Goal: Task Accomplishment & Management: Use online tool/utility

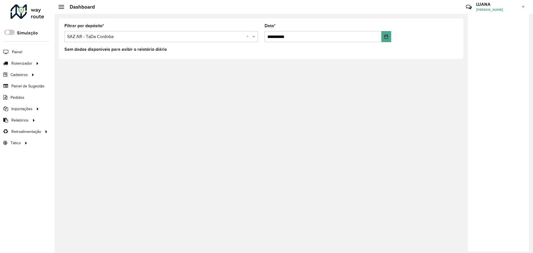
click at [290, 10] on hb-header "Dashboard Críticas? Dúvidas? Elogios? Sugestões? Entre em contato conosco! [PER…" at bounding box center [293, 7] width 479 height 14
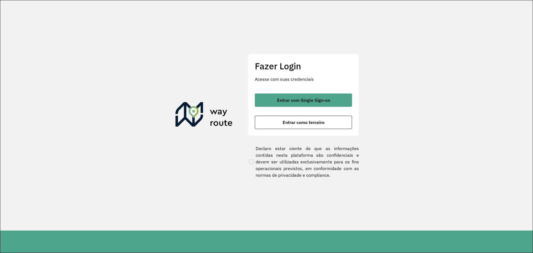
click at [313, 103] on span "Entrar com Single Sign-on" at bounding box center [303, 100] width 53 height 4
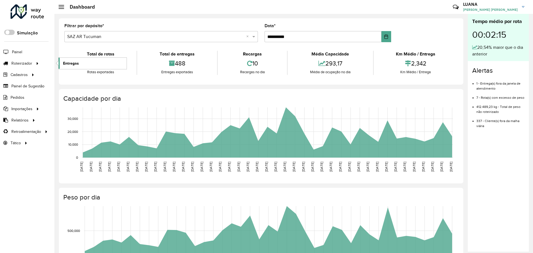
click at [86, 63] on link "Entregas" at bounding box center [93, 63] width 68 height 11
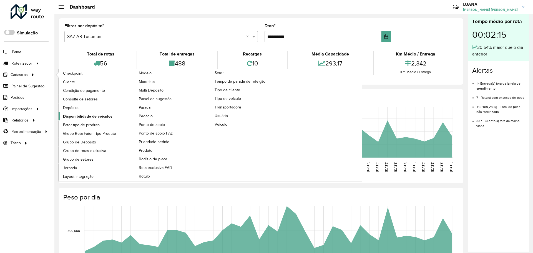
click at [100, 117] on span "Disponibilidade de veículos" at bounding box center [87, 117] width 49 height 6
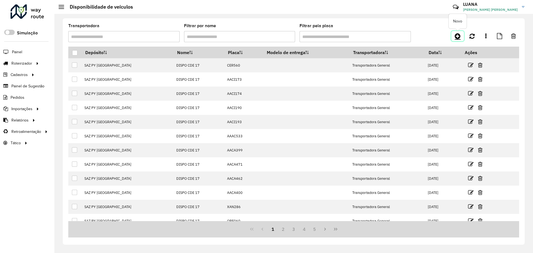
click at [456, 36] on icon at bounding box center [458, 36] width 6 height 7
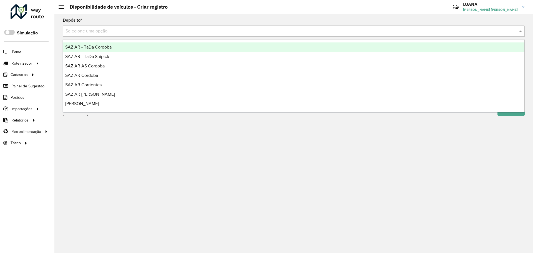
click at [116, 31] on input "text" at bounding box center [289, 31] width 446 height 7
type input "*****"
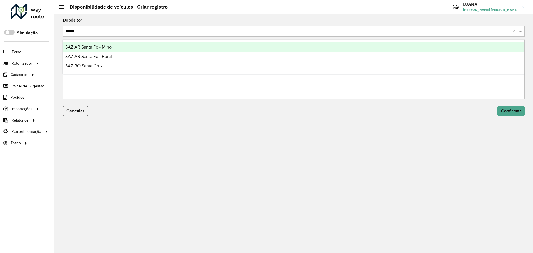
click at [121, 43] on div "SAZ AR Santa Fe - Mino" at bounding box center [294, 47] width 462 height 9
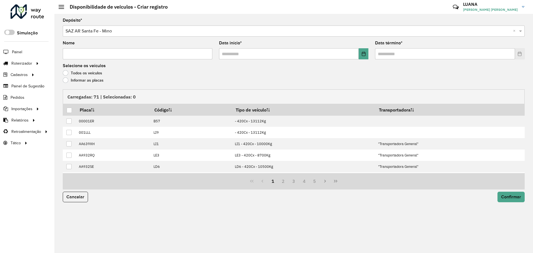
click at [83, 82] on label "Informar as placas" at bounding box center [83, 81] width 41 height 6
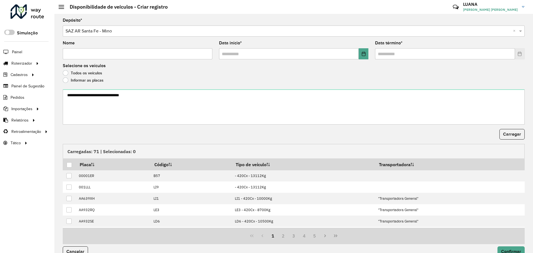
click at [115, 54] on input "Nome" at bounding box center [138, 53] width 150 height 11
type input "****"
drag, startPoint x: 360, startPoint y: 55, endPoint x: 357, endPoint y: 59, distance: 5.1
click at [361, 55] on button "Choose Date" at bounding box center [364, 53] width 10 height 11
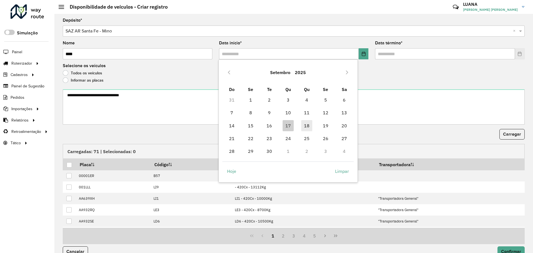
click at [309, 127] on span "18" at bounding box center [306, 125] width 11 height 11
type input "**********"
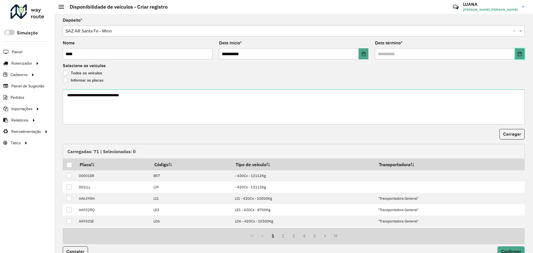
click at [519, 55] on icon "Choose Date" at bounding box center [520, 54] width 4 height 4
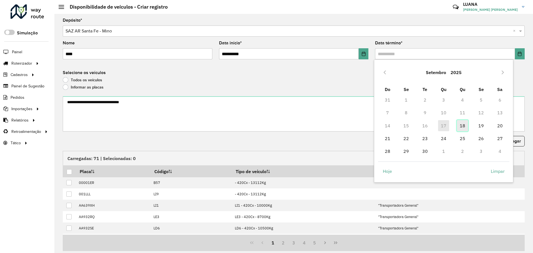
click at [460, 126] on span "18" at bounding box center [462, 125] width 11 height 11
type input "**********"
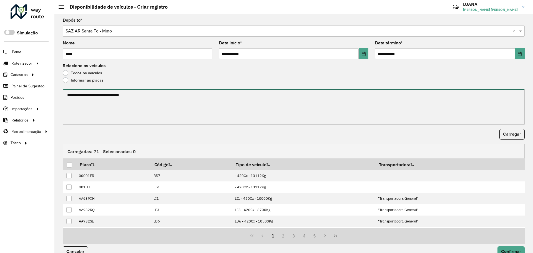
click at [306, 96] on textarea at bounding box center [294, 106] width 462 height 35
paste textarea "******* ******* ******* ****** *******"
type textarea "******* ******* ******* ****** *******"
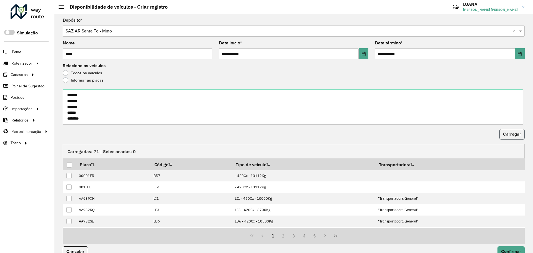
click at [514, 136] on span "Carregar" at bounding box center [512, 134] width 18 height 5
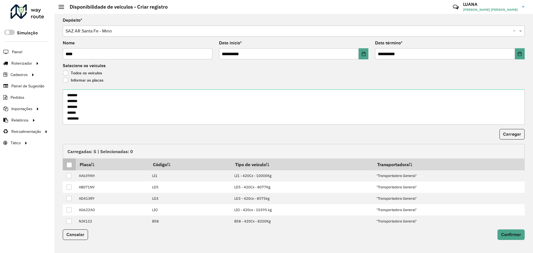
click at [71, 163] on div at bounding box center [69, 165] width 5 height 5
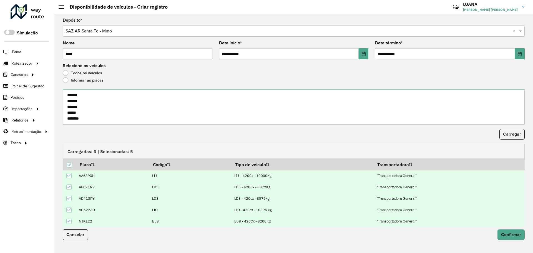
click at [132, 56] on input "****" at bounding box center [138, 53] width 150 height 11
type input "**********"
click at [508, 235] on span "Confirmar" at bounding box center [511, 235] width 20 height 5
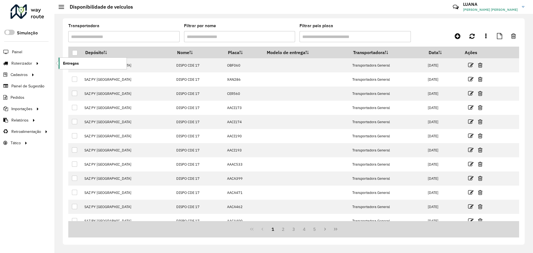
click at [71, 59] on link "Entregas" at bounding box center [93, 63] width 68 height 11
click at [81, 63] on link "Entregas" at bounding box center [93, 63] width 68 height 11
click at [19, 178] on div "Roteirizador AmbevTech Simulação Painel Roteirizador Entregas Cadastros Checkpo…" at bounding box center [27, 126] width 54 height 253
click at [110, 16] on div "Transportadora Filtrar por nome Filtrar pela placa Depósito Nome Placa Modelo d…" at bounding box center [293, 133] width 479 height 239
click at [77, 63] on span "Entregas" at bounding box center [71, 64] width 16 height 6
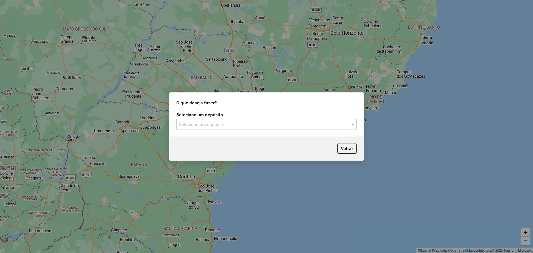
click at [250, 121] on input "text" at bounding box center [261, 124] width 164 height 7
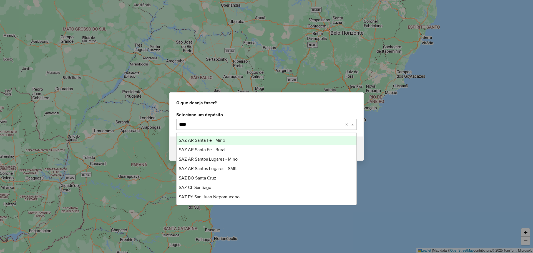
type input "*****"
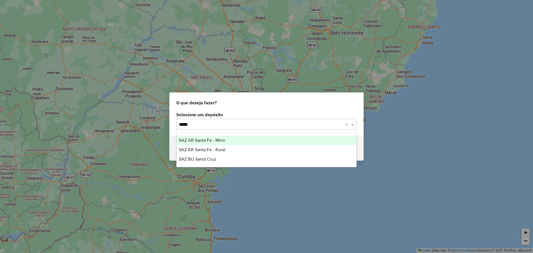
click at [247, 143] on div "SAZ AR Santa Fe - Mino" at bounding box center [267, 140] width 180 height 9
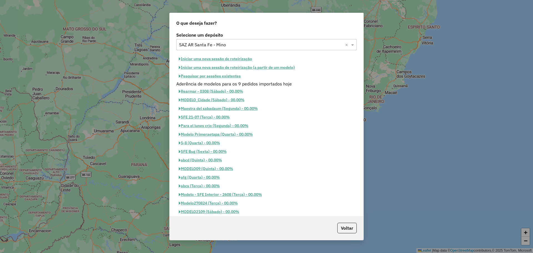
click at [235, 57] on button "Iniciar uma nova sessão de roteirização" at bounding box center [215, 59] width 78 height 9
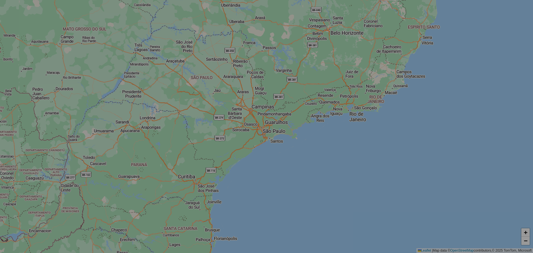
select select "*"
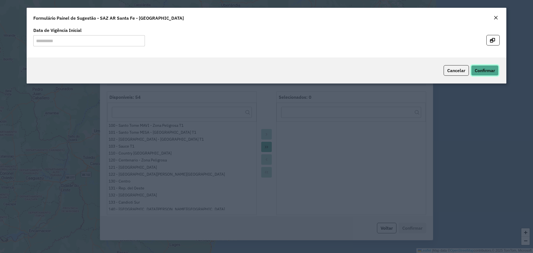
click at [484, 66] on button "Confirmar" at bounding box center [485, 70] width 28 height 11
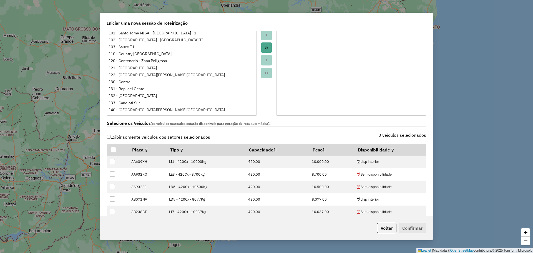
scroll to position [104, 0]
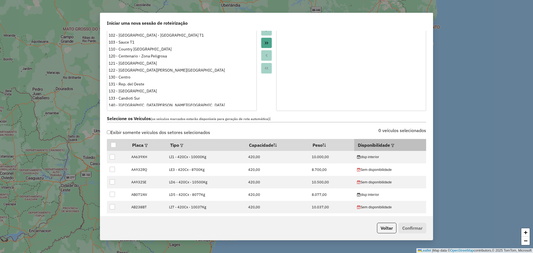
click at [389, 141] on th "Disponibilidade" at bounding box center [390, 145] width 72 height 12
click at [391, 147] on em at bounding box center [392, 145] width 3 height 3
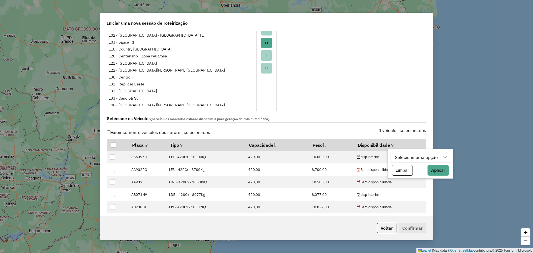
click at [400, 158] on div "Selecione uma opção" at bounding box center [416, 158] width 47 height 11
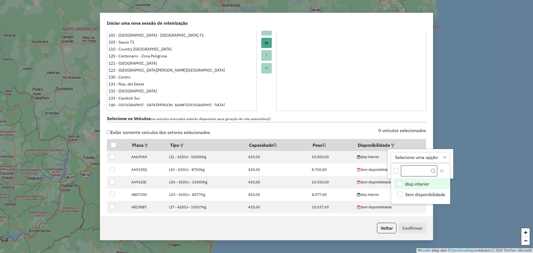
scroll to position [4, 25]
click at [439, 186] on li "disp interior" at bounding box center [422, 184] width 57 height 11
click at [443, 171] on icon "Close" at bounding box center [442, 171] width 4 height 4
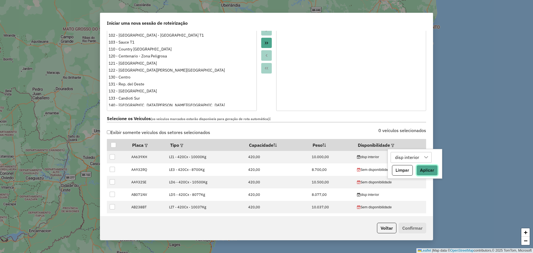
click at [431, 168] on button "Aplicar" at bounding box center [427, 170] width 21 height 11
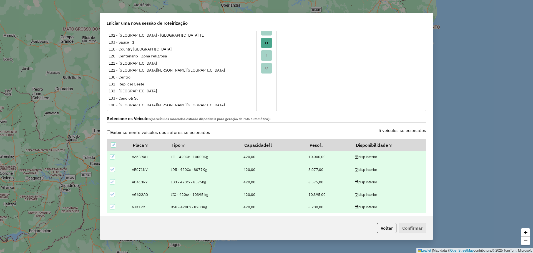
click at [279, 119] on label "Selecione os Veículos (os veículos marcados estarão disponíveis para geração de…" at bounding box center [266, 119] width 319 height 8
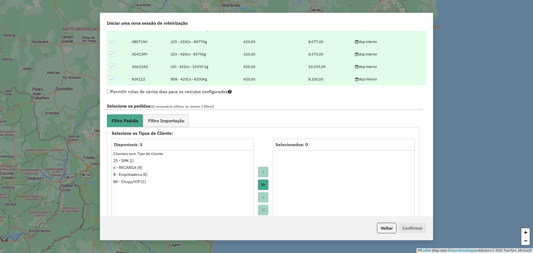
scroll to position [243, 0]
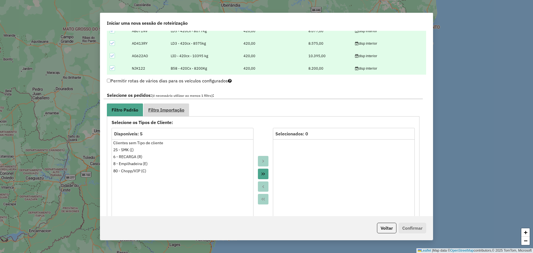
click at [177, 113] on link "Filtro Importação" at bounding box center [167, 110] width 46 height 13
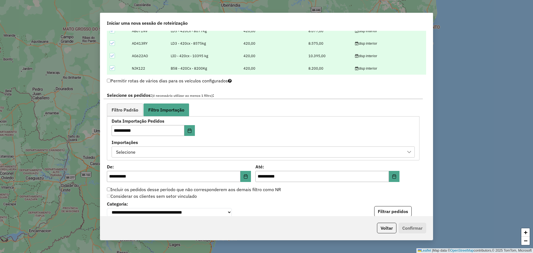
click at [273, 153] on div "Selecione" at bounding box center [259, 152] width 290 height 11
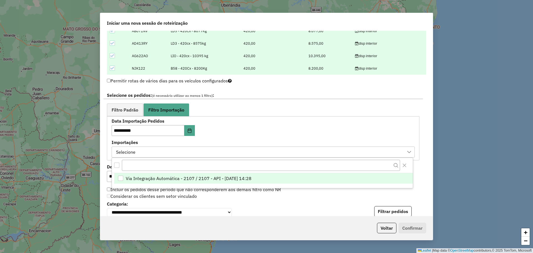
click at [306, 182] on li "Via Integração Automática - 2107 / 2107 - API - [DATE] 14:28" at bounding box center [263, 178] width 299 height 11
click at [405, 168] on button "Close" at bounding box center [404, 165] width 9 height 9
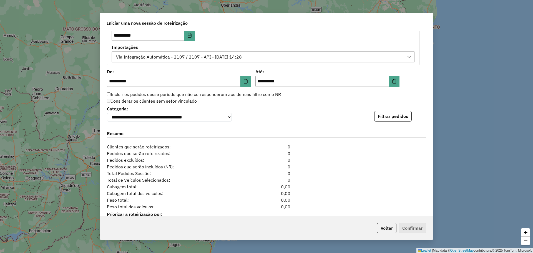
scroll to position [347, 0]
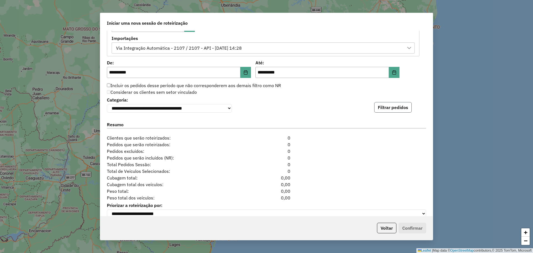
click at [396, 113] on button "Filtrar pedidos" at bounding box center [393, 107] width 38 height 11
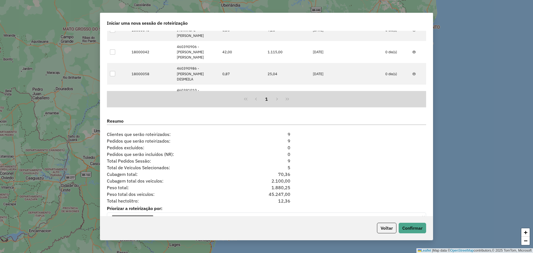
scroll to position [480, 0]
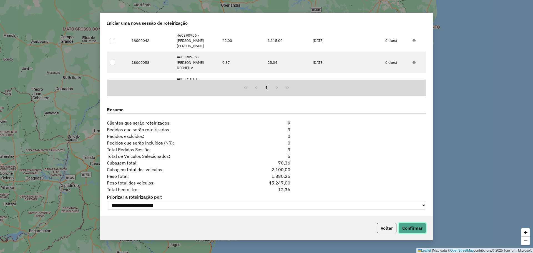
click at [419, 228] on button "Confirmar" at bounding box center [413, 228] width 28 height 11
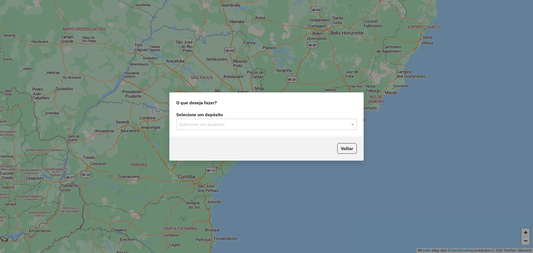
click at [280, 126] on input "text" at bounding box center [261, 124] width 164 height 7
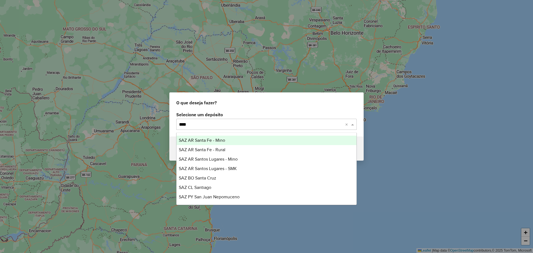
type input "*****"
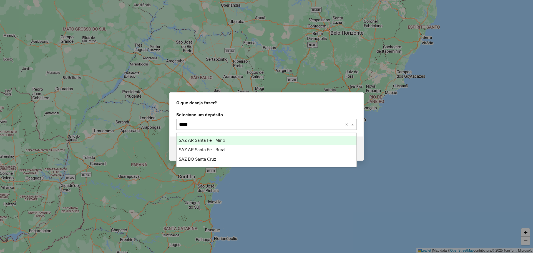
click at [275, 139] on div "SAZ AR Santa Fe - Mino" at bounding box center [267, 140] width 180 height 9
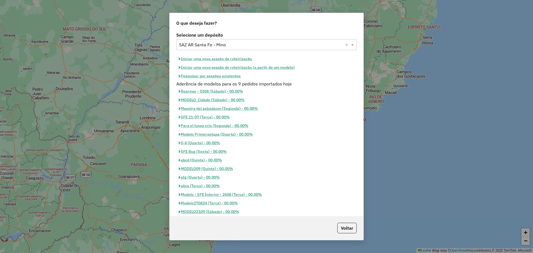
click at [234, 57] on button "Iniciar uma nova sessão de roteirização" at bounding box center [215, 59] width 78 height 9
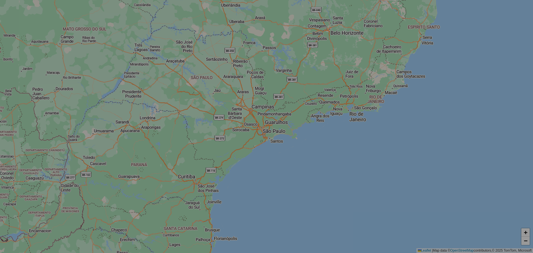
select select "*"
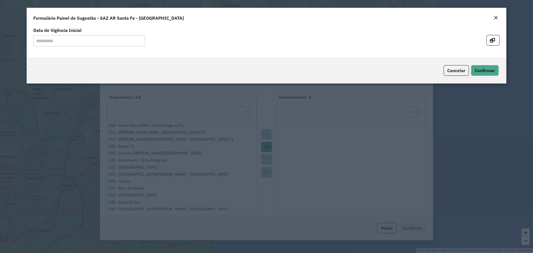
click at [501, 70] on div "Cancelar Confirmar" at bounding box center [267, 71] width 480 height 26
drag, startPoint x: 501, startPoint y: 70, endPoint x: 492, endPoint y: 69, distance: 9.0
click at [492, 69] on div "Cancelar Confirmar" at bounding box center [267, 71] width 480 height 26
click at [492, 69] on span "Confirmar" at bounding box center [485, 71] width 20 height 6
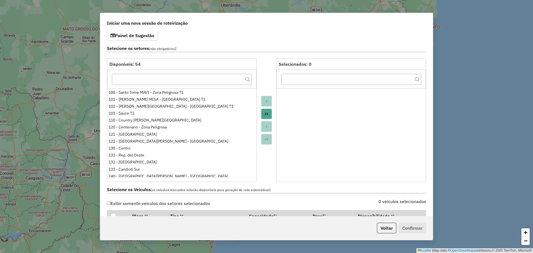
scroll to position [69, 0]
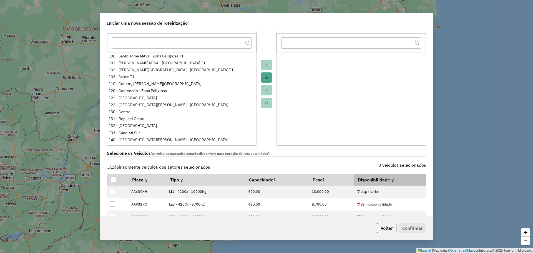
click at [391, 180] on em at bounding box center [392, 180] width 3 height 3
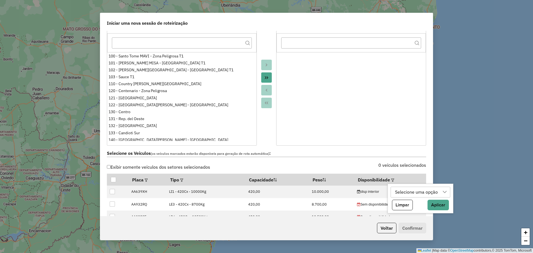
click at [407, 193] on div "Selecione uma opção" at bounding box center [416, 192] width 47 height 11
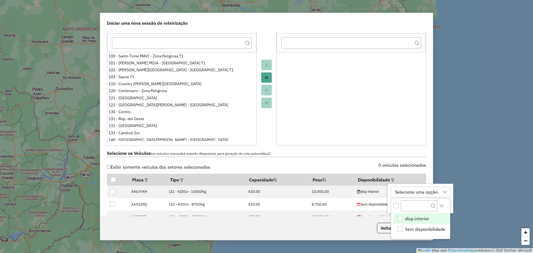
scroll to position [4, 25]
click at [428, 218] on span "disp interior" at bounding box center [417, 219] width 24 height 7
click at [445, 206] on button "Close" at bounding box center [442, 205] width 9 height 9
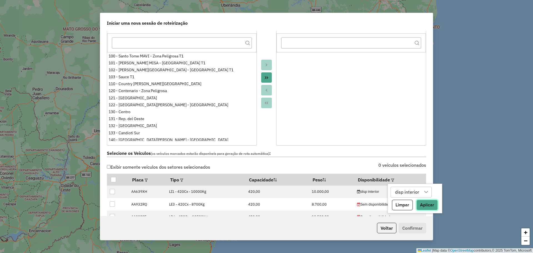
click at [431, 205] on button "Aplicar" at bounding box center [427, 205] width 21 height 11
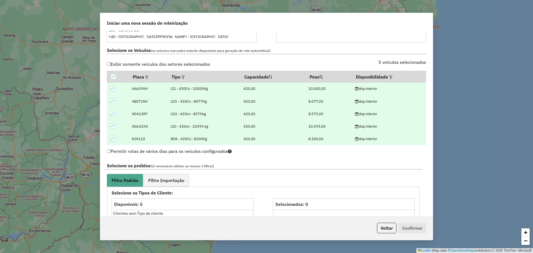
scroll to position [174, 0]
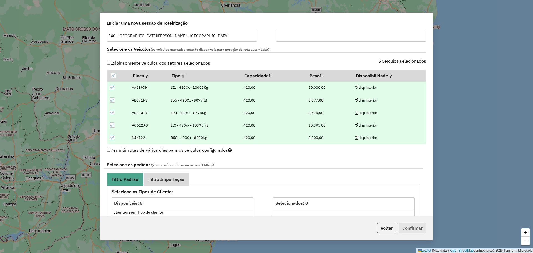
click at [163, 182] on span "Filtro Importação" at bounding box center [166, 179] width 36 height 4
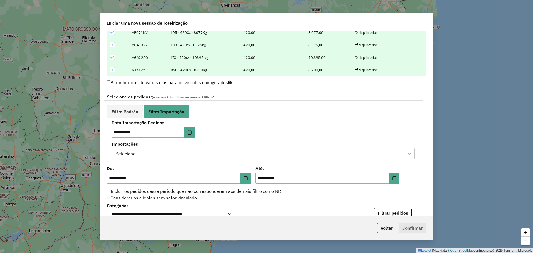
scroll to position [278, 0]
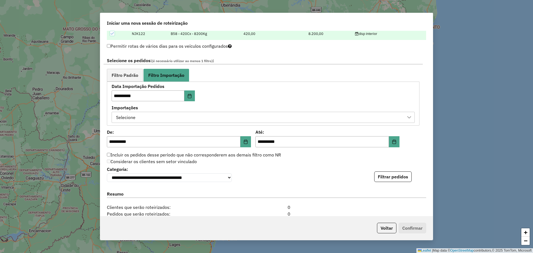
click at [351, 117] on div "Selecione" at bounding box center [259, 117] width 290 height 11
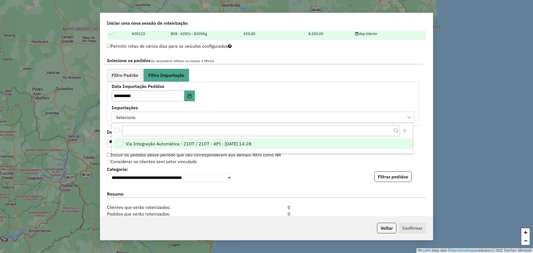
click at [323, 143] on li "Via Integração Automática - 2107 / 2107 - API - [DATE] 14:28" at bounding box center [263, 144] width 299 height 11
click at [405, 182] on button "Filtrar pedidos" at bounding box center [393, 177] width 38 height 11
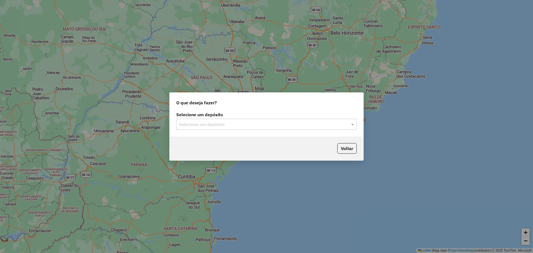
drag, startPoint x: 274, startPoint y: 126, endPoint x: 284, endPoint y: 126, distance: 9.4
click at [278, 126] on input "text" at bounding box center [261, 124] width 164 height 7
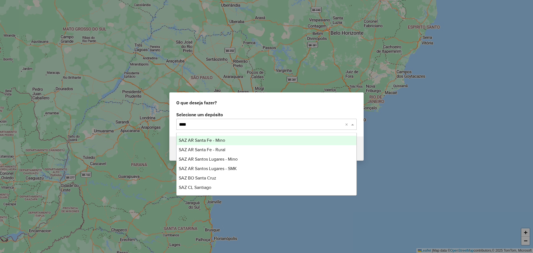
type input "*****"
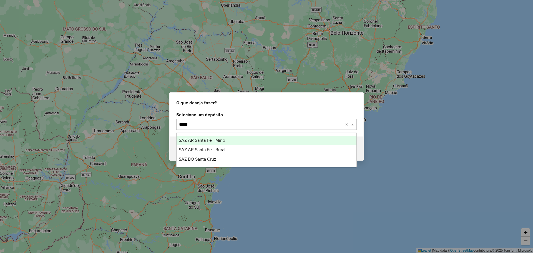
click at [276, 142] on div "SAZ AR Santa Fe - Mino" at bounding box center [267, 140] width 180 height 9
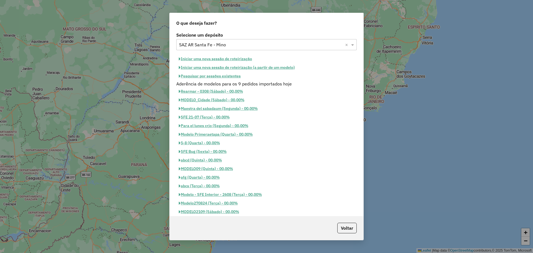
click at [219, 58] on button "Iniciar uma nova sessão de roteirização" at bounding box center [215, 59] width 78 height 9
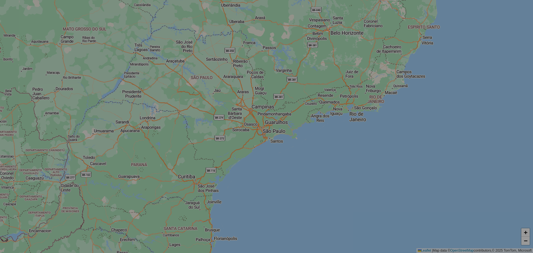
select select "*"
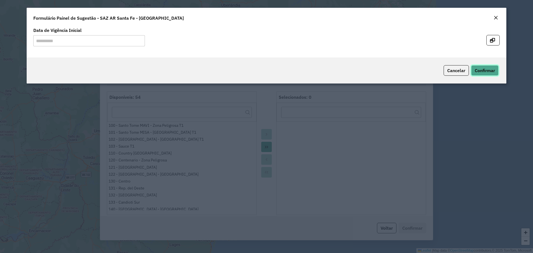
click at [485, 74] on button "Confirmar" at bounding box center [485, 70] width 28 height 11
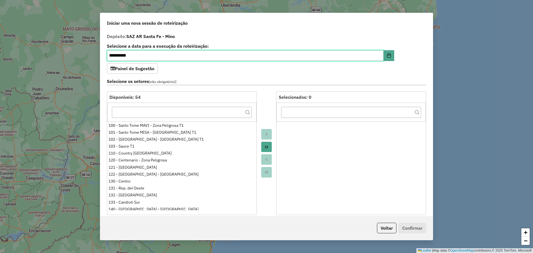
scroll to position [104, 0]
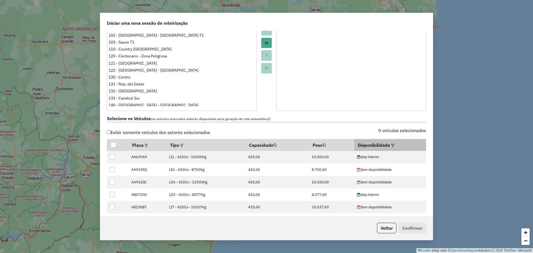
click at [390, 147] on div at bounding box center [392, 145] width 4 height 7
click at [391, 145] on em at bounding box center [392, 145] width 3 height 3
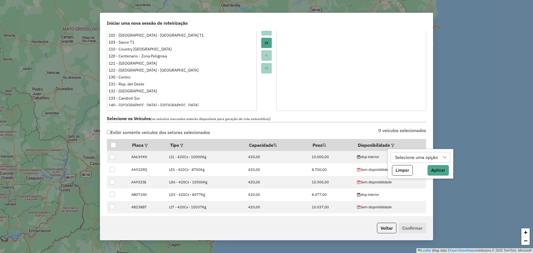
click at [410, 156] on div "Selecione uma opção" at bounding box center [416, 158] width 47 height 11
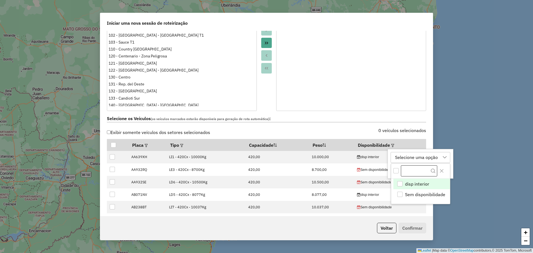
scroll to position [4, 25]
click at [417, 184] on span "disp interior" at bounding box center [417, 184] width 24 height 7
click at [443, 170] on icon "Close" at bounding box center [442, 171] width 4 height 4
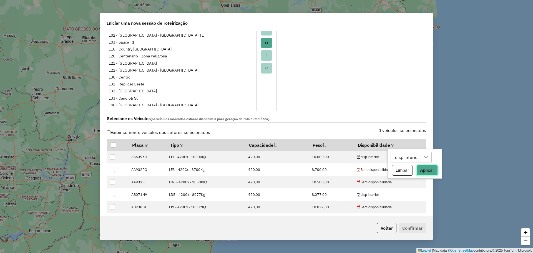
click at [429, 172] on button "Aplicar" at bounding box center [427, 170] width 21 height 11
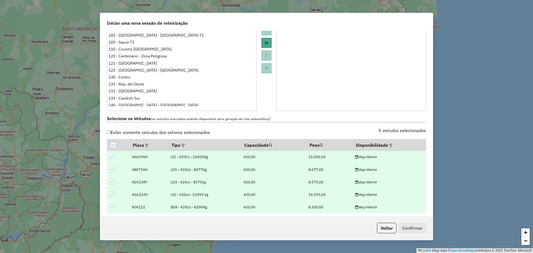
click at [298, 126] on div "Selecione os Veículos (os veículos marcados estarão disponíveis para geração de…" at bounding box center [267, 120] width 326 height 18
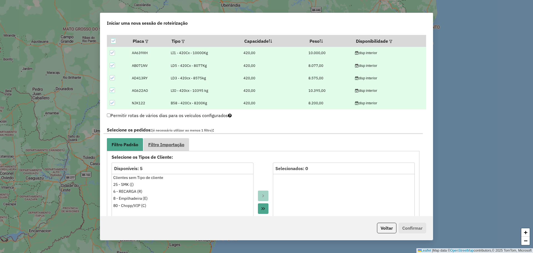
click at [159, 147] on span "Filtro Importação" at bounding box center [166, 145] width 36 height 4
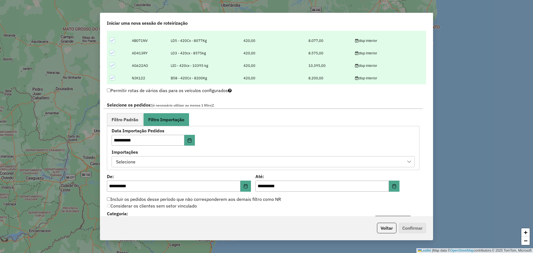
scroll to position [243, 0]
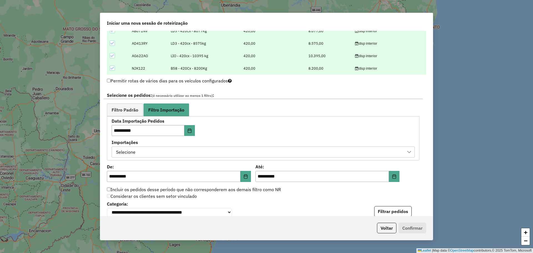
drag, startPoint x: 294, startPoint y: 154, endPoint x: 299, endPoint y: 155, distance: 5.2
click at [295, 155] on div "Selecione" at bounding box center [259, 152] width 290 height 11
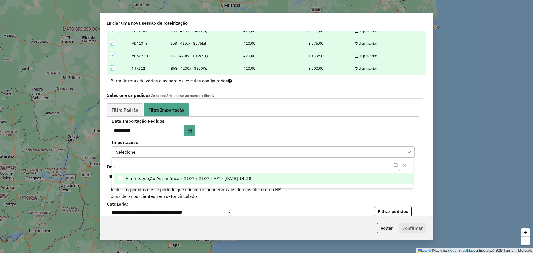
click at [331, 180] on li "Via Integração Automática - 2107 / 2107 - API - [DATE] 14:28" at bounding box center [263, 178] width 299 height 11
click at [407, 166] on icon "Close" at bounding box center [405, 165] width 4 height 4
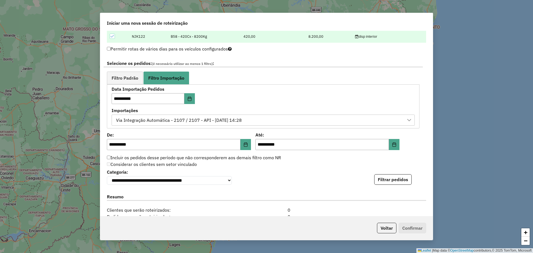
scroll to position [347, 0]
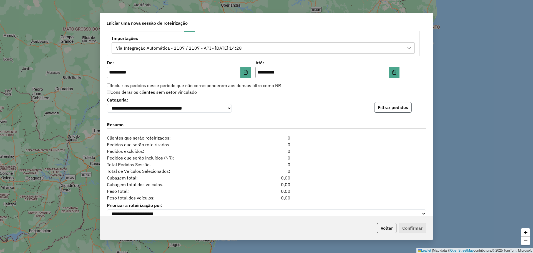
click at [401, 109] on button "Filtrar pedidos" at bounding box center [393, 107] width 38 height 11
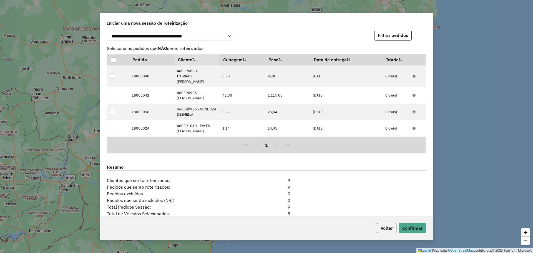
scroll to position [486, 0]
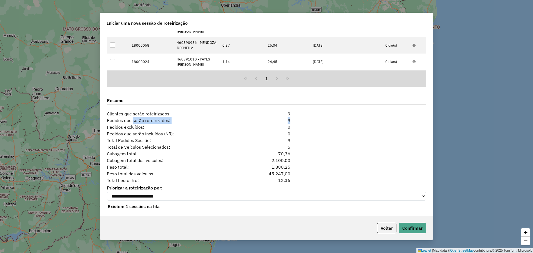
drag, startPoint x: 297, startPoint y: 123, endPoint x: 132, endPoint y: 121, distance: 164.7
click at [132, 121] on div "Pedidos que serão roteirizados: 9" at bounding box center [267, 120] width 326 height 7
click at [308, 123] on div "Pedidos que serão roteirizados: 9" at bounding box center [267, 120] width 326 height 7
drag, startPoint x: 301, startPoint y: 123, endPoint x: 263, endPoint y: 124, distance: 37.8
click at [263, 124] on div "Pedidos que serão roteirizados: 9" at bounding box center [267, 120] width 326 height 7
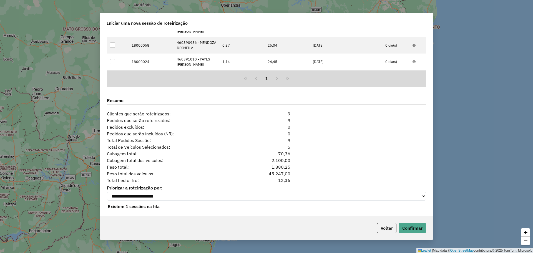
click at [296, 117] on div "Resumo Clientes que serão roteirizados: 9" at bounding box center [267, 105] width 326 height 24
drag, startPoint x: 103, startPoint y: 121, endPoint x: 174, endPoint y: 122, distance: 71.1
click at [174, 122] on div "**********" at bounding box center [266, 124] width 333 height 186
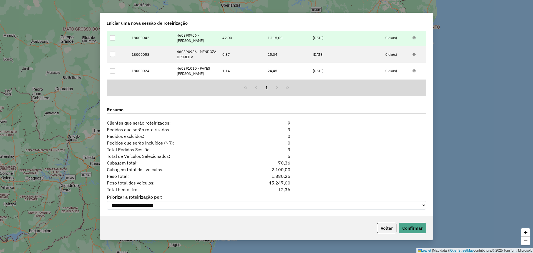
scroll to position [480, 0]
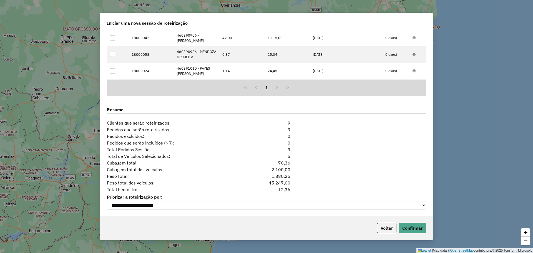
click at [325, 217] on div "Voltar Confirmar" at bounding box center [266, 228] width 333 height 24
click at [344, 171] on div "Cubagem total dos veículos: 2.100,00" at bounding box center [267, 169] width 326 height 7
click at [390, 226] on button "Voltar" at bounding box center [386, 228] width 19 height 11
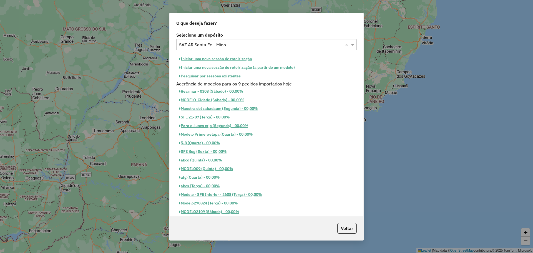
scroll to position [469, 0]
click at [224, 58] on button "Iniciar uma nova sessão de roteirização" at bounding box center [215, 59] width 78 height 9
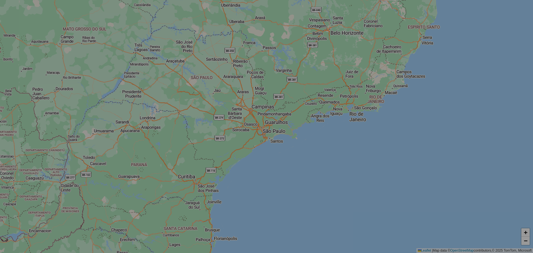
select select "*"
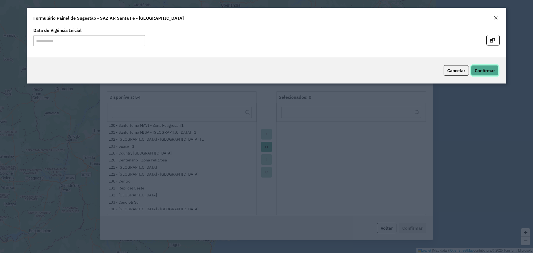
click at [476, 72] on span "Confirmar" at bounding box center [485, 71] width 20 height 6
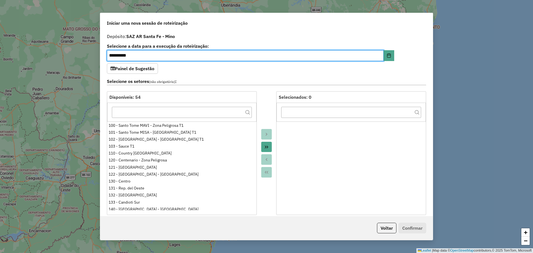
click at [266, 93] on div at bounding box center [266, 153] width 19 height 124
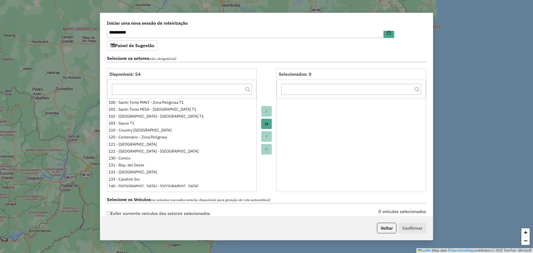
scroll to position [104, 0]
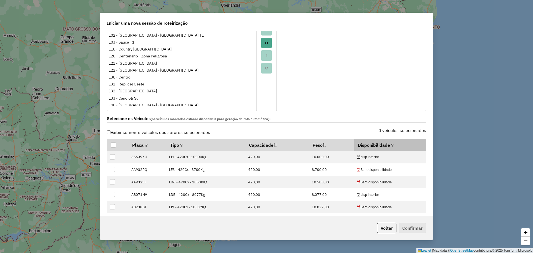
click at [391, 145] on em at bounding box center [392, 145] width 3 height 3
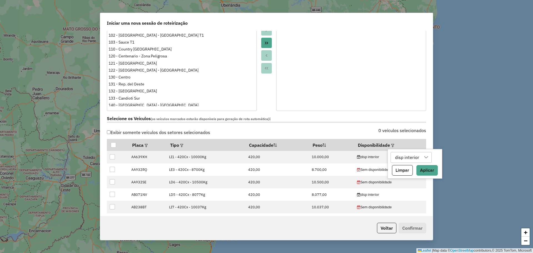
click at [403, 158] on div "disp interior" at bounding box center [407, 158] width 28 height 11
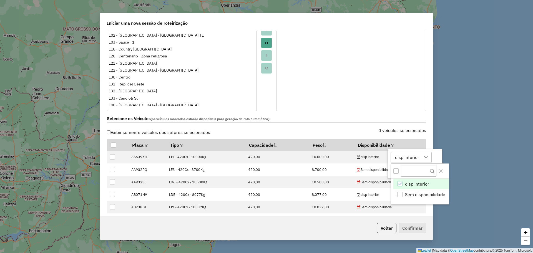
scroll to position [4, 25]
click at [363, 124] on div "Selecione os Veículos (os veículos marcados estarão disponíveis para geração de…" at bounding box center [267, 120] width 326 height 18
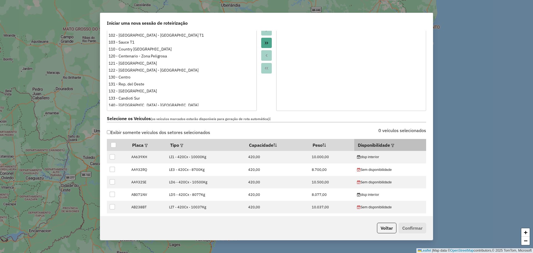
click at [391, 145] on em at bounding box center [392, 145] width 3 height 3
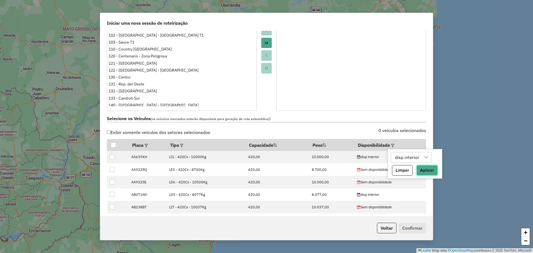
click at [423, 172] on button "Aplicar" at bounding box center [427, 170] width 21 height 11
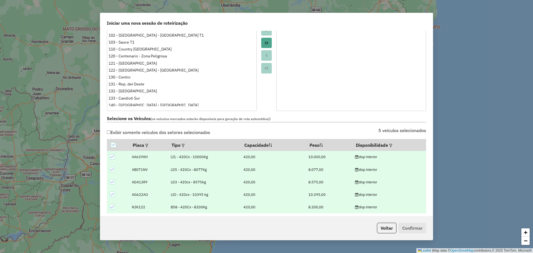
click at [328, 126] on div "Selecione os Veículos (os veículos marcados estarão disponíveis para geração de…" at bounding box center [267, 120] width 326 height 18
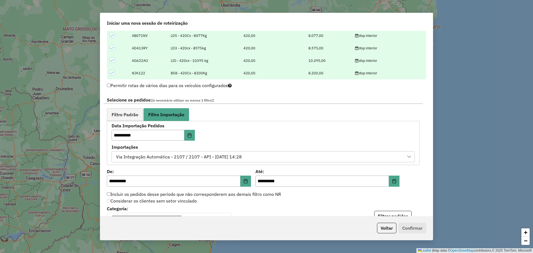
scroll to position [278, 0]
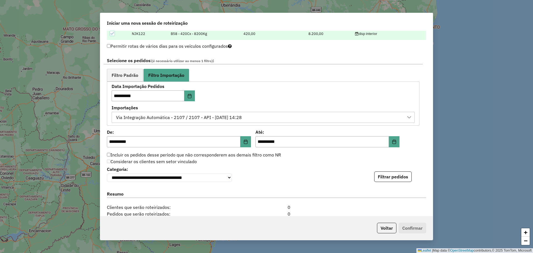
click at [367, 122] on div "Via Integração Automática - 2107 / 2107 - API - [DATE] 14:28" at bounding box center [259, 117] width 290 height 11
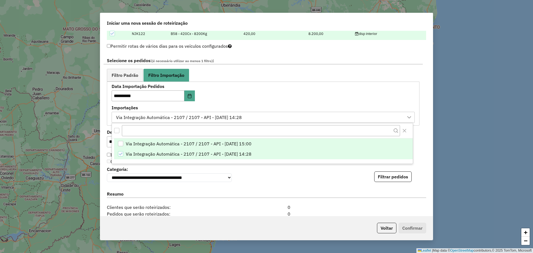
click at [280, 146] on li "Via Integração Automática - 2107 / 2107 - API - [DATE] 15:00" at bounding box center [263, 144] width 299 height 11
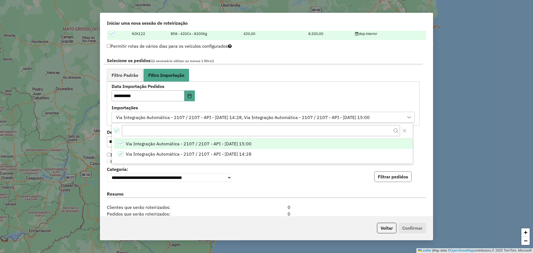
click at [391, 181] on button "Filtrar pedidos" at bounding box center [393, 177] width 38 height 11
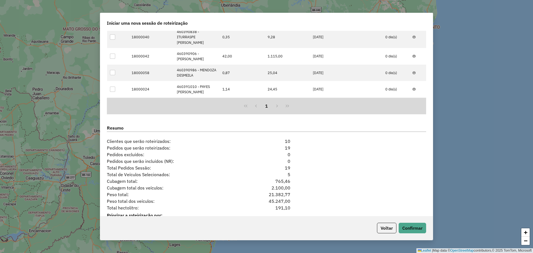
scroll to position [480, 0]
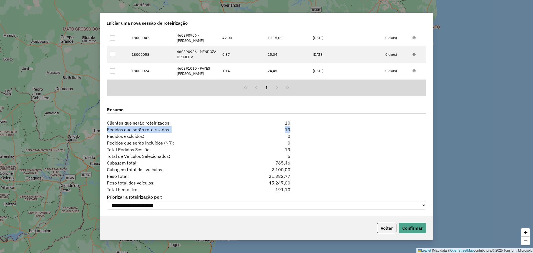
drag, startPoint x: 292, startPoint y: 123, endPoint x: 305, endPoint y: 128, distance: 13.5
click at [305, 128] on div "**********" at bounding box center [266, 124] width 333 height 186
click at [408, 232] on button "Confirmar" at bounding box center [413, 228] width 28 height 11
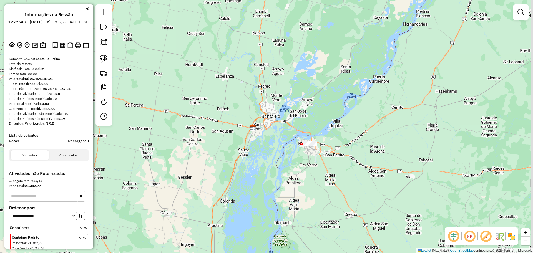
drag, startPoint x: 288, startPoint y: 80, endPoint x: 273, endPoint y: 84, distance: 16.1
click at [273, 84] on div "Janela de atendimento Grade de atendimento Capacidade Transportadoras Veículos …" at bounding box center [266, 126] width 533 height 253
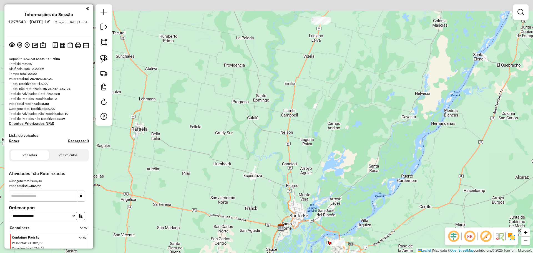
drag, startPoint x: 284, startPoint y: 88, endPoint x: 303, endPoint y: 201, distance: 114.6
click at [303, 201] on div "Janela de atendimento Grade de atendimento Capacidade Transportadoras Veículos …" at bounding box center [266, 126] width 533 height 253
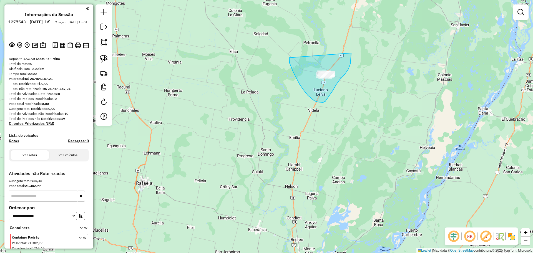
drag, startPoint x: 289, startPoint y: 58, endPoint x: 345, endPoint y: 37, distance: 59.0
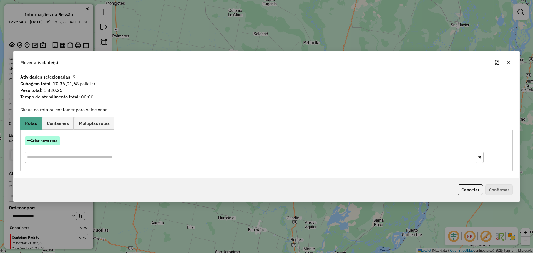
click at [49, 141] on button "Criar nova rota" at bounding box center [42, 141] width 35 height 9
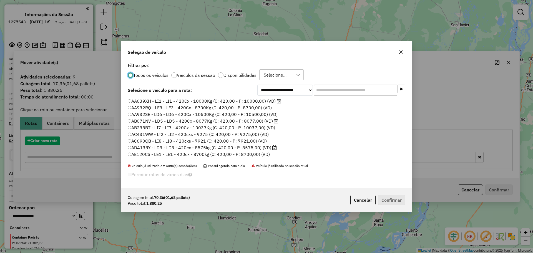
scroll to position [3, 2]
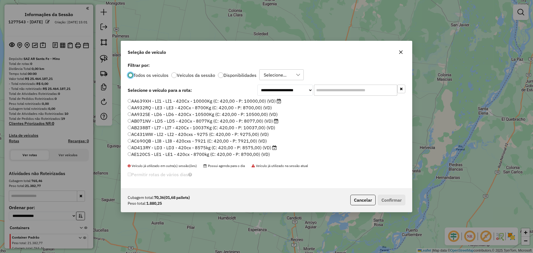
click at [238, 73] on p-radiobutton "Disponibilidades" at bounding box center [237, 76] width 39 height 6
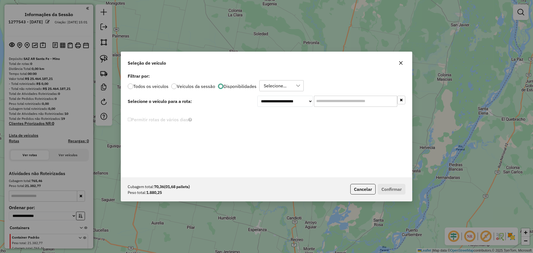
click at [349, 103] on input "text" at bounding box center [355, 101] width 83 height 11
drag, startPoint x: 285, startPoint y: 85, endPoint x: 284, endPoint y: 89, distance: 4.0
click at [284, 86] on div "Selecione..." at bounding box center [275, 86] width 27 height 11
click at [281, 114] on span "disp interior" at bounding box center [286, 112] width 24 height 7
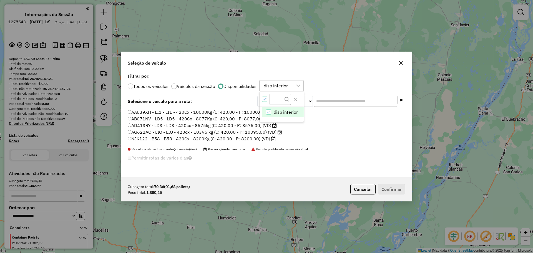
click at [337, 106] on input "text" at bounding box center [355, 101] width 83 height 11
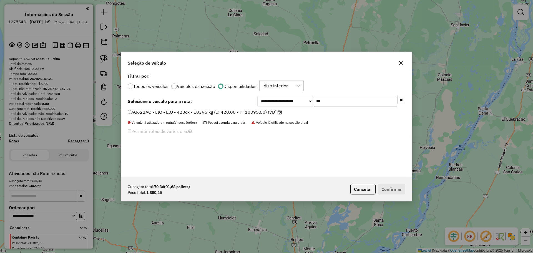
type input "***"
click at [264, 113] on label "AG622AO - LIO - LIO - 420cx - 10395 kg (C: 420,00 - P: 10395,00) (VD)" at bounding box center [205, 112] width 154 height 7
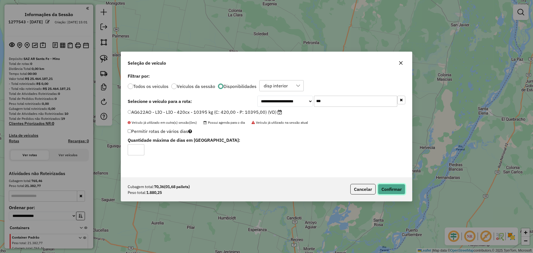
click at [397, 190] on button "Confirmar" at bounding box center [392, 189] width 28 height 11
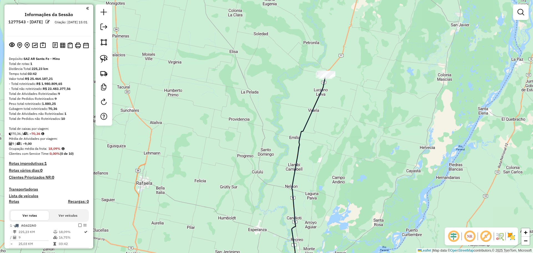
click at [320, 101] on icon at bounding box center [306, 177] width 40 height 202
select select "**********"
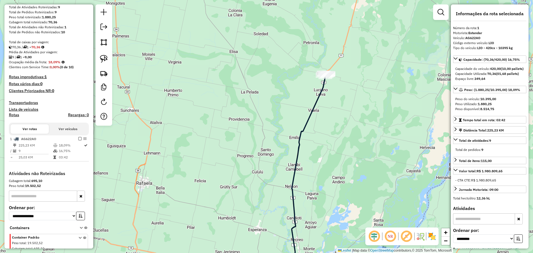
scroll to position [124, 0]
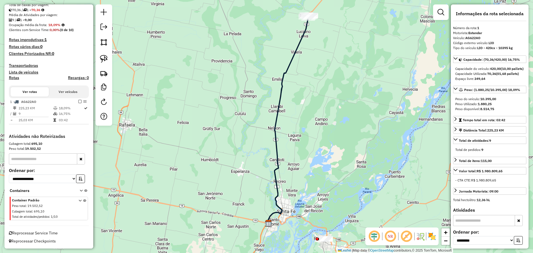
drag, startPoint x: 331, startPoint y: 207, endPoint x: 308, endPoint y: 124, distance: 86.2
click at [308, 124] on div "Janela de atendimento Grade de atendimento Capacidade Transportadoras Veículos …" at bounding box center [266, 126] width 533 height 253
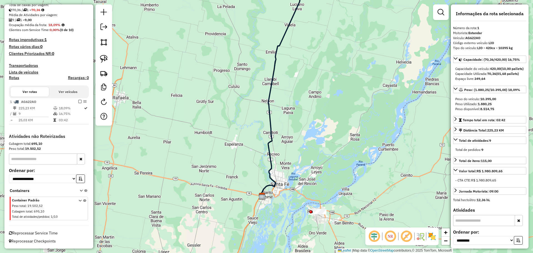
drag, startPoint x: 274, startPoint y: 87, endPoint x: 271, endPoint y: 89, distance: 3.3
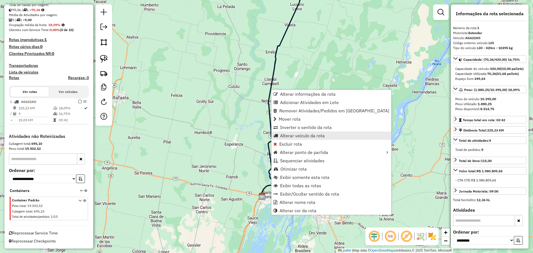
click at [296, 136] on span "Alterar veículo da rota" at bounding box center [302, 136] width 45 height 4
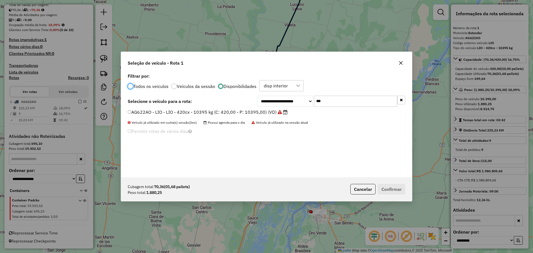
scroll to position [3, 2]
drag, startPoint x: 363, startPoint y: 190, endPoint x: 336, endPoint y: 161, distance: 39.5
click at [362, 185] on button "Cancelar" at bounding box center [363, 189] width 25 height 11
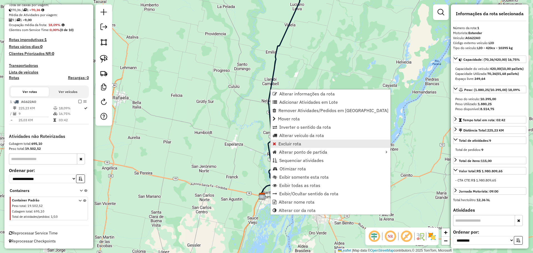
click at [295, 144] on span "Excluir rota" at bounding box center [290, 144] width 23 height 4
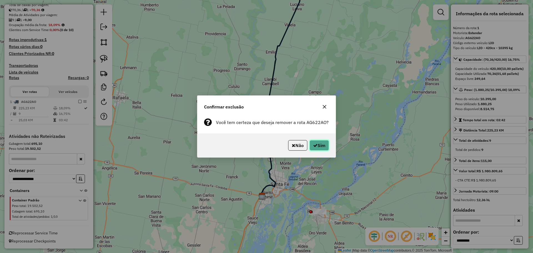
click at [318, 146] on button "Sim" at bounding box center [319, 145] width 19 height 11
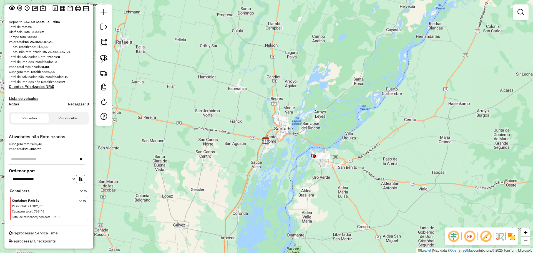
scroll to position [37, 0]
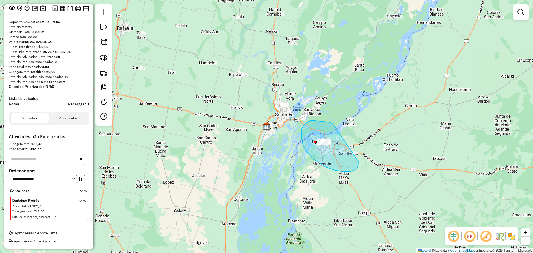
drag, startPoint x: 333, startPoint y: 124, endPoint x: 358, endPoint y: 158, distance: 41.5
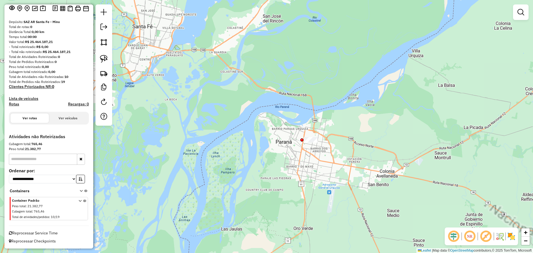
click at [309, 143] on div at bounding box center [311, 140] width 14 height 6
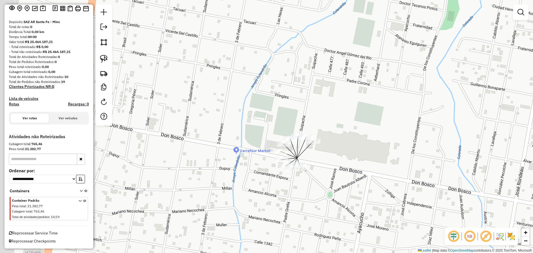
drag, startPoint x: 294, startPoint y: 140, endPoint x: 326, endPoint y: 176, distance: 48.6
click at [326, 176] on div "Janela de atendimento Grade de atendimento Capacidade Transportadoras Veículos …" at bounding box center [266, 126] width 533 height 253
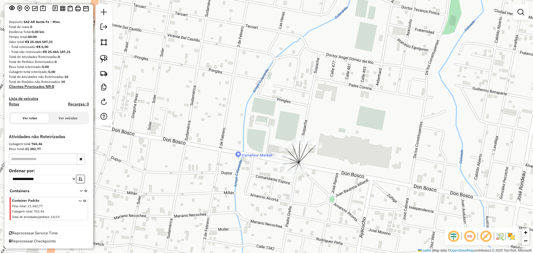
click at [330, 172] on div "Janela de atendimento Grade de atendimento Capacidade Transportadoras Veículos …" at bounding box center [266, 126] width 533 height 253
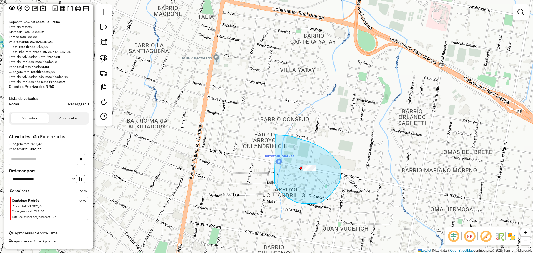
drag, startPoint x: 274, startPoint y: 183, endPoint x: 273, endPoint y: 148, distance: 35.0
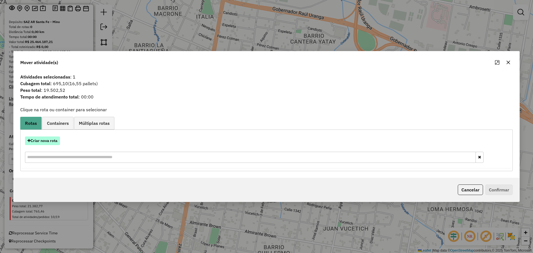
click at [44, 139] on button "Criar nova rota" at bounding box center [42, 141] width 35 height 9
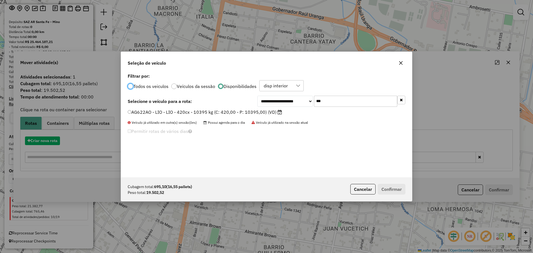
scroll to position [3, 2]
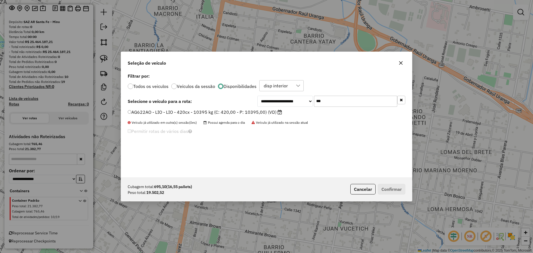
click at [332, 103] on input "***" at bounding box center [355, 101] width 83 height 11
type input "***"
click at [261, 112] on label "AA639XH - LI1 - LI1 - 420Cx - 10000Kg (C: 420,00 - P: 10000,00) (VD)" at bounding box center [205, 112] width 154 height 7
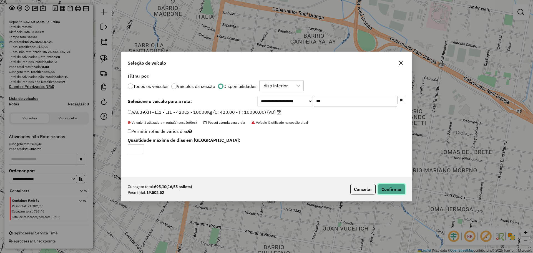
click at [391, 190] on button "Confirmar" at bounding box center [392, 189] width 28 height 11
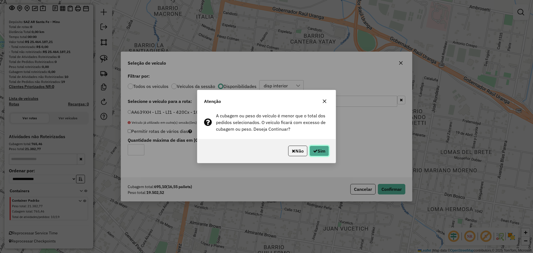
click at [324, 149] on button "Sim" at bounding box center [319, 151] width 19 height 11
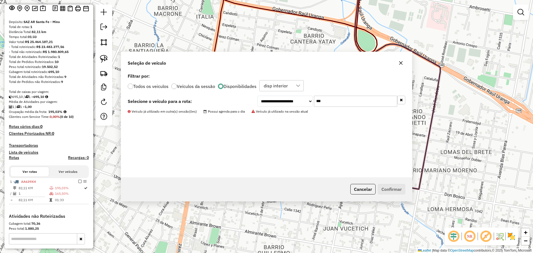
scroll to position [117, 0]
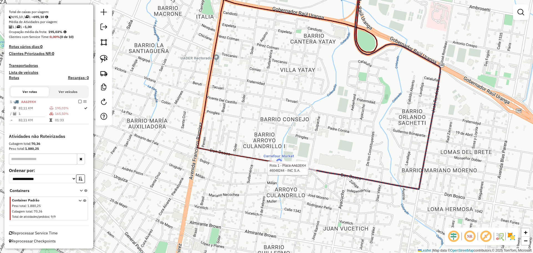
select select "**********"
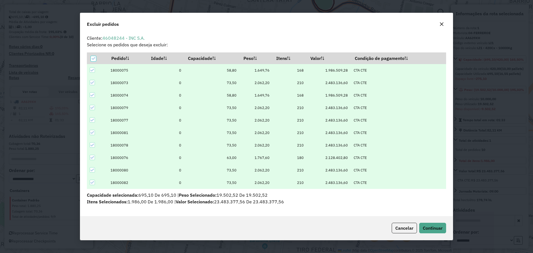
scroll to position [1, 0]
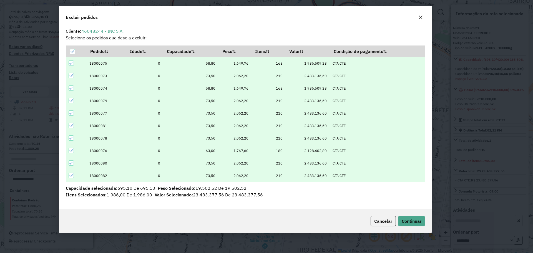
drag, startPoint x: 393, startPoint y: 25, endPoint x: 373, endPoint y: 19, distance: 20.7
click at [373, 19] on div "Excluir pedidos" at bounding box center [245, 16] width 373 height 20
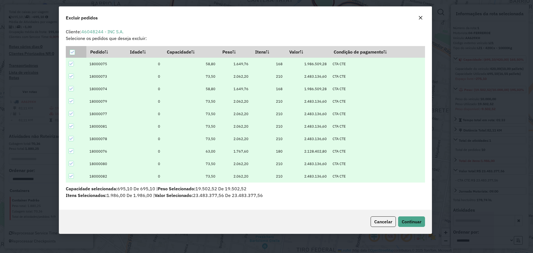
click at [71, 51] on icon at bounding box center [72, 52] width 4 height 4
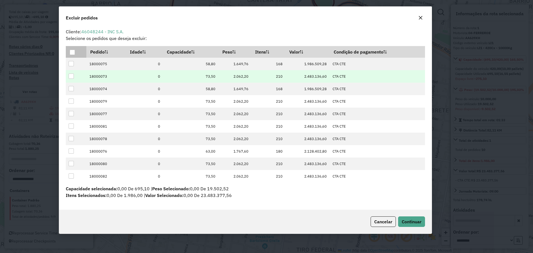
click at [73, 75] on div at bounding box center [71, 76] width 5 height 5
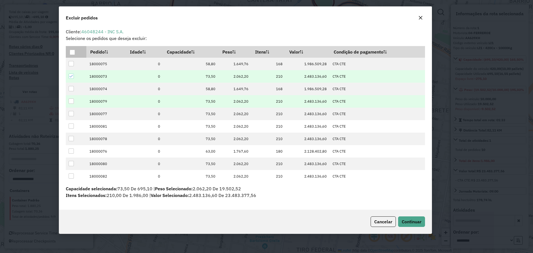
click at [68, 101] on td at bounding box center [76, 101] width 21 height 13
click at [71, 100] on div at bounding box center [71, 101] width 5 height 5
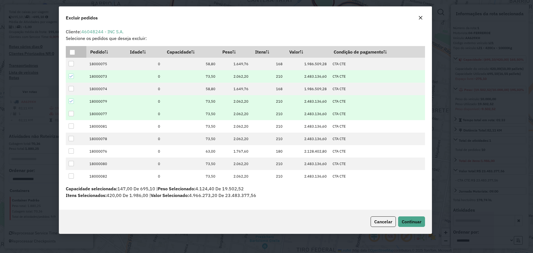
click at [69, 114] on div at bounding box center [71, 113] width 5 height 5
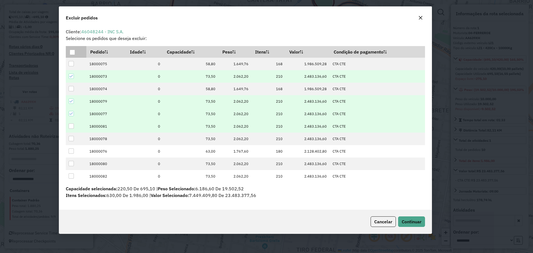
click at [70, 127] on div at bounding box center [71, 126] width 5 height 5
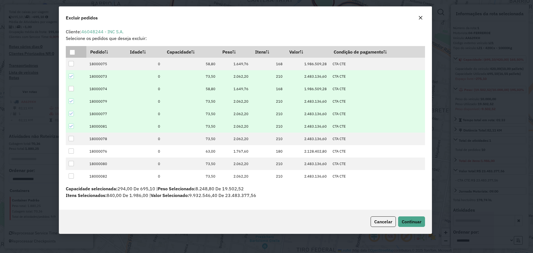
click at [73, 88] on div at bounding box center [71, 88] width 5 height 5
click at [414, 220] on span "Continuar" at bounding box center [412, 222] width 20 height 6
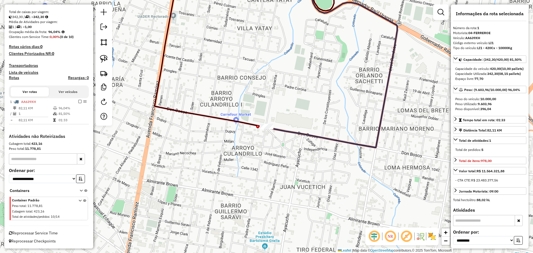
click at [336, 221] on div "Janela de atendimento Grade de atendimento Capacidade Transportadoras Veículos …" at bounding box center [266, 126] width 533 height 253
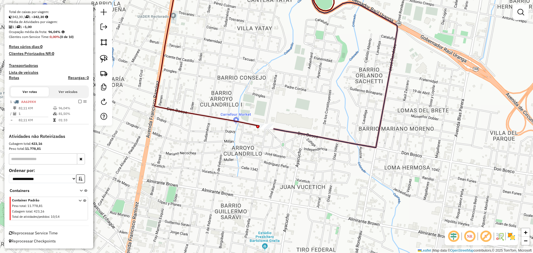
click at [318, 134] on icon at bounding box center [332, 61] width 132 height 173
select select "**********"
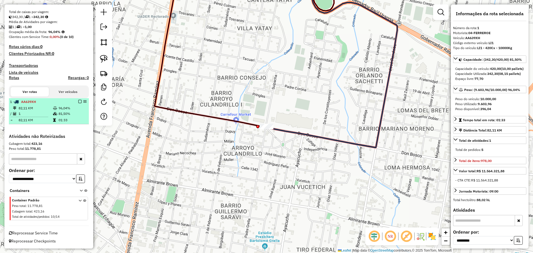
click at [79, 101] on em at bounding box center [79, 101] width 3 height 3
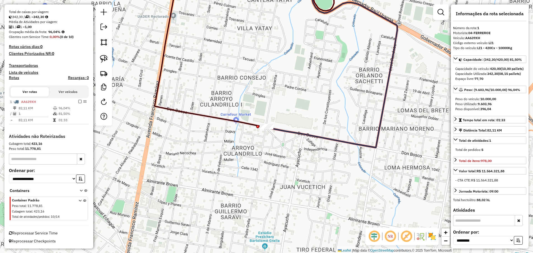
scroll to position [98, 0]
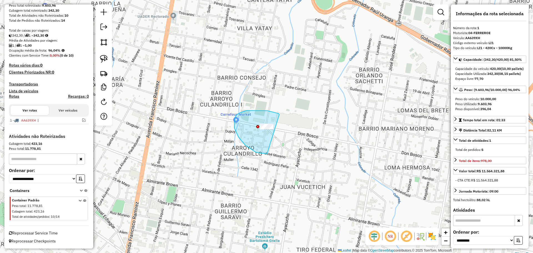
drag, startPoint x: 279, startPoint y: 115, endPoint x: 291, endPoint y: 133, distance: 21.2
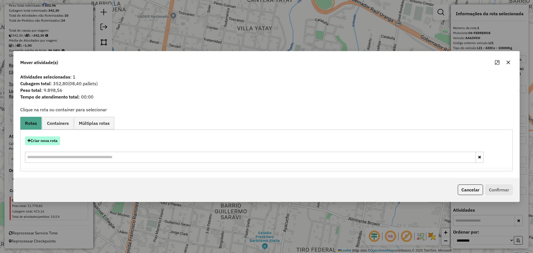
click at [48, 139] on button "Criar nova rota" at bounding box center [42, 141] width 35 height 9
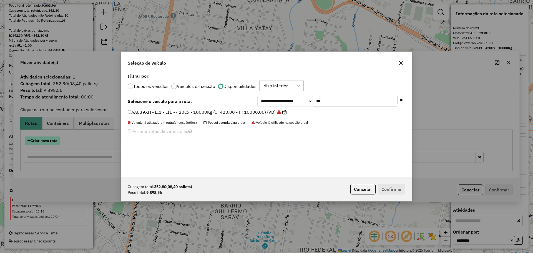
scroll to position [3, 2]
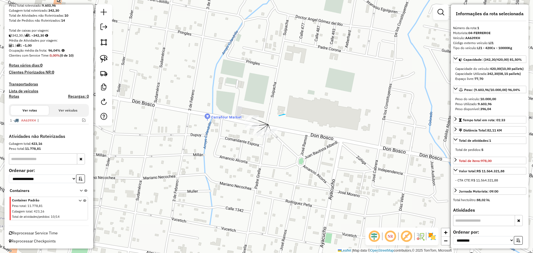
drag, startPoint x: 286, startPoint y: 114, endPoint x: 279, endPoint y: 116, distance: 6.8
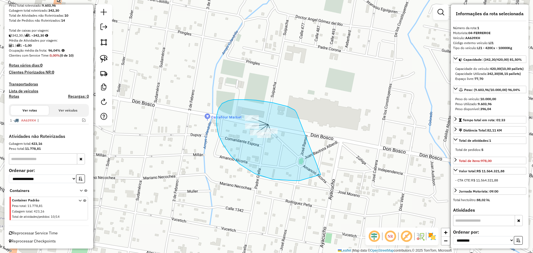
drag, startPoint x: 288, startPoint y: 107, endPoint x: 324, endPoint y: 150, distance: 55.8
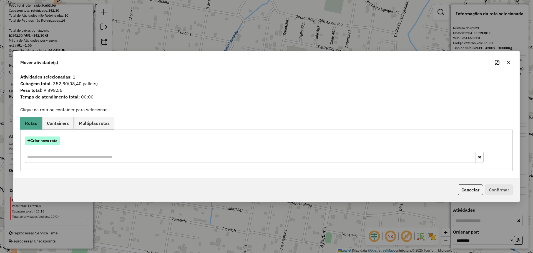
click at [48, 141] on button "Criar nova rota" at bounding box center [42, 141] width 35 height 9
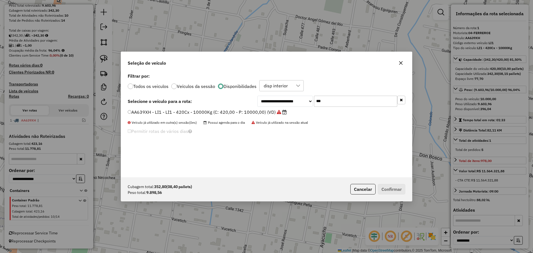
drag, startPoint x: 334, startPoint y: 106, endPoint x: 300, endPoint y: 100, distance: 34.6
click at [300, 100] on div "**********" at bounding box center [332, 101] width 148 height 11
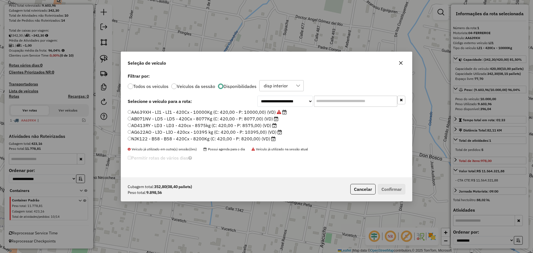
click at [234, 119] on label "AB071NV - LD5 - LD5 - 420Cx - 8077Kg (C: 420,00 - P: 8077,00) (VD)" at bounding box center [203, 119] width 151 height 7
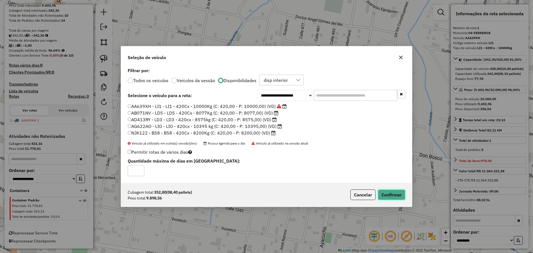
click at [398, 196] on button "Confirmar" at bounding box center [392, 195] width 28 height 11
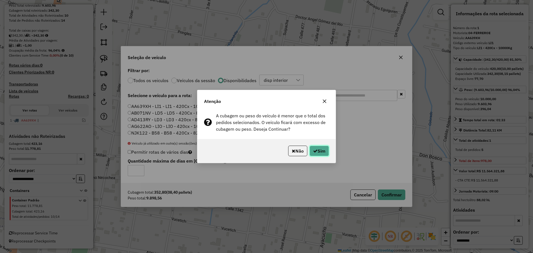
click at [323, 153] on button "Sim" at bounding box center [319, 151] width 19 height 11
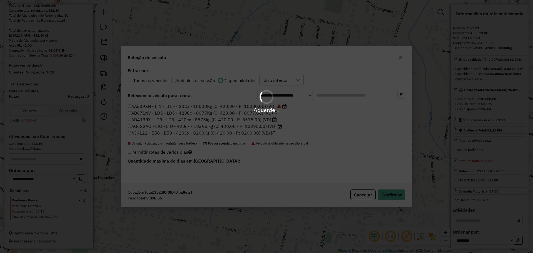
scroll to position [136, 0]
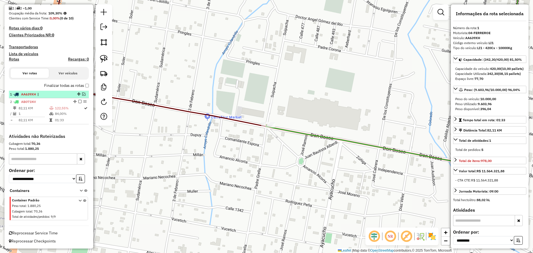
click at [84, 93] on div "1 - AA639XH |" at bounding box center [49, 94] width 78 height 5
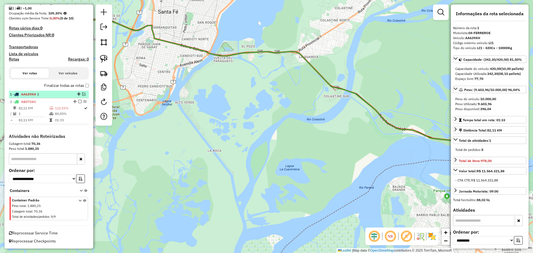
click at [83, 93] on em at bounding box center [83, 94] width 3 height 3
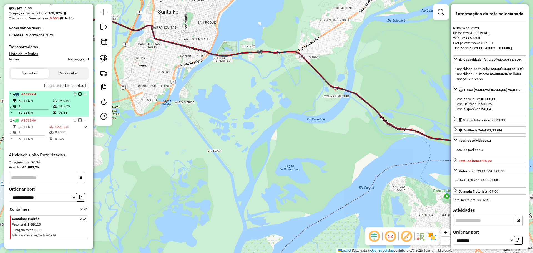
click at [68, 98] on td "96,04%" at bounding box center [72, 101] width 28 height 6
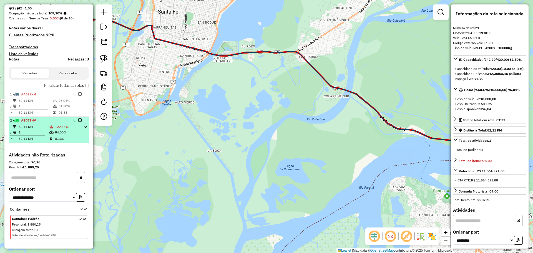
click at [68, 127] on td "122,55%" at bounding box center [69, 127] width 29 height 6
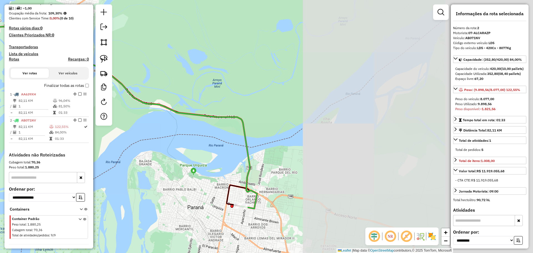
drag, startPoint x: 376, startPoint y: 176, endPoint x: 119, endPoint y: 152, distance: 258.1
click at [119, 152] on div "Janela de atendimento Grade de atendimento Capacidade Transportadoras Veículos …" at bounding box center [266, 126] width 533 height 253
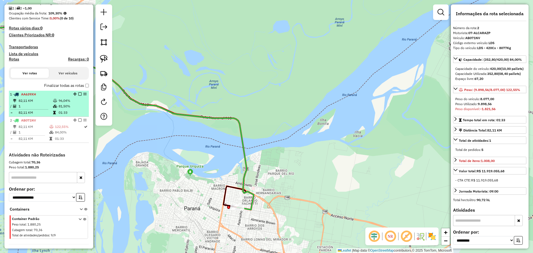
click at [78, 94] on em at bounding box center [79, 94] width 3 height 3
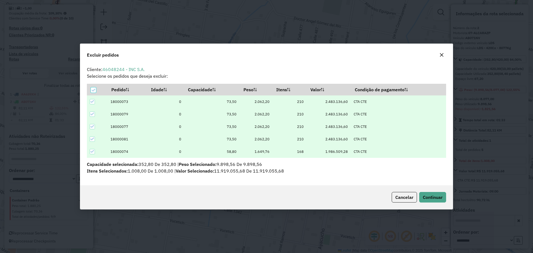
scroll to position [0, 0]
drag, startPoint x: 341, startPoint y: 64, endPoint x: 331, endPoint y: 51, distance: 15.6
click at [331, 51] on div "Excluir pedidos Cliente: 46048244 - INC S.A. Selecione os pedidos que deseja ex…" at bounding box center [266, 127] width 373 height 166
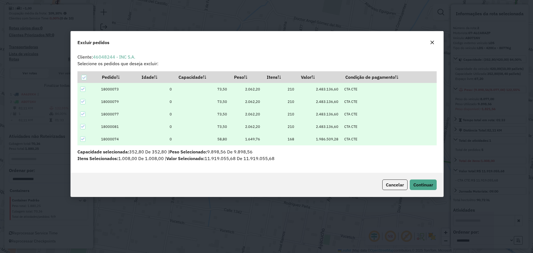
drag, startPoint x: 329, startPoint y: 57, endPoint x: 319, endPoint y: 44, distance: 15.7
click at [319, 44] on div "Excluir pedidos" at bounding box center [257, 41] width 373 height 20
click at [82, 125] on icon at bounding box center [83, 127] width 4 height 4
click at [427, 185] on span "Continuar" at bounding box center [424, 185] width 20 height 6
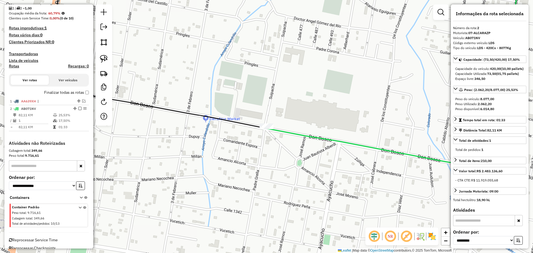
scroll to position [143, 0]
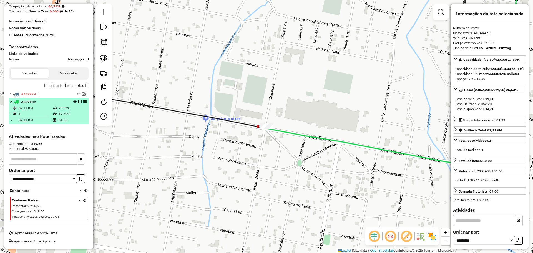
click at [78, 101] on em at bounding box center [79, 101] width 3 height 3
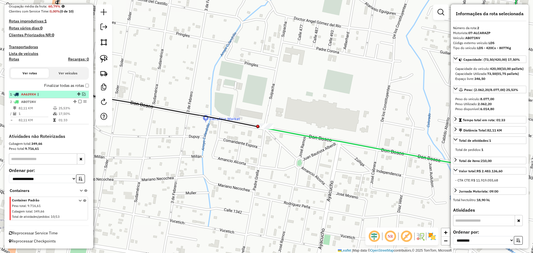
scroll to position [124, 0]
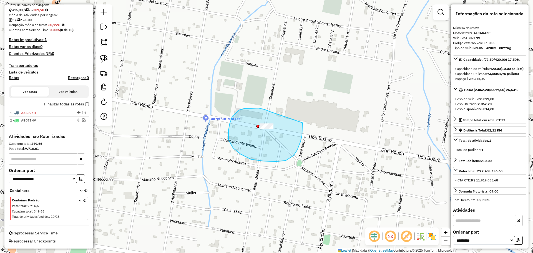
drag, startPoint x: 271, startPoint y: 112, endPoint x: 302, endPoint y: 115, distance: 31.0
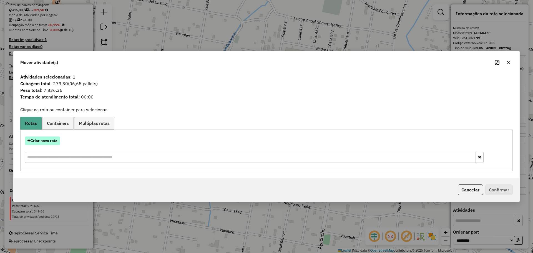
click at [49, 138] on button "Criar nova rota" at bounding box center [42, 141] width 35 height 9
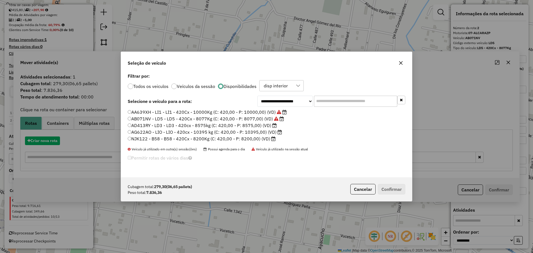
scroll to position [3, 2]
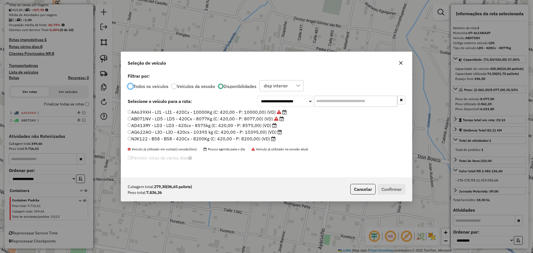
click at [252, 127] on label "AD413RY - LD3 - LD3 - 420cx - 8575kg (C: 420,00 - P: 8575,00) (VD)" at bounding box center [202, 125] width 149 height 7
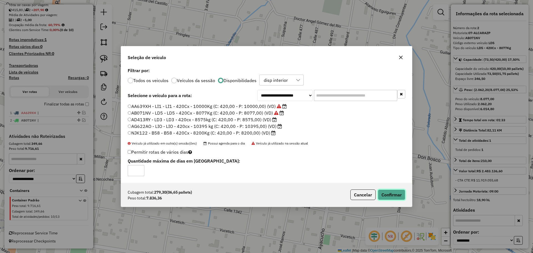
click at [399, 196] on button "Confirmar" at bounding box center [392, 195] width 28 height 11
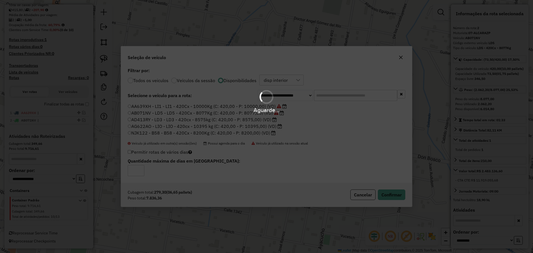
click at [297, 234] on div "Aguarde..." at bounding box center [266, 126] width 533 height 253
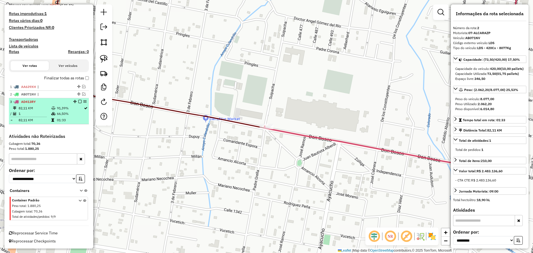
click at [68, 108] on td "91,39%" at bounding box center [70, 109] width 27 height 6
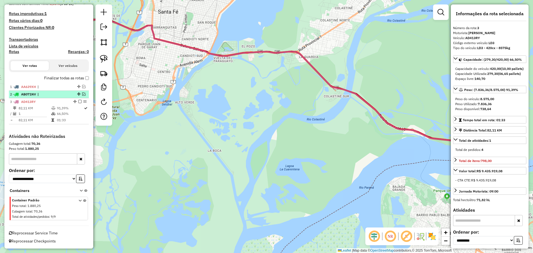
click at [83, 94] on em at bounding box center [83, 94] width 3 height 3
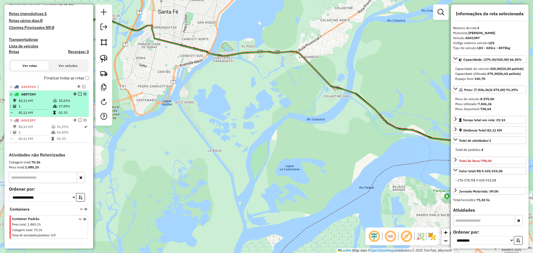
click at [60, 98] on td "25,53%" at bounding box center [72, 101] width 28 height 6
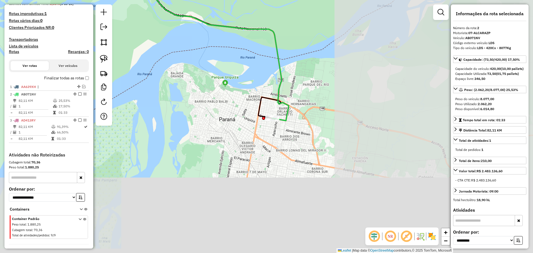
drag, startPoint x: 333, startPoint y: 175, endPoint x: 120, endPoint y: 71, distance: 237.3
click at [118, 68] on div "Janela de atendimento Grade de atendimento Capacidade Transportadoras Veículos …" at bounding box center [266, 126] width 533 height 253
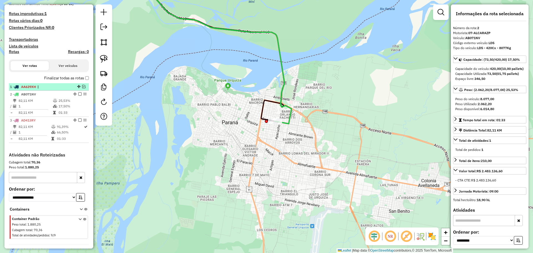
click at [84, 87] on div at bounding box center [78, 86] width 17 height 3
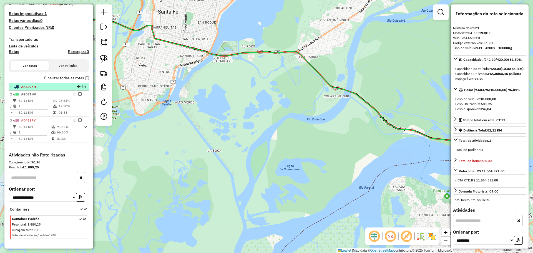
click at [83, 87] on em at bounding box center [83, 86] width 3 height 3
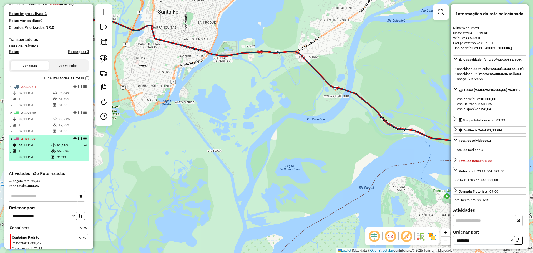
click at [70, 149] on td "66,50%" at bounding box center [70, 151] width 27 height 6
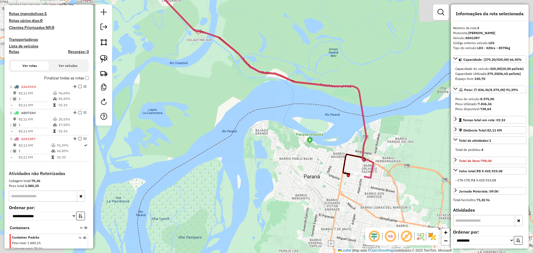
drag, startPoint x: 258, startPoint y: 171, endPoint x: 93, endPoint y: 114, distance: 174.0
click at [114, 114] on div "Janela de atendimento Grade de atendimento Capacidade Transportadoras Veículos …" at bounding box center [266, 126] width 533 height 253
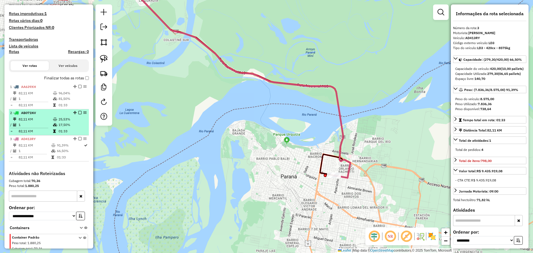
click at [46, 118] on td "82,11 KM" at bounding box center [35, 120] width 34 height 6
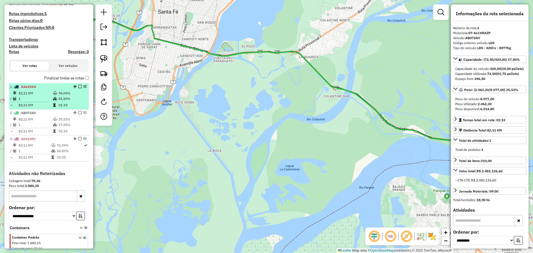
click at [66, 93] on td "96,04%" at bounding box center [72, 94] width 28 height 6
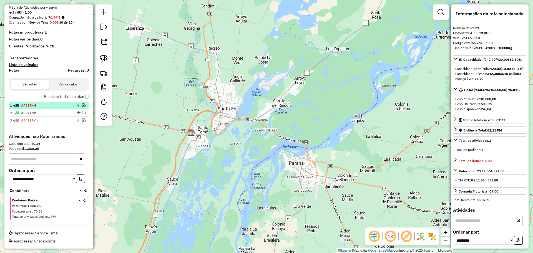
scroll to position [27, 0]
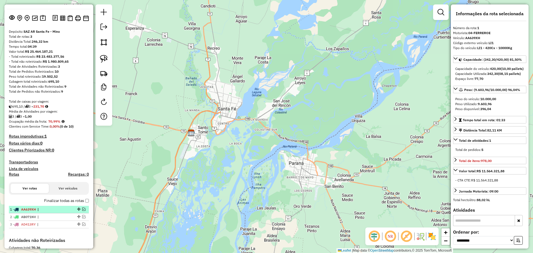
click at [71, 209] on div at bounding box center [78, 209] width 17 height 3
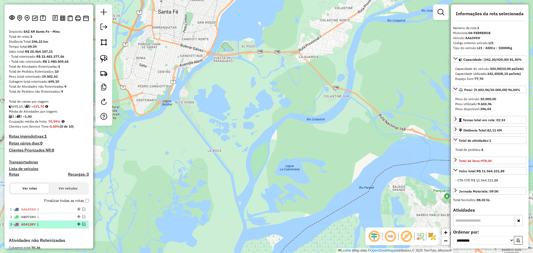
click at [83, 222] on div "3 - AD413RY |" at bounding box center [49, 224] width 78 height 5
click at [60, 215] on span "|" at bounding box center [51, 217] width 26 height 5
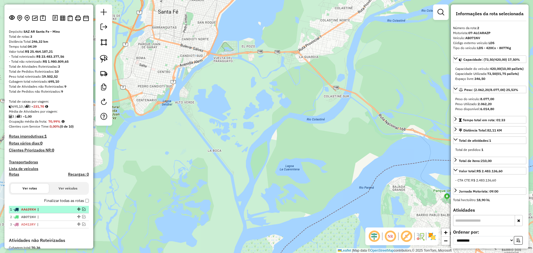
click at [63, 211] on span "|" at bounding box center [51, 209] width 26 height 5
click at [83, 211] on div "1 - AA639XH |" at bounding box center [49, 209] width 78 height 5
click at [83, 211] on em at bounding box center [83, 209] width 3 height 3
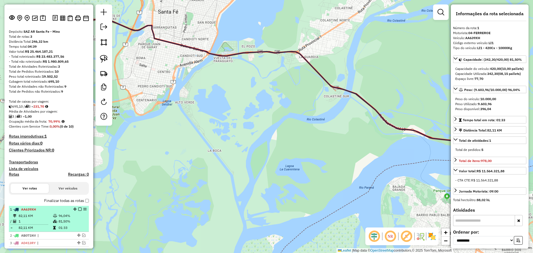
click at [68, 215] on td "96,04%" at bounding box center [72, 216] width 28 height 6
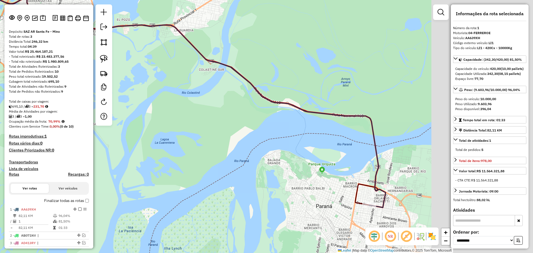
drag, startPoint x: 211, startPoint y: 165, endPoint x: 69, endPoint y: 109, distance: 153.0
click at [69, 110] on hb-router-mapa "Informações da Sessão 1277543 - 18/09/2025 Criação: 17/09/2025 15:01 Depósito: …" at bounding box center [266, 126] width 533 height 253
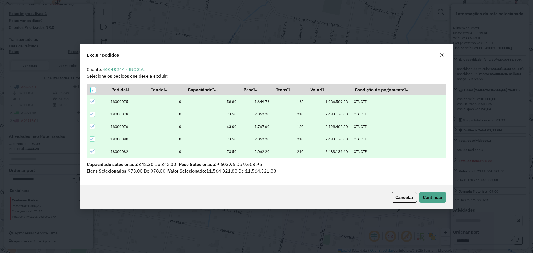
scroll to position [0, 0]
click at [93, 116] on icon at bounding box center [93, 114] width 4 height 4
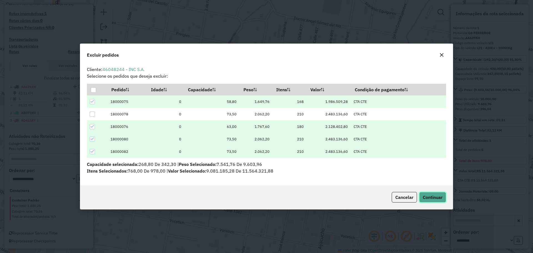
click at [438, 200] on span "Continuar" at bounding box center [433, 198] width 20 height 6
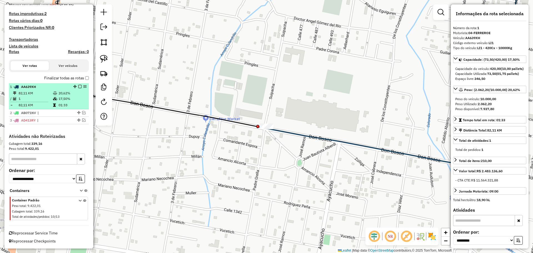
click at [78, 88] on em at bounding box center [79, 86] width 3 height 3
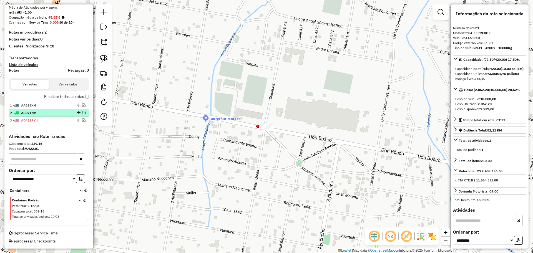
click at [82, 112] on em at bounding box center [83, 112] width 3 height 3
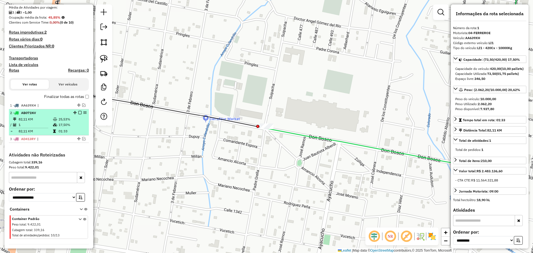
scroll to position [150, 0]
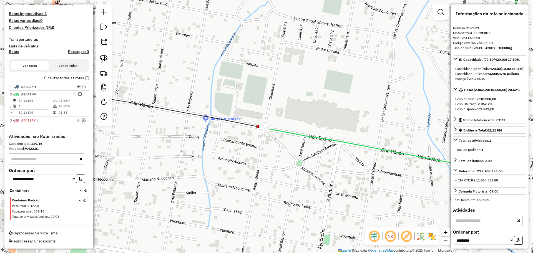
click at [301, 135] on icon at bounding box center [393, 71] width 257 height 194
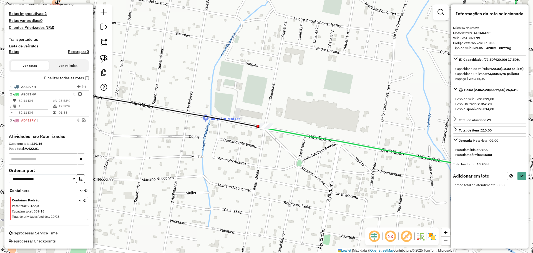
drag, startPoint x: 302, startPoint y: 115, endPoint x: 290, endPoint y: 143, distance: 30.4
click at [290, 143] on div "Janela de atendimento Grade de atendimento Capacidade Transportadoras Veículos …" at bounding box center [266, 126] width 533 height 253
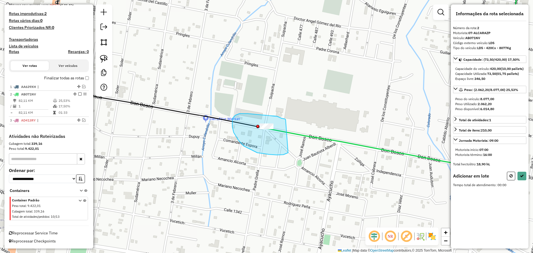
drag, startPoint x: 282, startPoint y: 119, endPoint x: 299, endPoint y: 143, distance: 29.8
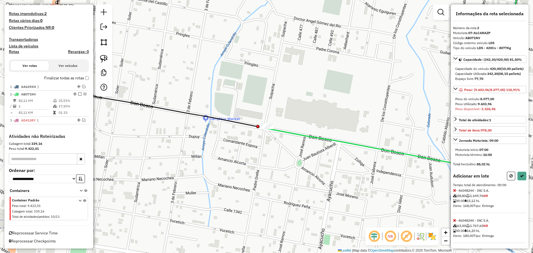
click at [456, 193] on icon at bounding box center [454, 191] width 3 height 4
click at [524, 181] on button at bounding box center [522, 176] width 9 height 9
select select "**********"
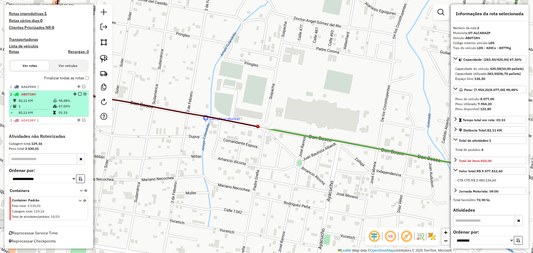
click at [78, 96] on div "2 - AB071NV" at bounding box center [49, 94] width 78 height 5
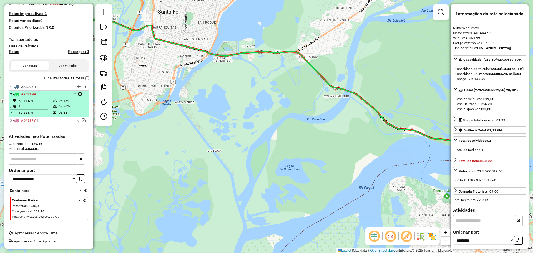
click at [78, 93] on em at bounding box center [79, 94] width 3 height 3
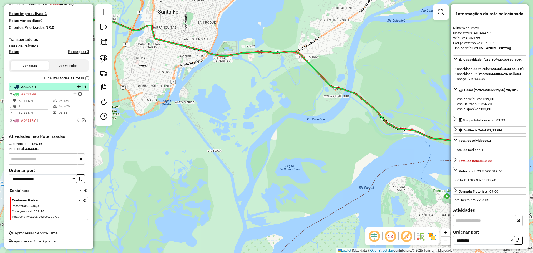
scroll to position [131, 0]
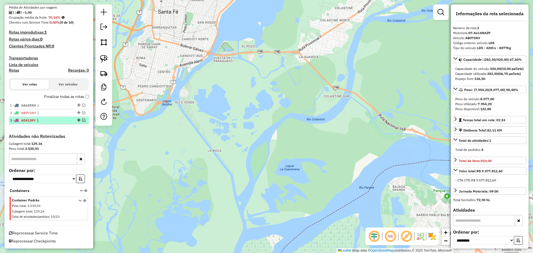
click at [64, 121] on div "3 - AD413RY |" at bounding box center [39, 120] width 59 height 5
click at [63, 103] on span "|" at bounding box center [51, 105] width 26 height 5
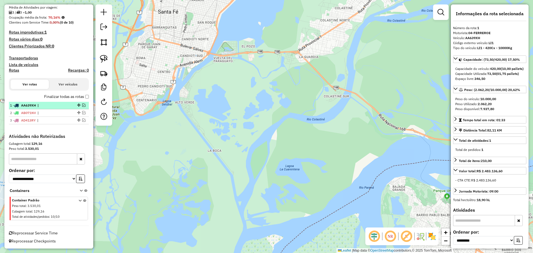
click at [79, 106] on div at bounding box center [78, 105] width 17 height 3
click at [83, 106] on em at bounding box center [83, 105] width 3 height 3
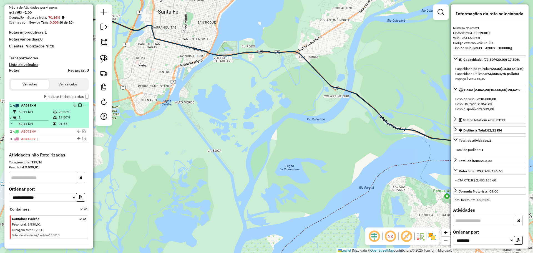
scroll to position [150, 0]
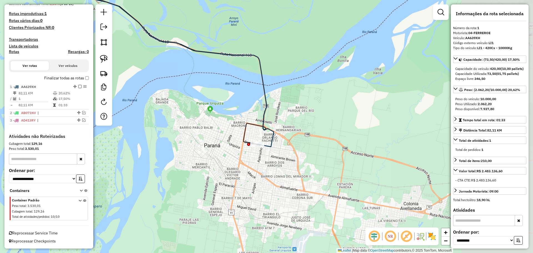
drag, startPoint x: 306, startPoint y: 157, endPoint x: 54, endPoint y: 61, distance: 268.9
click at [54, 61] on hb-router-mapa "Informações da Sessão 1277543 - 18/09/2025 Criação: 17/09/2025 15:01 Depósito: …" at bounding box center [266, 126] width 533 height 253
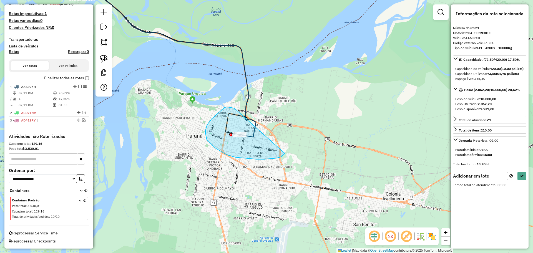
drag, startPoint x: 221, startPoint y: 110, endPoint x: 289, endPoint y: 118, distance: 68.5
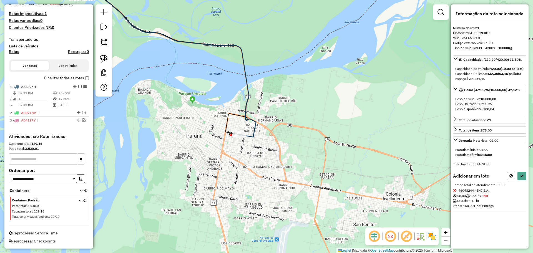
click at [528, 181] on div "Informações da rota selecionada Número da rota: 1 Motorista: 04-FERREROE Veícul…" at bounding box center [490, 126] width 78 height 244
click at [522, 178] on icon at bounding box center [522, 176] width 4 height 4
select select "**********"
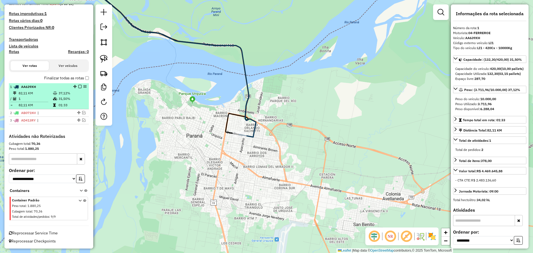
click at [79, 87] on em at bounding box center [79, 86] width 3 height 3
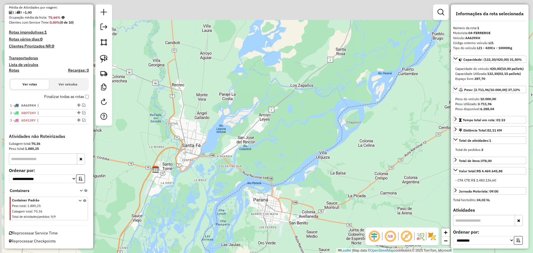
drag, startPoint x: 202, startPoint y: 145, endPoint x: 232, endPoint y: 183, distance: 48.5
click at [232, 183] on div "Janela de atendimento Grade de atendimento Capacidade Transportadoras Veículos …" at bounding box center [266, 126] width 533 height 253
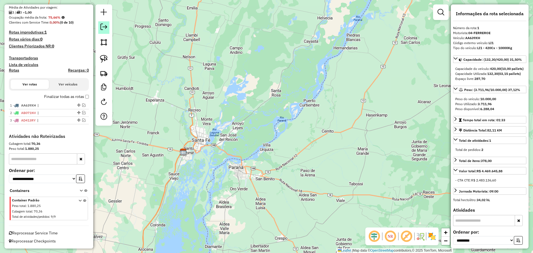
click at [105, 28] on em at bounding box center [104, 27] width 7 height 7
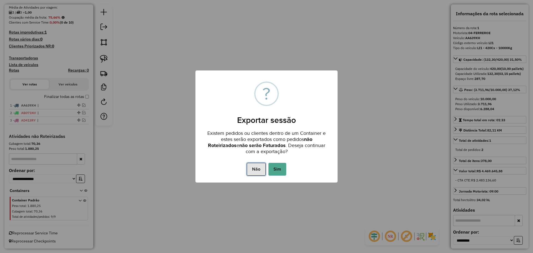
click at [250, 174] on button "Não" at bounding box center [256, 169] width 19 height 13
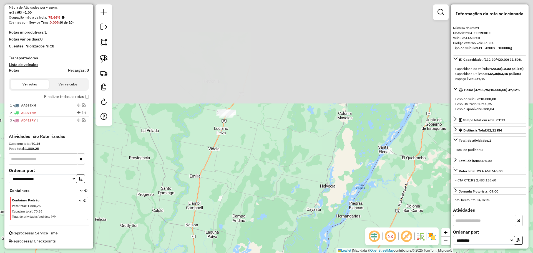
drag, startPoint x: 223, startPoint y: 56, endPoint x: 201, endPoint y: 180, distance: 125.4
click at [219, 218] on div "Janela de atendimento Grade de atendimento Capacidade Transportadoras Veículos …" at bounding box center [266, 126] width 533 height 253
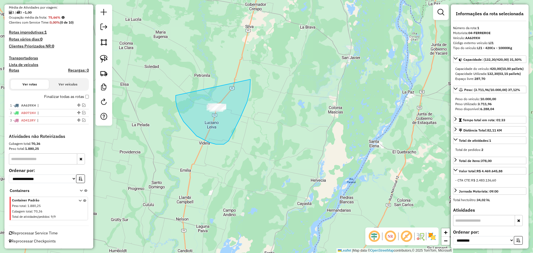
drag, startPoint x: 176, startPoint y: 97, endPoint x: 245, endPoint y: 70, distance: 74.1
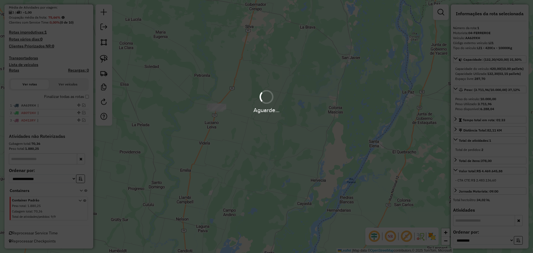
drag, startPoint x: 223, startPoint y: 192, endPoint x: 226, endPoint y: 109, distance: 82.9
click at [226, 109] on div "Aguarde..." at bounding box center [266, 126] width 533 height 253
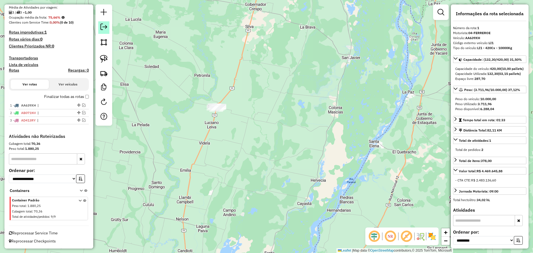
click at [104, 27] on em at bounding box center [104, 27] width 7 height 7
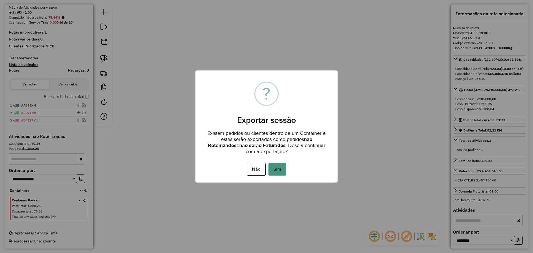
click at [275, 168] on button "Sim" at bounding box center [278, 169] width 18 height 13
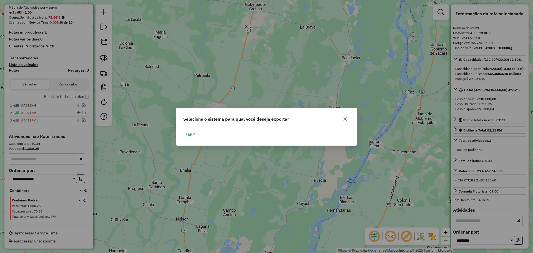
click at [189, 136] on button "ERP" at bounding box center [190, 134] width 14 height 9
select select "*********"
select select "**"
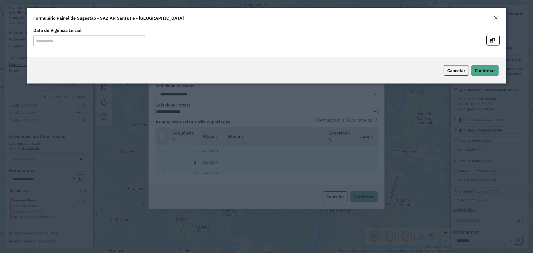
click at [491, 15] on div "Formulário Painel de Sugestão - SAZ AR Santa Fe - [GEOGRAPHIC_DATA]" at bounding box center [267, 17] width 480 height 18
click at [496, 19] on em "Close" at bounding box center [496, 18] width 4 height 4
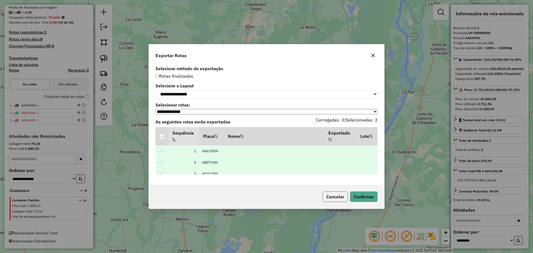
click at [331, 199] on button "Cancelar" at bounding box center [335, 197] width 25 height 11
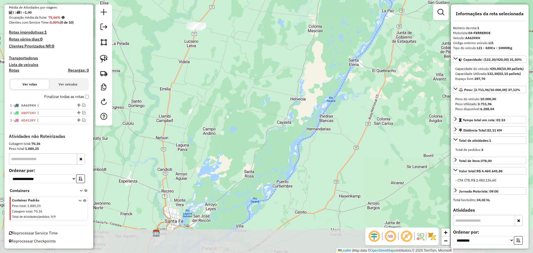
drag, startPoint x: 219, startPoint y: 201, endPoint x: 212, endPoint y: 101, distance: 100.3
click at [212, 101] on div "Janela de atendimento Grade de atendimento Capacidade Transportadoras Veículos …" at bounding box center [266, 126] width 533 height 253
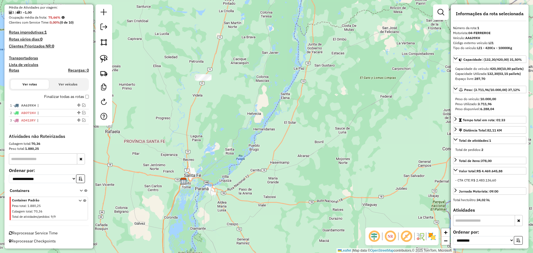
click at [278, 225] on div "Janela de atendimento Grade de atendimento Capacidade Transportadoras Veículos …" at bounding box center [266, 126] width 533 height 253
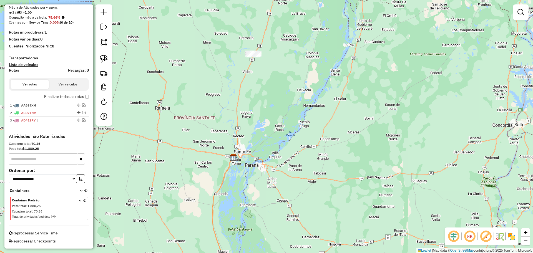
drag, startPoint x: 178, startPoint y: 94, endPoint x: 228, endPoint y: 71, distance: 55.3
click at [228, 71] on div "Janela de atendimento Grade de atendimento Capacidade Transportadoras Veículos …" at bounding box center [266, 126] width 533 height 253
click at [213, 229] on div "Janela de atendimento Grade de atendimento Capacidade Transportadoras Veículos …" at bounding box center [266, 126] width 533 height 253
click at [430, 175] on div "Janela de atendimento Grade de atendimento Capacidade Transportadoras Veículos …" at bounding box center [266, 126] width 533 height 253
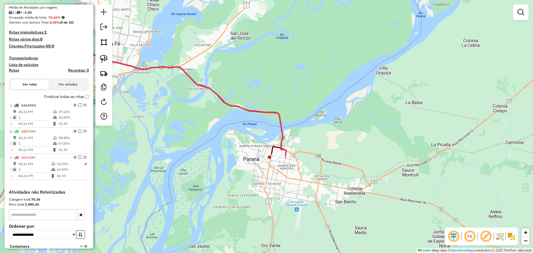
click at [286, 135] on icon at bounding box center [165, 105] width 243 height 108
drag, startPoint x: 284, startPoint y: 143, endPoint x: 290, endPoint y: 143, distance: 6.4
click at [285, 143] on icon at bounding box center [166, 105] width 243 height 108
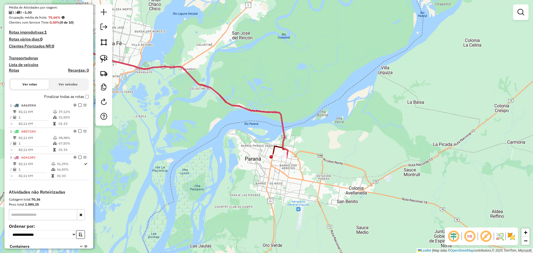
click at [284, 148] on icon at bounding box center [167, 105] width 243 height 108
select select "**********"
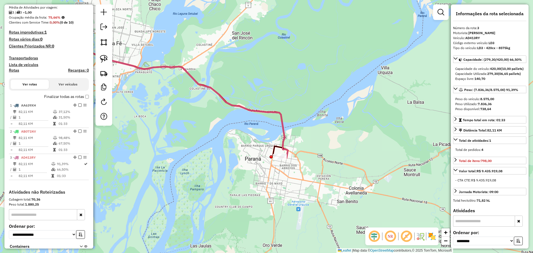
scroll to position [187, 0]
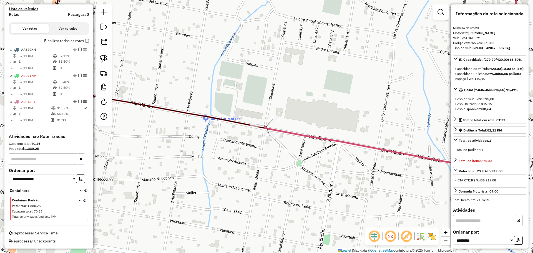
click at [254, 119] on div "Rota 2 - Placa AB071NV 46048244 - INC S.A. Janela de atendimento Grade de atend…" at bounding box center [266, 126] width 533 height 253
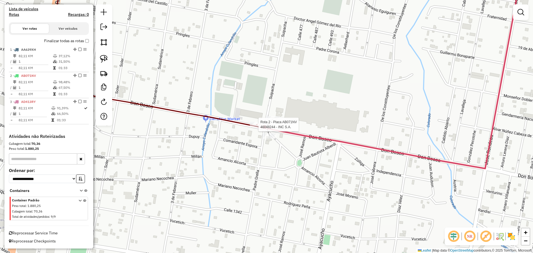
select select "**********"
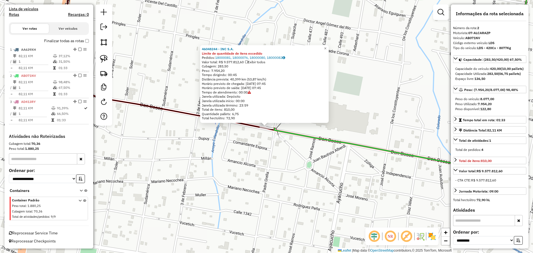
drag, startPoint x: 417, startPoint y: 217, endPoint x: 418, endPoint y: 206, distance: 11.1
click at [417, 217] on div "46048244 - INC S.A. Limite de quantidade de itens excedido Pedidos: 18000081, 1…" at bounding box center [266, 126] width 533 height 253
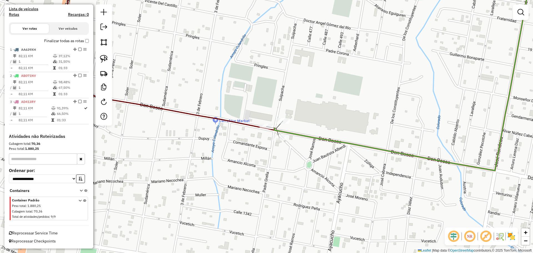
click at [321, 239] on div "Janela de atendimento Grade de atendimento Capacidade Transportadoras Veículos …" at bounding box center [266, 126] width 533 height 253
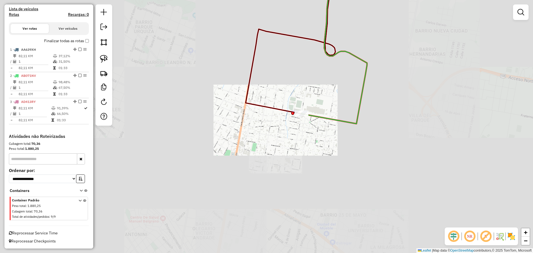
drag, startPoint x: 290, startPoint y: 59, endPoint x: 301, endPoint y: 246, distance: 187.3
click at [304, 252] on div "Janela de atendimento Grade de atendimento Capacidade Transportadoras Veículos …" at bounding box center [266, 126] width 533 height 253
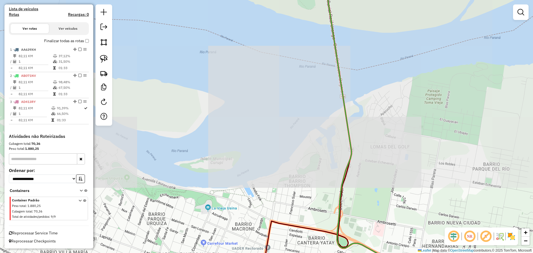
drag, startPoint x: 314, startPoint y: 59, endPoint x: 306, endPoint y: 238, distance: 179.7
click at [306, 238] on div "Janela de atendimento Grade de atendimento Capacidade Transportadoras Veículos …" at bounding box center [266, 126] width 533 height 253
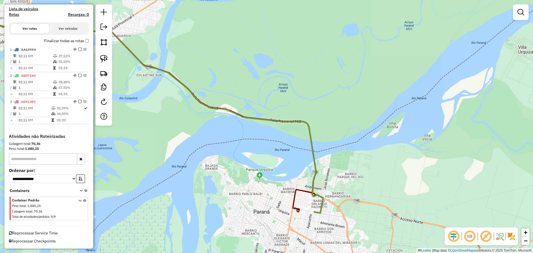
drag, startPoint x: 278, startPoint y: 49, endPoint x: 346, endPoint y: 230, distance: 193.2
click at [347, 230] on div "Janela de atendimento Grade de atendimento Capacidade Transportadoras Veículos …" at bounding box center [266, 126] width 533 height 253
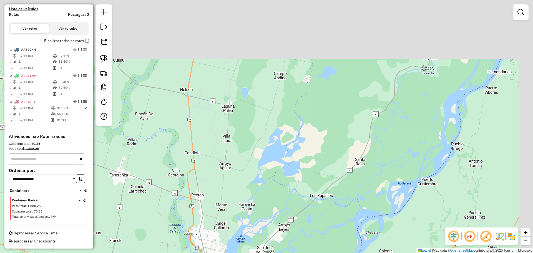
drag, startPoint x: 359, startPoint y: 91, endPoint x: 236, endPoint y: 221, distance: 179.0
click at [236, 221] on div "Janela de atendimento Grade de atendimento Capacidade Transportadoras Veículos …" at bounding box center [266, 126] width 533 height 253
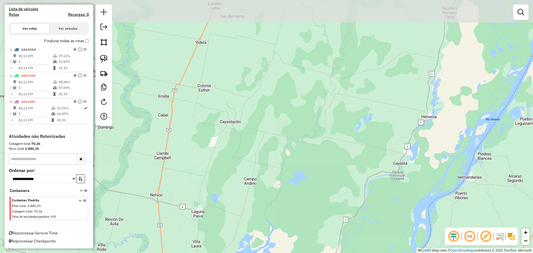
drag, startPoint x: 412, startPoint y: 86, endPoint x: 427, endPoint y: 149, distance: 63.9
click at [439, 148] on div "Janela de atendimento Grade de atendimento Capacidade Transportadoras Veículos …" at bounding box center [266, 126] width 533 height 253
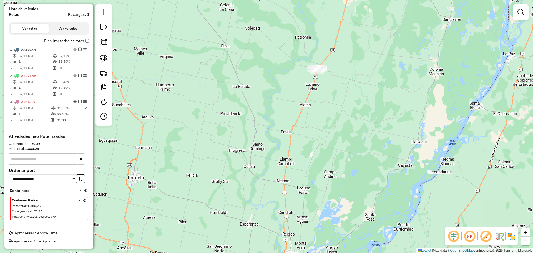
drag, startPoint x: 356, startPoint y: 75, endPoint x: 361, endPoint y: 148, distance: 73.3
click at [361, 148] on div "Janela de atendimento Grade de atendimento Capacidade Transportadoras Veículos …" at bounding box center [266, 126] width 533 height 253
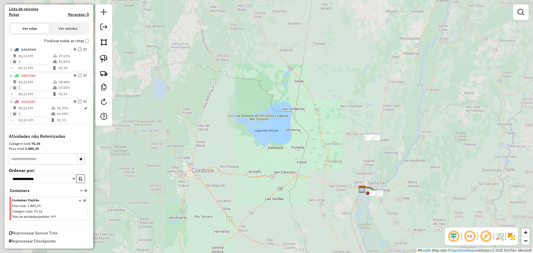
drag, startPoint x: 390, startPoint y: 177, endPoint x: 331, endPoint y: 125, distance: 78.7
click at [329, 125] on div "Janela de atendimento Grade de atendimento Capacidade Transportadoras Veículos …" at bounding box center [266, 126] width 533 height 253
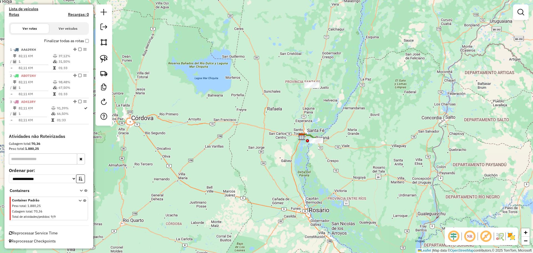
drag, startPoint x: 280, startPoint y: 223, endPoint x: 306, endPoint y: 199, distance: 35.0
click at [284, 221] on div "Janela de atendimento Grade de atendimento Capacidade Transportadoras Veículos …" at bounding box center [266, 126] width 533 height 253
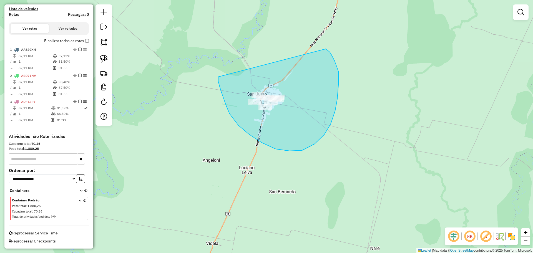
drag, startPoint x: 218, startPoint y: 77, endPoint x: 324, endPoint y: 48, distance: 109.7
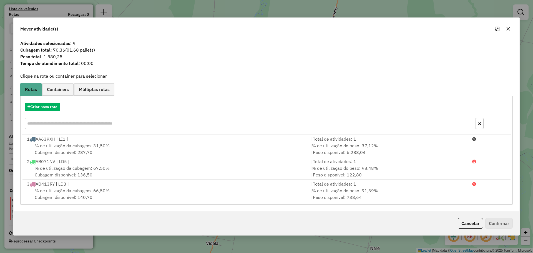
click at [508, 26] on button "button" at bounding box center [508, 28] width 9 height 9
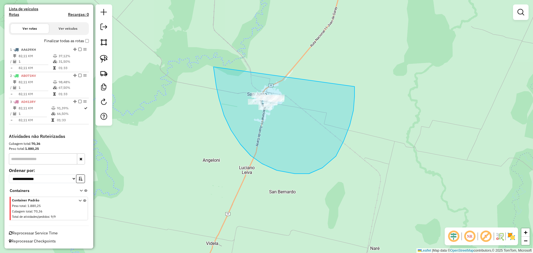
drag, startPoint x: 214, startPoint y: 67, endPoint x: 348, endPoint y: 54, distance: 134.5
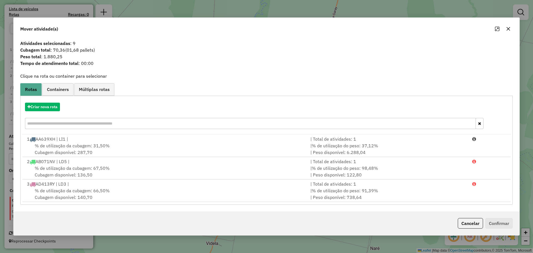
drag, startPoint x: 95, startPoint y: 51, endPoint x: 69, endPoint y: 49, distance: 26.4
click at [69, 49] on span "(01,68 pallets)" at bounding box center [80, 50] width 30 height 6
click at [508, 27] on icon "button" at bounding box center [508, 29] width 4 height 4
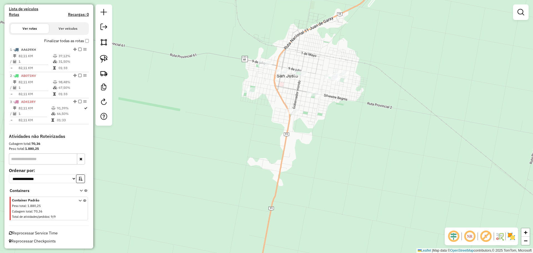
click at [362, 240] on div "Janela de atendimento Grade de atendimento Capacidade Transportadoras Veículos …" at bounding box center [266, 126] width 533 height 253
drag, startPoint x: 358, startPoint y: 220, endPoint x: 350, endPoint y: 89, distance: 131.3
click at [349, 94] on div "Janela de atendimento Grade de atendimento Capacidade Transportadoras Veículos …" at bounding box center [266, 126] width 533 height 253
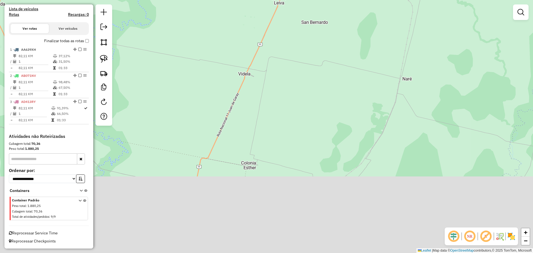
drag, startPoint x: 361, startPoint y: 206, endPoint x: 320, endPoint y: 51, distance: 160.7
click at [321, 60] on div "Janela de atendimento Grade de atendimento Capacidade Transportadoras Veículos …" at bounding box center [266, 126] width 533 height 253
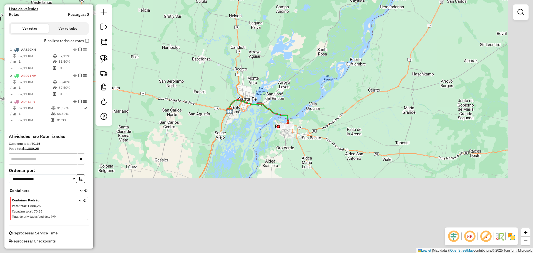
drag, startPoint x: 351, startPoint y: 216, endPoint x: 303, endPoint y: 93, distance: 132.8
click at [303, 93] on div "Janela de atendimento Grade de atendimento Capacidade Transportadoras Veículos …" at bounding box center [266, 126] width 533 height 253
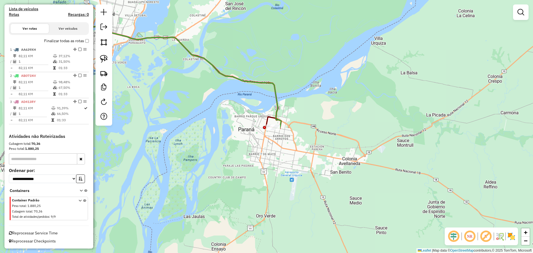
click at [415, 143] on div "Janela de atendimento Grade de atendimento Capacidade Transportadoras Veículos …" at bounding box center [266, 126] width 533 height 253
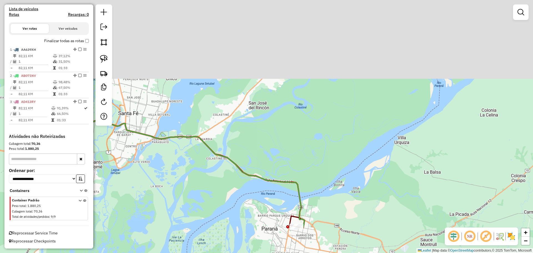
drag, startPoint x: 244, startPoint y: 55, endPoint x: 268, endPoint y: 199, distance: 146.1
click at [269, 204] on div "Janela de atendimento Grade de atendimento Capacidade Transportadoras Veículos …" at bounding box center [266, 126] width 533 height 253
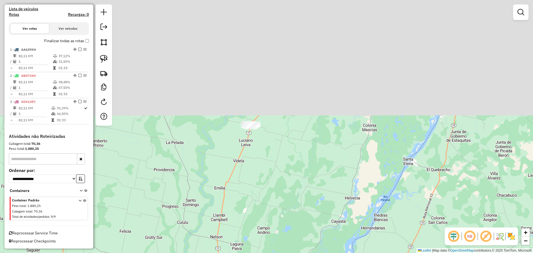
drag, startPoint x: 226, startPoint y: 84, endPoint x: 224, endPoint y: 227, distance: 142.3
click at [224, 227] on div "Janela de atendimento Grade de atendimento Capacidade Transportadoras Veículos …" at bounding box center [266, 126] width 533 height 253
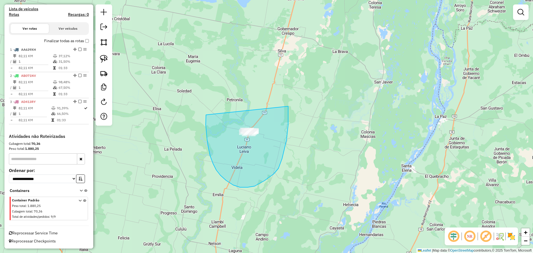
drag, startPoint x: 206, startPoint y: 115, endPoint x: 281, endPoint y: 89, distance: 79.6
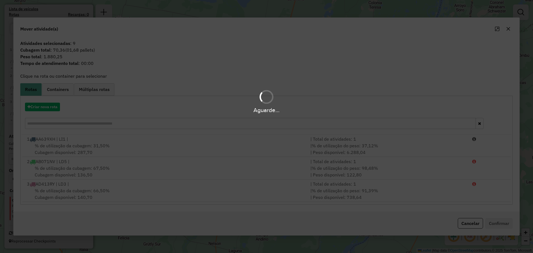
click at [46, 108] on div "Aguarde..." at bounding box center [266, 110] width 533 height 9
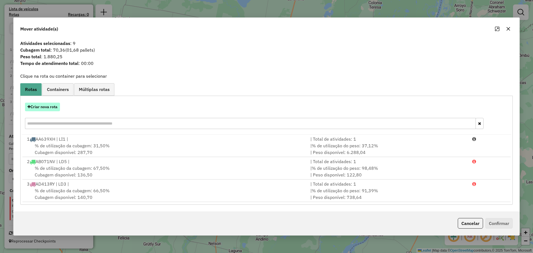
click at [59, 109] on button "Criar nova rota" at bounding box center [42, 107] width 35 height 9
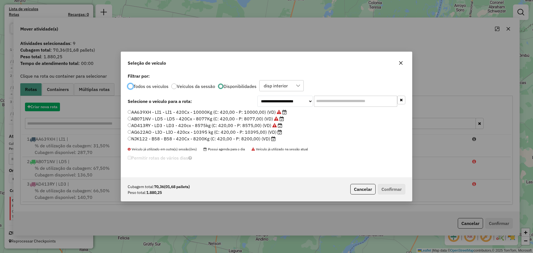
scroll to position [3, 2]
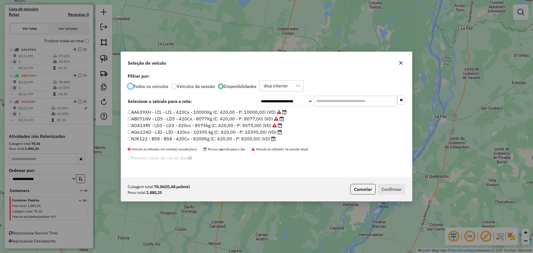
click at [352, 103] on input "text" at bounding box center [355, 101] width 83 height 11
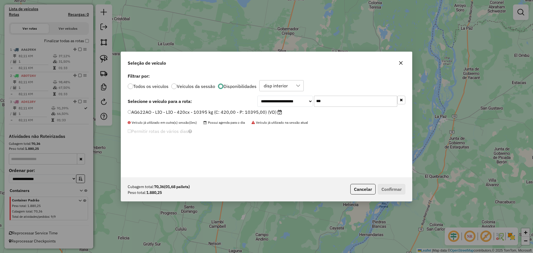
type input "***"
click at [254, 114] on label "AG622AO - LIO - LIO - 420cx - 10395 kg (C: 420,00 - P: 10395,00) (VD)" at bounding box center [205, 112] width 154 height 7
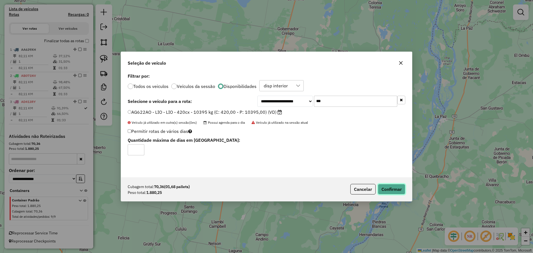
click at [394, 188] on button "Confirmar" at bounding box center [392, 189] width 28 height 11
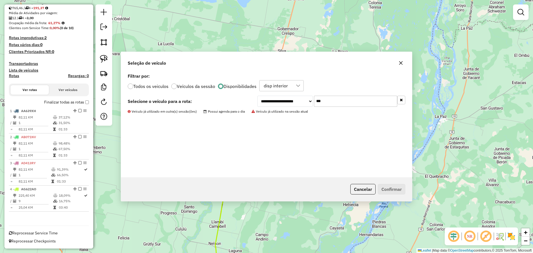
scroll to position [126, 0]
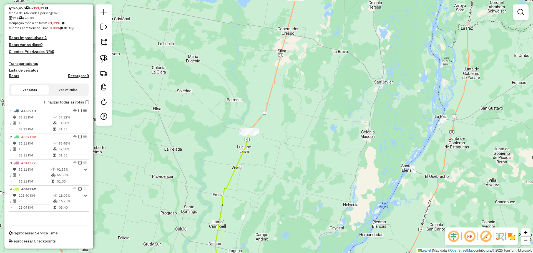
click at [436, 189] on div "Janela de atendimento Grade de atendimento Capacidade Transportadoras Veículos …" at bounding box center [266, 126] width 533 height 253
click at [243, 159] on icon at bounding box center [232, 205] width 35 height 146
select select "**********"
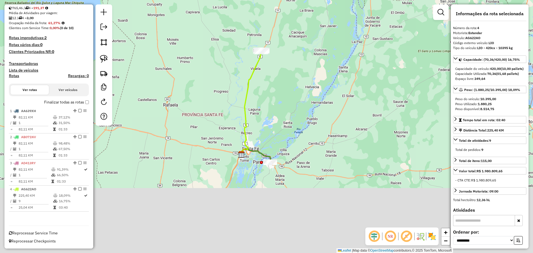
drag, startPoint x: 308, startPoint y: 146, endPoint x: 298, endPoint y: 76, distance: 71.3
click at [298, 76] on div "Janela de atendimento Grade de atendimento Capacidade Transportadoras Veículos …" at bounding box center [266, 126] width 533 height 253
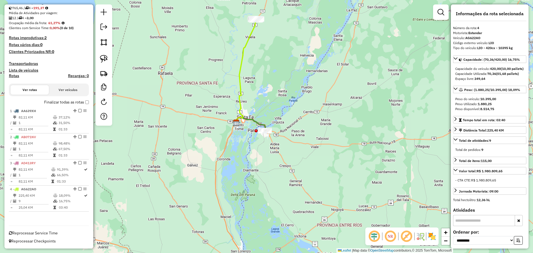
click at [292, 219] on div "Janela de atendimento Grade de atendimento Capacidade Transportadoras Veículos …" at bounding box center [266, 126] width 533 height 253
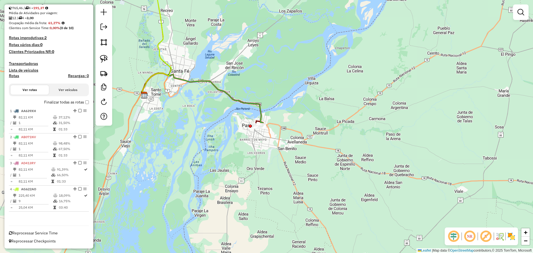
click at [259, 225] on div "Janela de atendimento Grade de atendimento Capacidade Transportadoras Veículos …" at bounding box center [266, 126] width 533 height 253
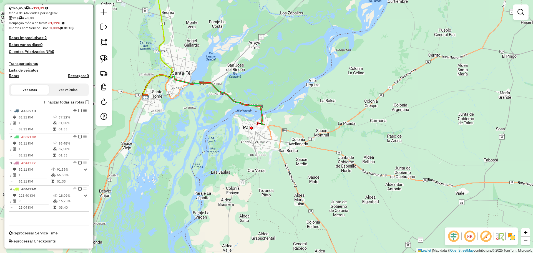
drag, startPoint x: 281, startPoint y: 69, endPoint x: 326, endPoint y: 246, distance: 182.0
click at [329, 253] on html "Aguarde... Pop-up bloqueado! Seu navegador bloqueou automáticamente a abertura …" at bounding box center [266, 126] width 533 height 253
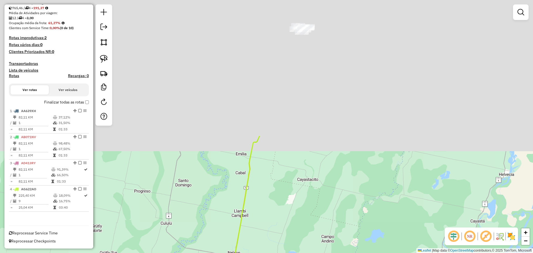
drag, startPoint x: 260, startPoint y: 66, endPoint x: 286, endPoint y: 228, distance: 164.6
click at [293, 253] on html "Aguarde... Pop-up bloqueado! Seu navegador bloqueou automáticamente a abertura …" at bounding box center [266, 126] width 533 height 253
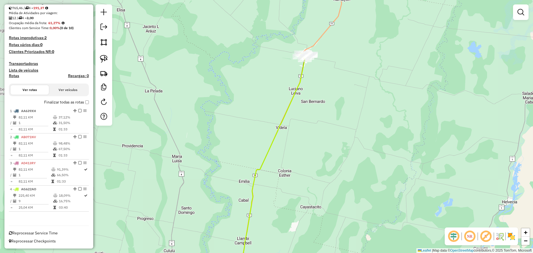
drag, startPoint x: 313, startPoint y: 91, endPoint x: 306, endPoint y: 156, distance: 65.6
click at [307, 156] on div "Janela de atendimento Grade de atendimento Capacidade Transportadoras Veículos …" at bounding box center [266, 126] width 533 height 253
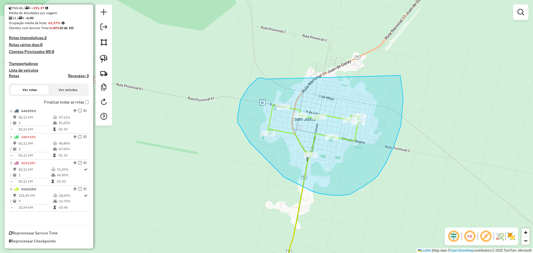
drag, startPoint x: 250, startPoint y: 85, endPoint x: 375, endPoint y: 33, distance: 135.2
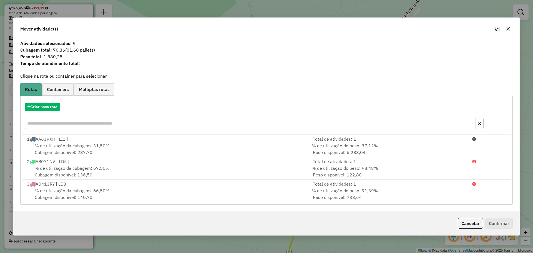
click at [101, 35] on div "Mover atividade(s)" at bounding box center [267, 28] width 506 height 20
click at [507, 31] on icon "button" at bounding box center [508, 29] width 4 height 4
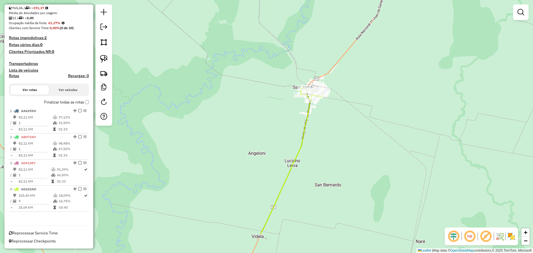
drag, startPoint x: 296, startPoint y: 208, endPoint x: 385, endPoint y: 71, distance: 163.3
click at [385, 71] on div "Janela de atendimento Grade de atendimento Capacidade Transportadoras Veículos …" at bounding box center [266, 126] width 533 height 253
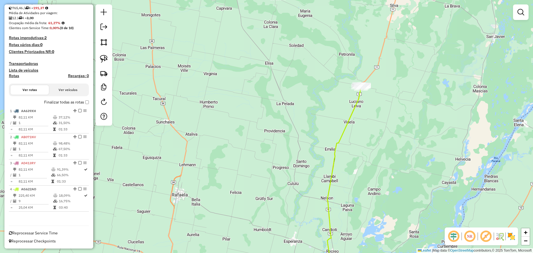
drag, startPoint x: 319, startPoint y: 129, endPoint x: 293, endPoint y: -4, distance: 135.1
click at [293, 0] on html "Aguarde... Pop-up bloqueado! Seu navegador bloqueou automáticamente a abertura …" at bounding box center [266, 126] width 533 height 253
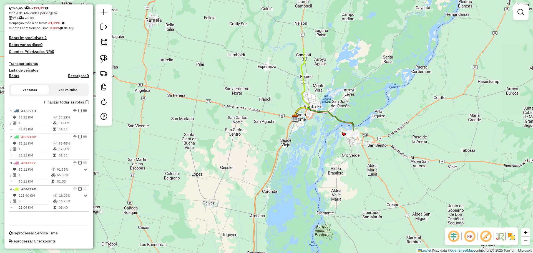
drag, startPoint x: 327, startPoint y: 76, endPoint x: 321, endPoint y: 126, distance: 50.9
click at [334, 151] on div "Janela de atendimento Grade de atendimento Capacidade Transportadoras Veículos …" at bounding box center [266, 126] width 533 height 253
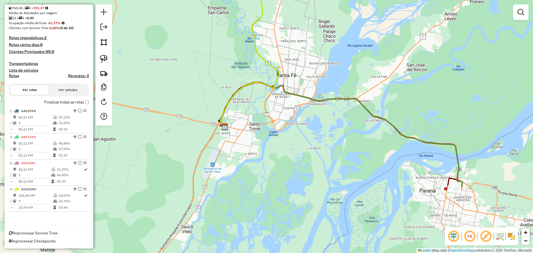
drag, startPoint x: 305, startPoint y: 63, endPoint x: 304, endPoint y: 80, distance: 17.5
click at [304, 80] on div "Janela de atendimento Grade de atendimento Capacidade Transportadoras Veículos …" at bounding box center [266, 126] width 533 height 253
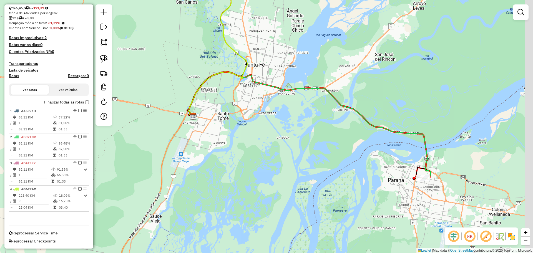
drag, startPoint x: 385, startPoint y: 184, endPoint x: 332, endPoint y: 149, distance: 63.9
click at [333, 149] on div "Janela de atendimento Grade de atendimento Capacidade Transportadoras Veículos …" at bounding box center [266, 126] width 533 height 253
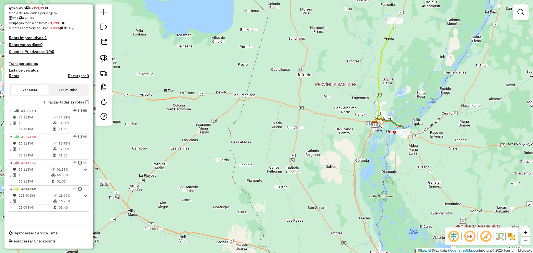
drag, startPoint x: 391, startPoint y: 61, endPoint x: 351, endPoint y: 94, distance: 52.2
click at [350, 103] on div "Janela de atendimento Grade de atendimento Capacidade Transportadoras Veículos …" at bounding box center [266, 126] width 533 height 253
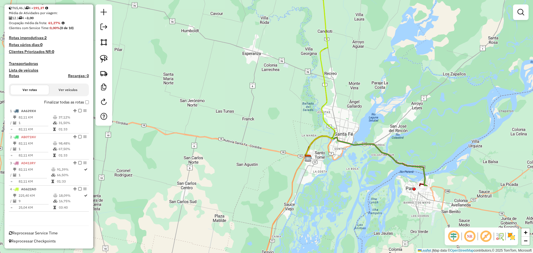
click at [107, 174] on div "Janela de atendimento Grade de atendimento Capacidade Transportadoras Veículos …" at bounding box center [266, 126] width 533 height 253
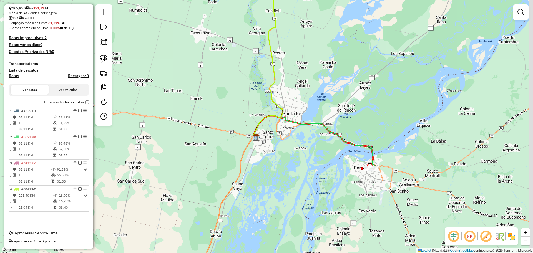
drag, startPoint x: 394, startPoint y: 199, endPoint x: 247, endPoint y: 156, distance: 153.7
click at [247, 156] on div "Janela de atendimento Grade de atendimento Capacidade Transportadoras Veículos …" at bounding box center [266, 126] width 533 height 253
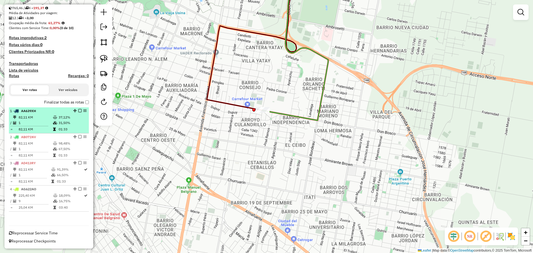
click at [58, 111] on div "1 - AA639XH" at bounding box center [39, 111] width 59 height 5
select select "**********"
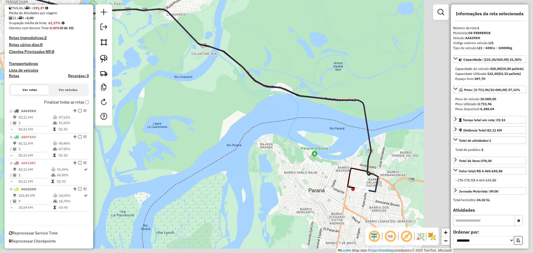
drag, startPoint x: 348, startPoint y: 164, endPoint x: 123, endPoint y: 101, distance: 233.5
click at [141, 101] on div "Janela de atendimento Grade de atendimento Capacidade Transportadoras Veículos …" at bounding box center [266, 126] width 533 height 253
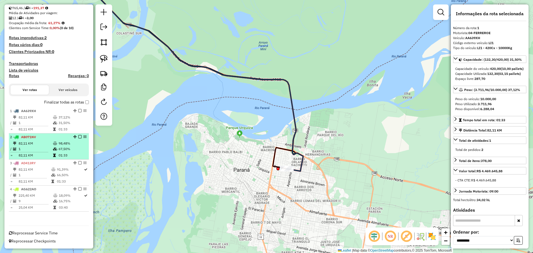
click at [58, 144] on td "98,48%" at bounding box center [72, 144] width 28 height 6
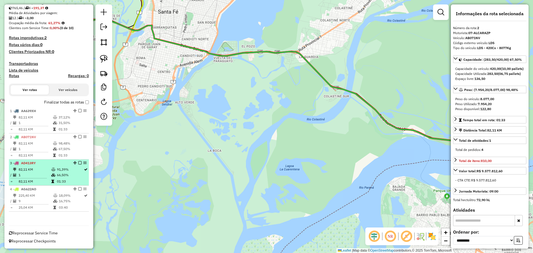
click at [61, 179] on td "01:33" at bounding box center [70, 182] width 27 height 6
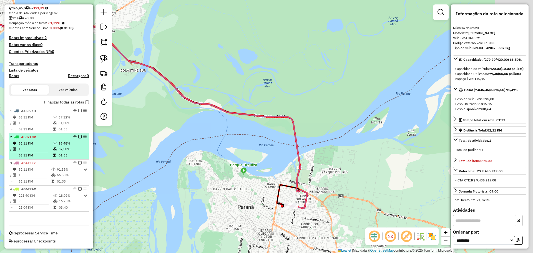
drag, startPoint x: 328, startPoint y: 179, endPoint x: 65, endPoint y: 137, distance: 266.3
click at [63, 137] on hb-router-mapa "Informações da Sessão 1277543 - 18/09/2025 Criação: 17/09/2025 15:01 Depósito: …" at bounding box center [266, 126] width 533 height 253
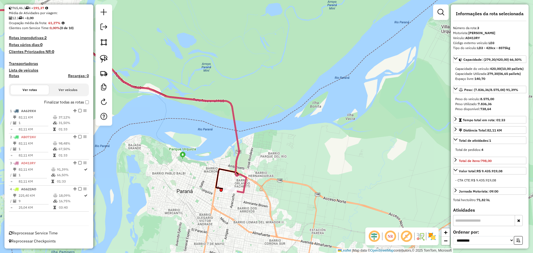
drag, startPoint x: 496, startPoint y: 121, endPoint x: 481, endPoint y: 120, distance: 15.3
click at [481, 112] on div "Peso disponível: 738,64" at bounding box center [490, 109] width 69 height 5
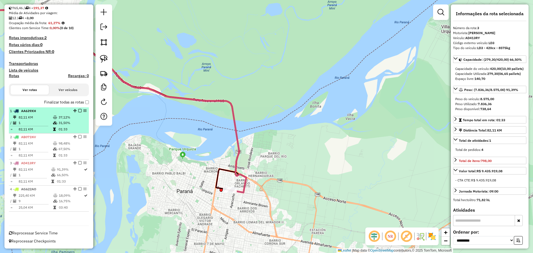
click at [61, 124] on td "31,50%" at bounding box center [72, 123] width 28 height 6
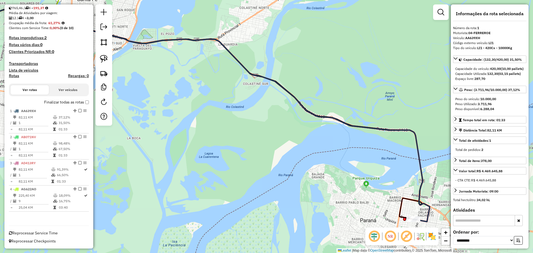
drag, startPoint x: 383, startPoint y: 181, endPoint x: 244, endPoint y: 148, distance: 143.4
click at [243, 148] on div "Janela de atendimento Grade de atendimento Capacidade Transportadoras Veículos …" at bounding box center [266, 126] width 533 height 253
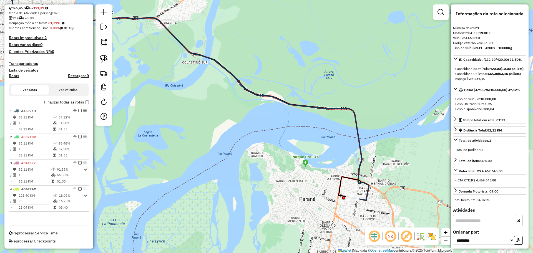
drag, startPoint x: 498, startPoint y: 118, endPoint x: 483, endPoint y: 119, distance: 15.3
click at [483, 112] on div "Peso disponível: 6.288,04" at bounding box center [490, 109] width 69 height 5
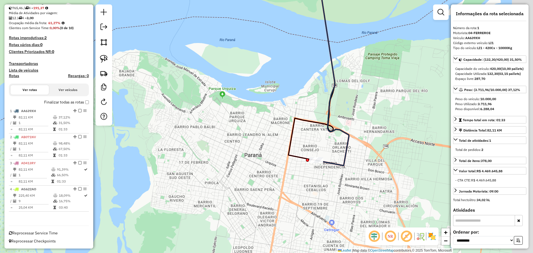
drag, startPoint x: 372, startPoint y: 178, endPoint x: 311, endPoint y: 126, distance: 79.8
click at [314, 129] on div "Janela de atendimento Grade de atendimento Capacidade Transportadoras Veículos …" at bounding box center [266, 126] width 533 height 253
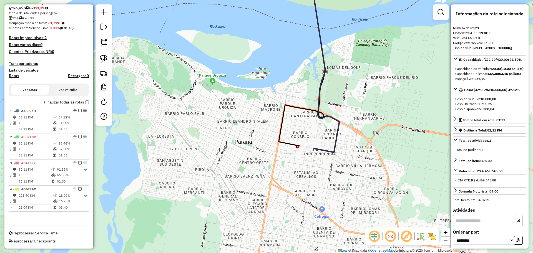
drag, startPoint x: 111, startPoint y: 186, endPoint x: 125, endPoint y: 186, distance: 13.6
click at [111, 186] on div "Janela de atendimento Grade de atendimento Capacidade Transportadoras Veículos …" at bounding box center [266, 126] width 533 height 253
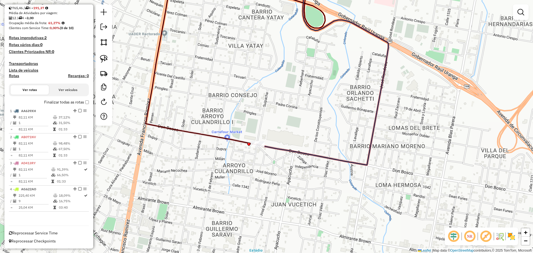
click at [300, 152] on icon at bounding box center [323, 70] width 132 height 191
select select "**********"
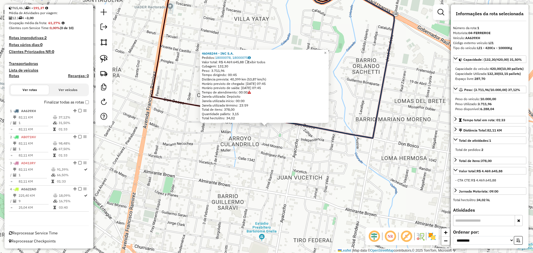
click at [248, 153] on div "46048244 - INC S.A. Pedidos: 18000078, 18000075 Valor total: R$ 4.469.645,88 Ex…" at bounding box center [266, 126] width 533 height 253
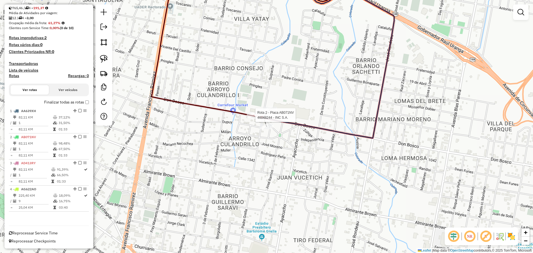
select select "**********"
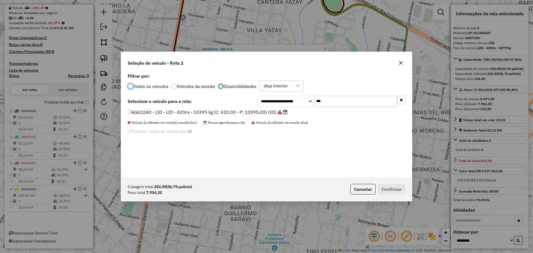
scroll to position [3, 2]
drag, startPoint x: 337, startPoint y: 103, endPoint x: 301, endPoint y: 94, distance: 37.3
click at [301, 94] on div "**********" at bounding box center [266, 125] width 291 height 106
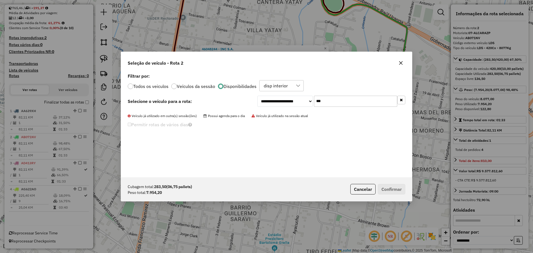
type input "***"
click at [147, 84] on label "Todos os veiculos" at bounding box center [150, 86] width 35 height 4
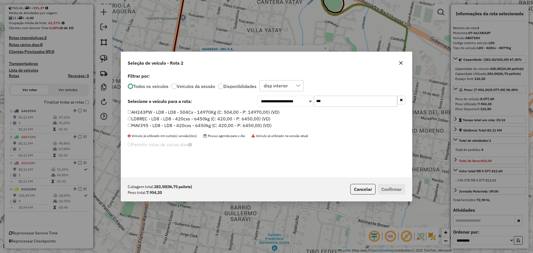
click at [243, 113] on label "AH243PW - LD8 - LD8 - 504Cx - 14970Kg (C: 504,00 - P: 14970,00) (VD)" at bounding box center [204, 112] width 152 height 7
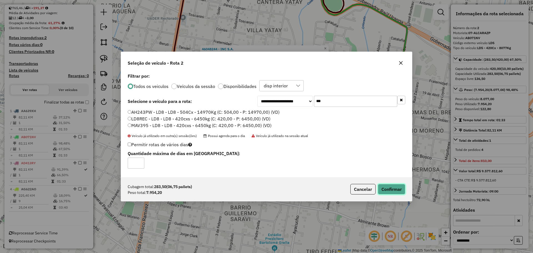
click at [393, 190] on button "Confirmar" at bounding box center [392, 189] width 28 height 11
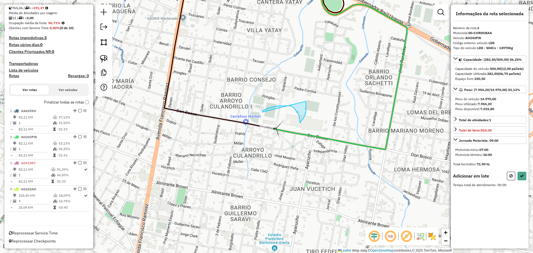
drag, startPoint x: 263, startPoint y: 112, endPoint x: 306, endPoint y: 101, distance: 45.1
click at [509, 186] on div "Adicionar em lote Tempo total de atendimento: 00:00" at bounding box center [489, 180] width 73 height 16
click at [508, 181] on button at bounding box center [511, 176] width 8 height 9
select select "**********"
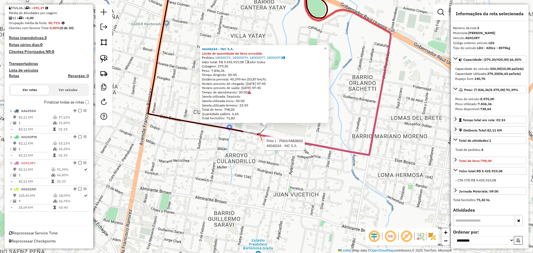
click at [264, 146] on div at bounding box center [263, 144] width 14 height 6
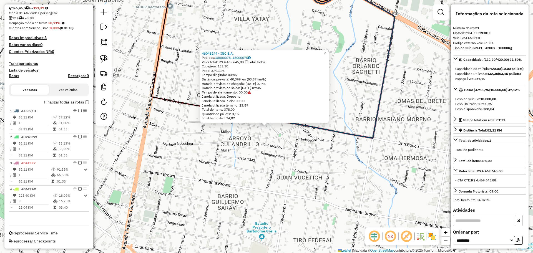
click at [259, 150] on div "46048244 - INC S.A. Pedidos: 18000078, 18000075 Valor total: R$ 4.469.645,88 Ex…" at bounding box center [266, 126] width 533 height 253
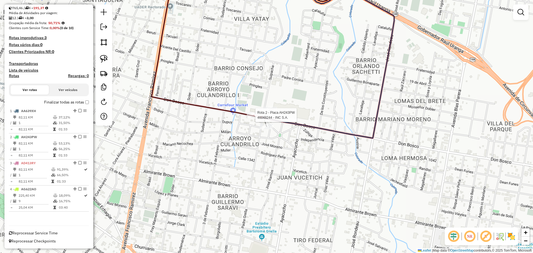
select select "**********"
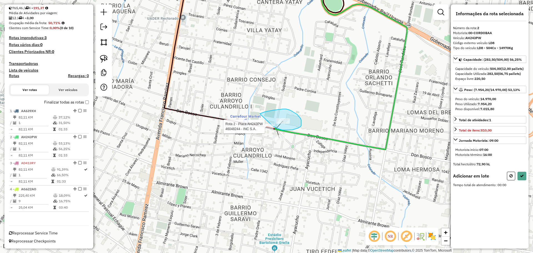
click at [273, 126] on div "Rota 2 - Placa AH243PW 46048244 - INC S.A. Janela de atendimento Grade de atend…" at bounding box center [266, 126] width 533 height 253
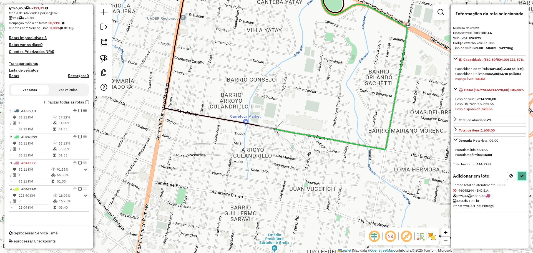
click at [524, 178] on icon at bounding box center [522, 176] width 4 height 4
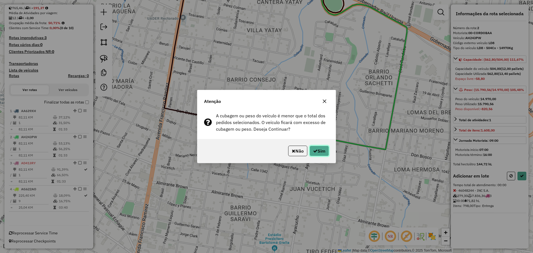
click at [322, 151] on button "Sim" at bounding box center [319, 151] width 19 height 11
select select "**********"
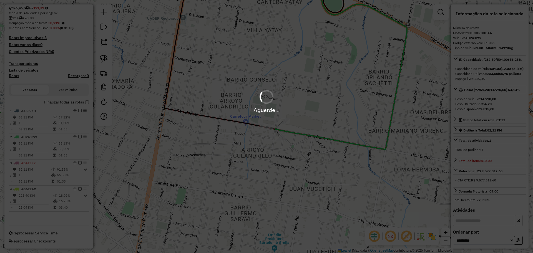
scroll to position [100, 0]
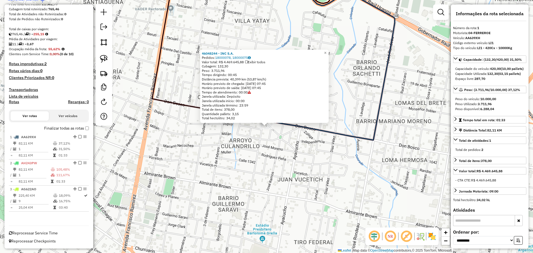
click at [282, 152] on div "46048244 - INC S.A. Pedidos: 18000078, 18000075 Valor total: R$ 4.469.645,88 Ex…" at bounding box center [266, 126] width 533 height 253
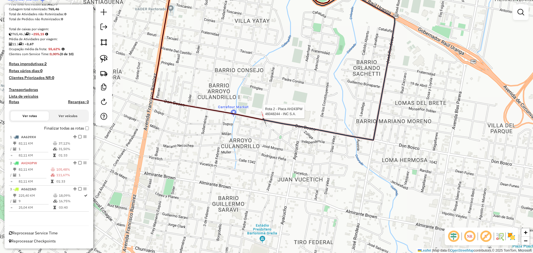
select select "**********"
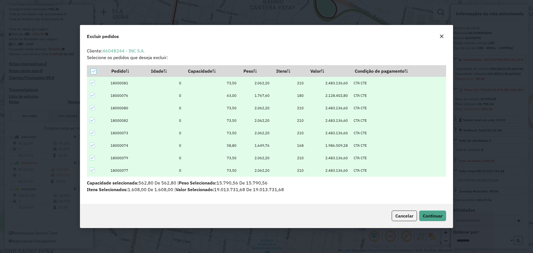
scroll to position [0, 0]
click at [92, 84] on icon at bounding box center [93, 83] width 4 height 4
click at [431, 212] on button "Continuar" at bounding box center [432, 216] width 27 height 11
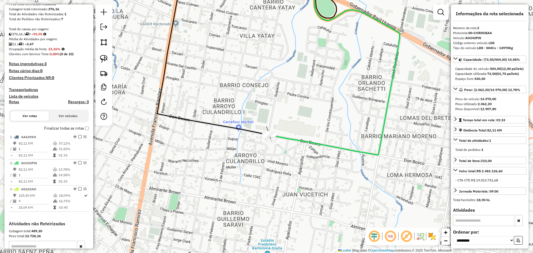
scroll to position [187, 0]
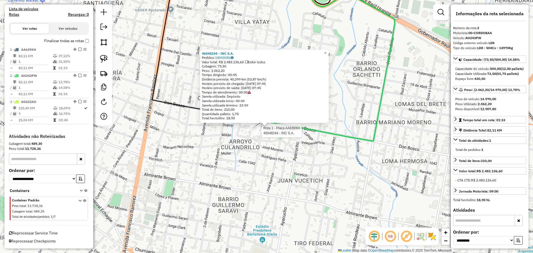
click at [261, 134] on div at bounding box center [260, 131] width 14 height 6
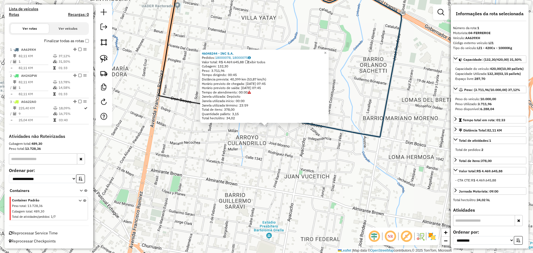
click at [284, 150] on div "46048244 - INC S.A. Pedidos: 18000078, 18000075 Valor total: R$ 4.469.645,88 Ex…" at bounding box center [266, 126] width 533 height 253
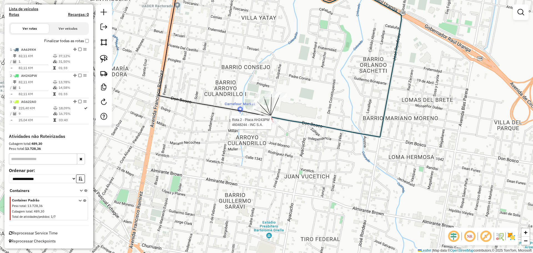
select select "**********"
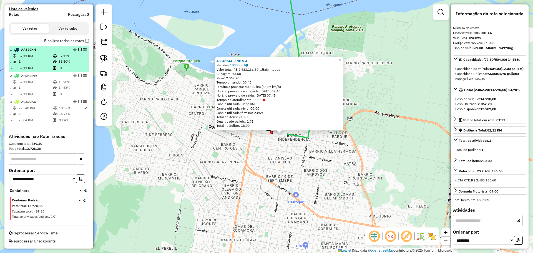
click at [79, 49] on em at bounding box center [79, 49] width 3 height 3
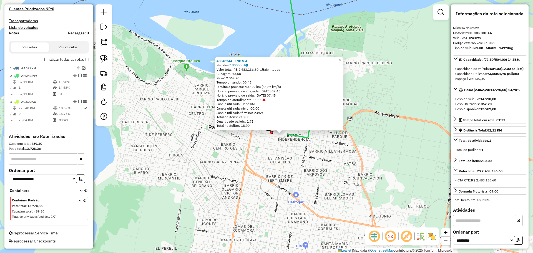
scroll to position [169, 0]
click at [299, 137] on icon at bounding box center [296, 56] width 33 height 163
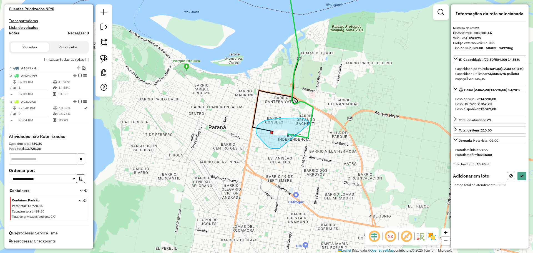
drag, startPoint x: 260, startPoint y: 138, endPoint x: 317, endPoint y: 142, distance: 57.3
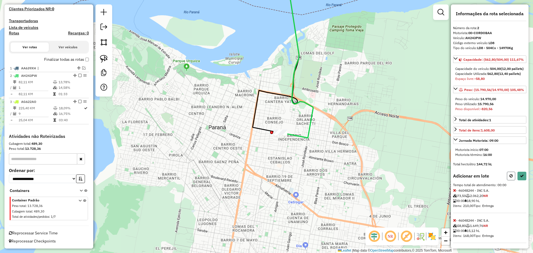
click at [510, 178] on icon at bounding box center [511, 176] width 3 height 4
select select "**********"
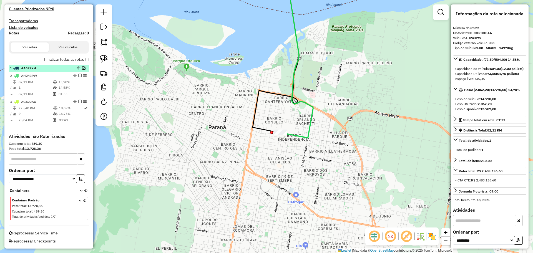
click at [82, 68] on em at bounding box center [83, 67] width 3 height 3
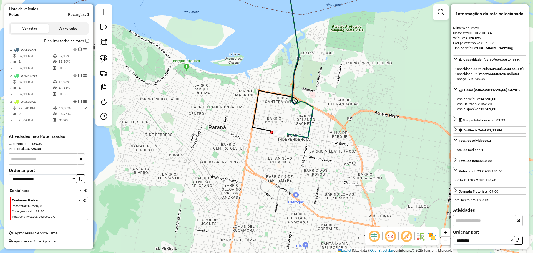
click at [292, 134] on icon at bounding box center [296, 56] width 33 height 163
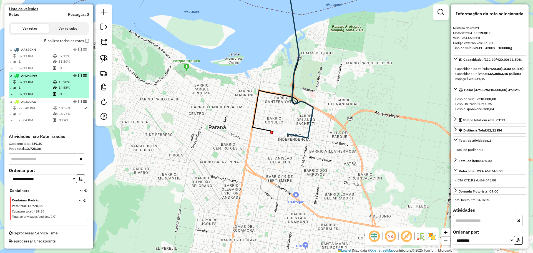
click at [79, 76] on em at bounding box center [79, 75] width 3 height 3
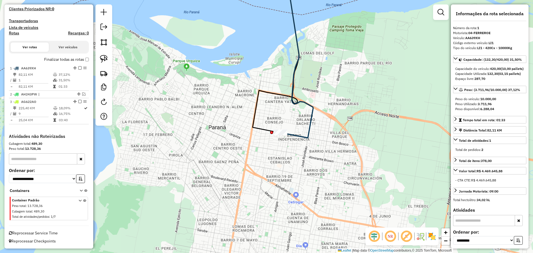
scroll to position [169, 0]
click at [290, 134] on icon at bounding box center [296, 56] width 33 height 163
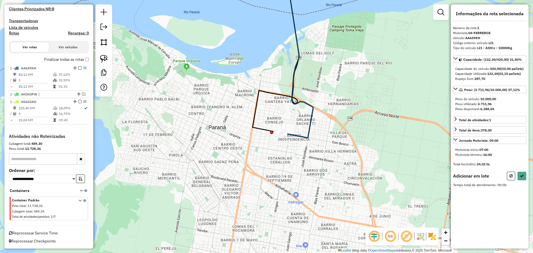
drag, startPoint x: 296, startPoint y: 124, endPoint x: 297, endPoint y: 138, distance: 13.1
click at [299, 148] on div "Janela de atendimento Grade de atendimento Capacidade Transportadoras Veículos …" at bounding box center [266, 126] width 533 height 253
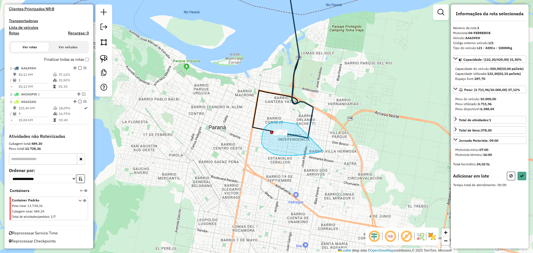
drag, startPoint x: 269, startPoint y: 124, endPoint x: 325, endPoint y: 145, distance: 59.3
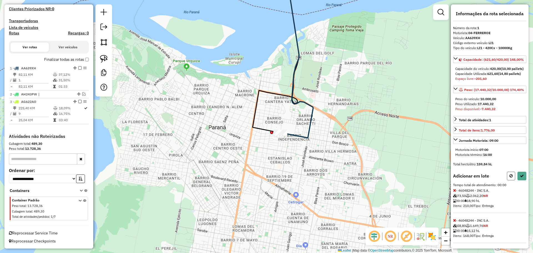
click at [508, 181] on button at bounding box center [511, 176] width 8 height 9
select select "**********"
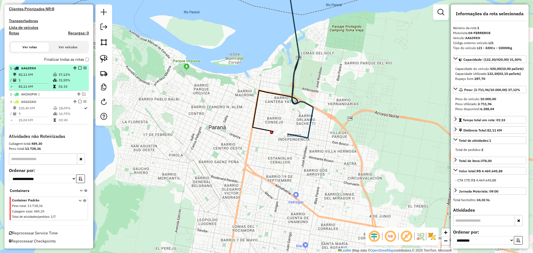
click at [60, 81] on td "31,50%" at bounding box center [72, 81] width 28 height 6
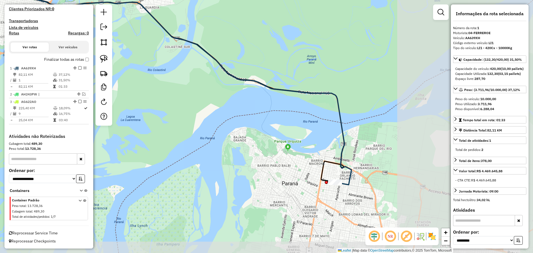
drag, startPoint x: 320, startPoint y: 141, endPoint x: 151, endPoint y: 91, distance: 175.7
click at [151, 91] on div "Janela de atendimento Grade de atendimento Capacidade Transportadoras Veículos …" at bounding box center [266, 126] width 533 height 253
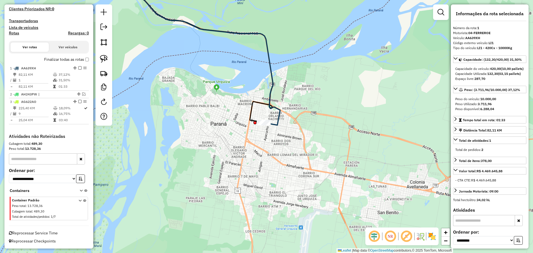
drag, startPoint x: 310, startPoint y: 153, endPoint x: 249, endPoint y: 99, distance: 81.8
click at [244, 85] on div "Janela de atendimento Grade de atendimento Capacidade Transportadoras Veículos …" at bounding box center [266, 126] width 533 height 253
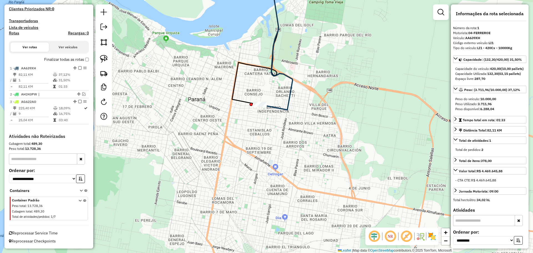
click at [272, 111] on div "Janela de atendimento Grade de atendimento Capacidade Transportadoras Veículos …" at bounding box center [266, 126] width 533 height 253
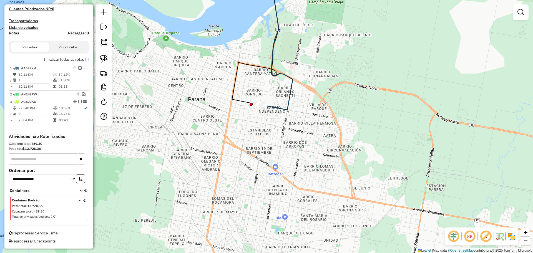
click at [272, 108] on icon at bounding box center [276, 42] width 33 height 135
select select "**********"
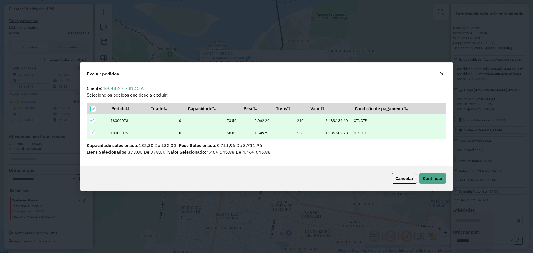
scroll to position [3, 2]
click at [95, 108] on icon at bounding box center [93, 109] width 4 height 4
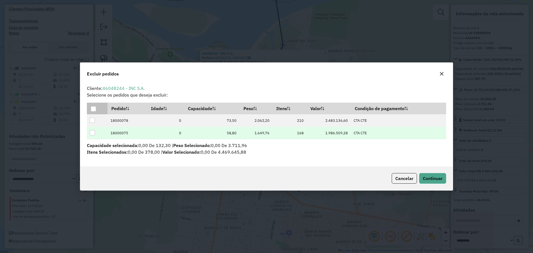
click at [93, 132] on div at bounding box center [92, 132] width 5 height 5
click at [428, 178] on span "Continuar" at bounding box center [433, 179] width 20 height 6
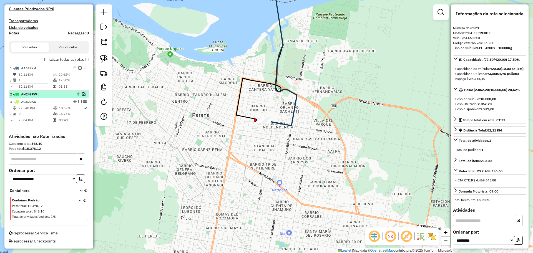
click at [83, 93] on em at bounding box center [83, 94] width 3 height 3
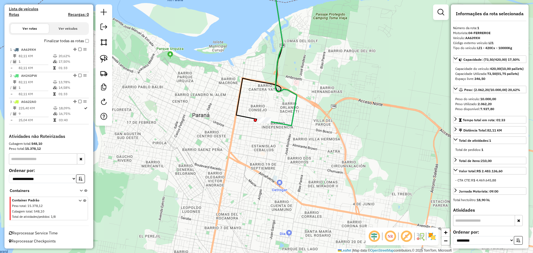
click at [285, 125] on icon at bounding box center [280, 50] width 33 height 151
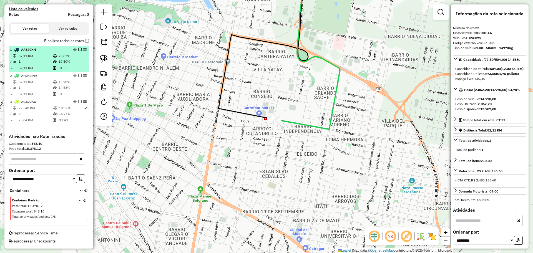
click at [78, 47] on div "1 - AA639XH" at bounding box center [49, 49] width 78 height 5
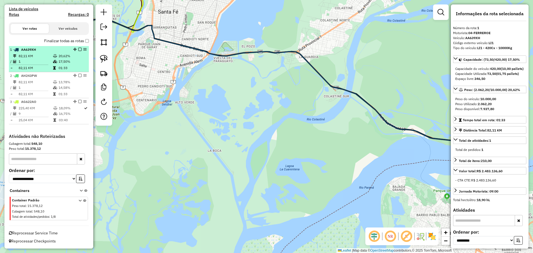
click at [78, 48] on em at bounding box center [79, 49] width 3 height 3
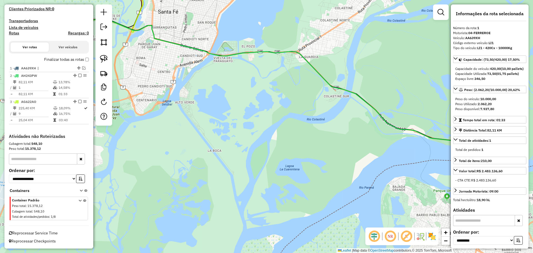
scroll to position [169, 0]
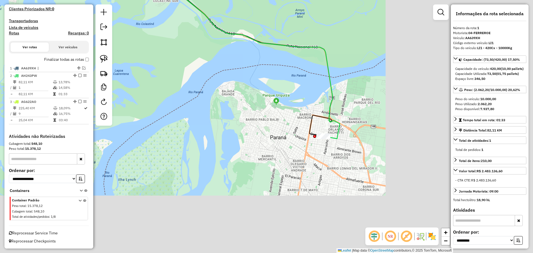
drag, startPoint x: 285, startPoint y: 146, endPoint x: 96, endPoint y: 38, distance: 217.1
click at [93, 37] on hb-router-mapa "Informações da Sessão 1277543 - 18/09/2025 Criação: 17/09/2025 15:01 Depósito: …" at bounding box center [266, 126] width 533 height 253
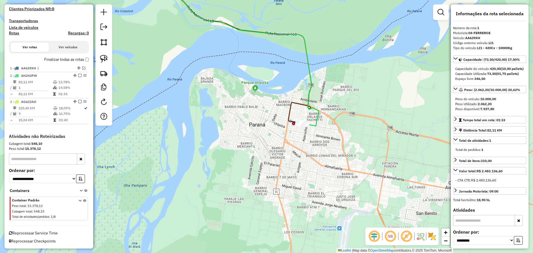
click at [317, 124] on icon at bounding box center [227, 50] width 183 height 151
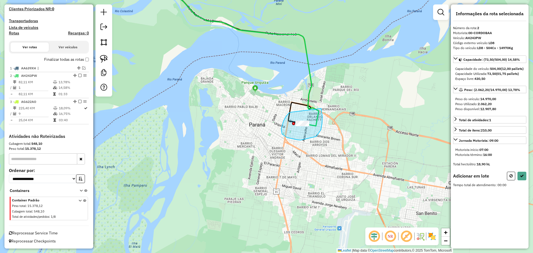
drag, startPoint x: 290, startPoint y: 113, endPoint x: 321, endPoint y: 105, distance: 31.7
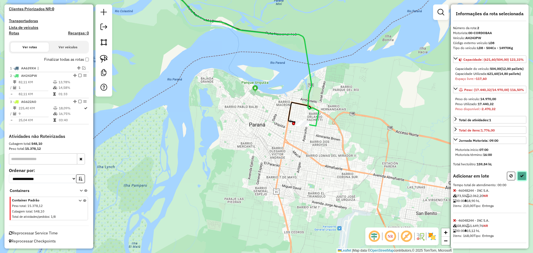
click at [520, 178] on icon at bounding box center [522, 176] width 4 height 4
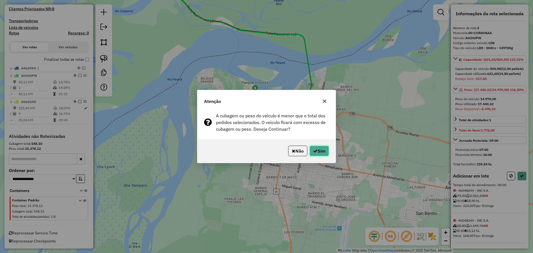
click at [319, 153] on button "Sim" at bounding box center [319, 151] width 19 height 11
select select "**********"
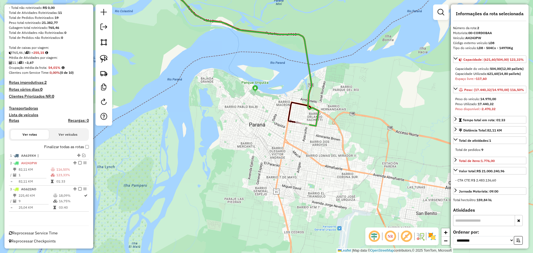
scroll to position [81, 0]
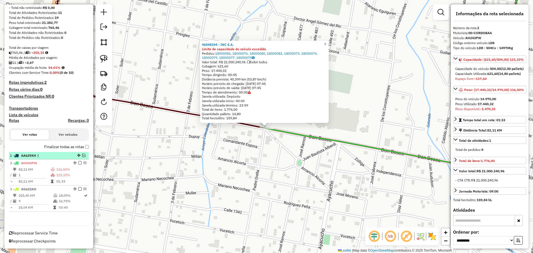
click at [83, 154] on em at bounding box center [83, 155] width 3 height 3
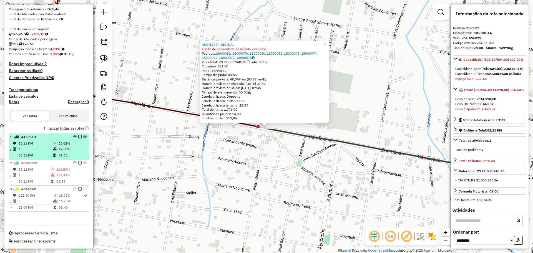
click at [68, 152] on table "82,11 KM 20,62% / 1 17,50% = 82,11 KM 01:33" at bounding box center [49, 150] width 78 height 18
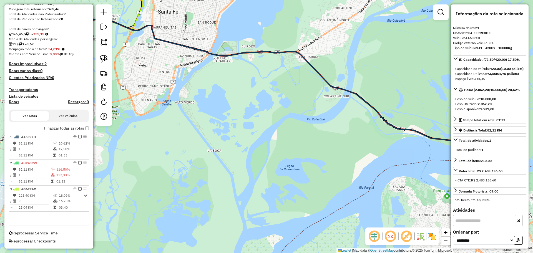
click at [79, 137] on em at bounding box center [79, 136] width 3 height 3
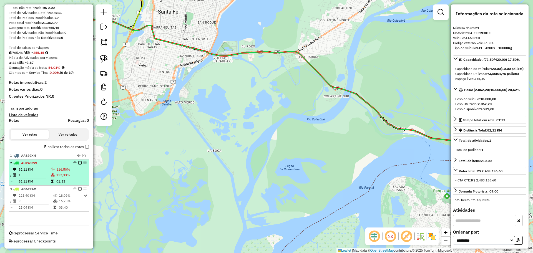
click at [53, 174] on icon at bounding box center [53, 175] width 4 height 3
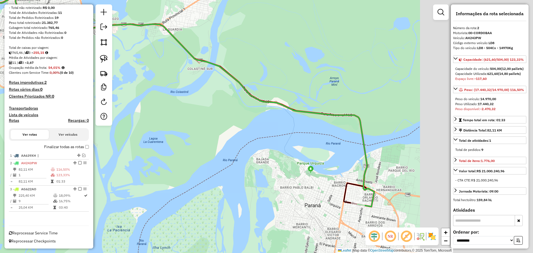
drag, startPoint x: 290, startPoint y: 174, endPoint x: 89, endPoint y: 129, distance: 205.9
click at [89, 129] on hb-router-mapa "Informações da Sessão 1277543 - 18/09/2025 Criação: 17/09/2025 15:01 Depósito: …" at bounding box center [266, 126] width 533 height 253
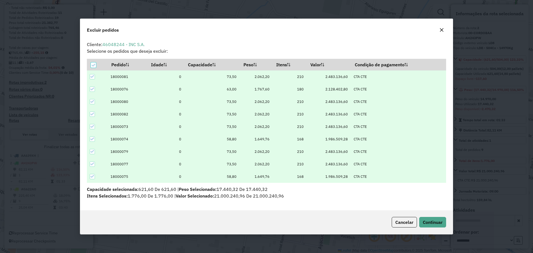
scroll to position [0, 0]
click at [97, 64] on th at bounding box center [97, 65] width 21 height 12
click at [88, 65] on th at bounding box center [97, 65] width 21 height 12
click at [93, 64] on icon at bounding box center [93, 65] width 4 height 4
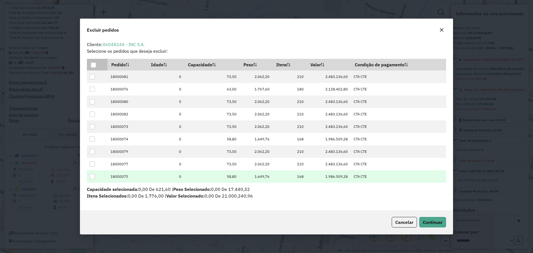
click at [89, 178] on td at bounding box center [97, 177] width 21 height 13
click at [93, 177] on div at bounding box center [92, 176] width 5 height 5
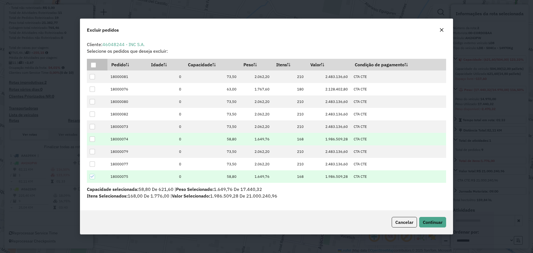
click at [92, 139] on div at bounding box center [92, 139] width 5 height 5
click at [423, 220] on span "Continuar" at bounding box center [433, 223] width 20 height 6
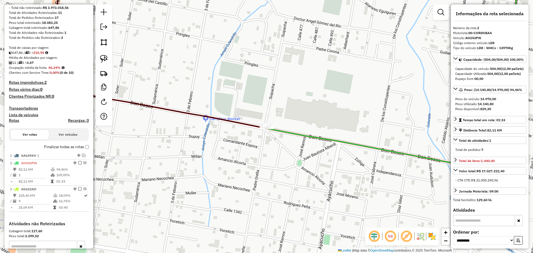
scroll to position [169, 0]
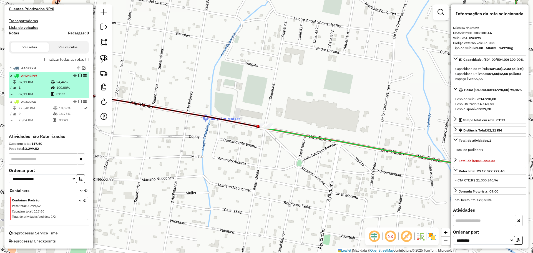
click at [83, 73] on ul "1 - AA639XH | 2 - AH243PW 82,11 KM 94,46% / 1 100,00% = 82,11 KM 01:33 3 - AG62…" at bounding box center [49, 95] width 80 height 60
click at [79, 75] on em at bounding box center [79, 75] width 3 height 3
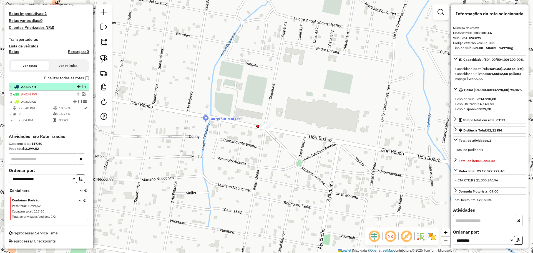
click at [82, 88] on em at bounding box center [83, 86] width 3 height 3
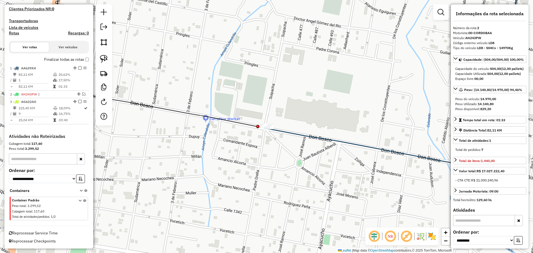
click at [284, 131] on icon at bounding box center [393, 71] width 257 height 194
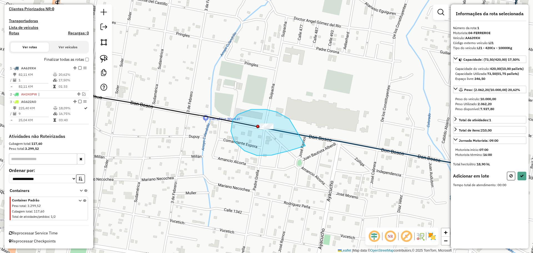
drag, startPoint x: 289, startPoint y: 119, endPoint x: 306, endPoint y: 146, distance: 31.4
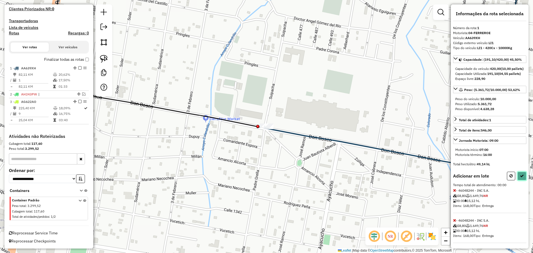
click at [521, 178] on icon at bounding box center [522, 176] width 4 height 4
select select "**********"
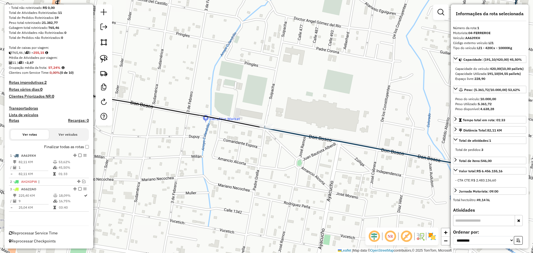
scroll to position [81, 0]
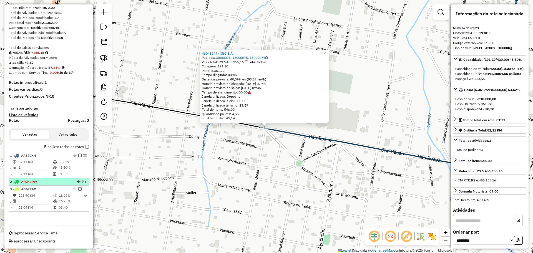
click at [84, 179] on div "2 - AH243PW |" at bounding box center [49, 181] width 78 height 5
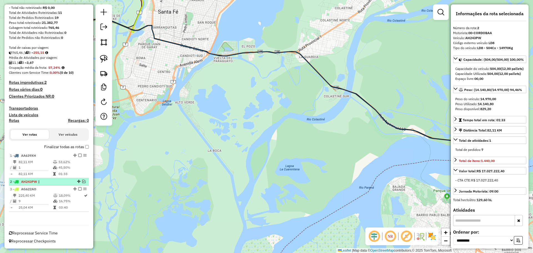
click at [83, 181] on em at bounding box center [83, 181] width 3 height 3
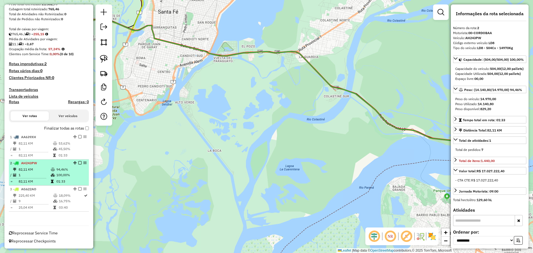
click at [59, 178] on table "82,11 KM 94,46% / 1 100,00% = 82,11 KM 01:33" at bounding box center [49, 176] width 78 height 18
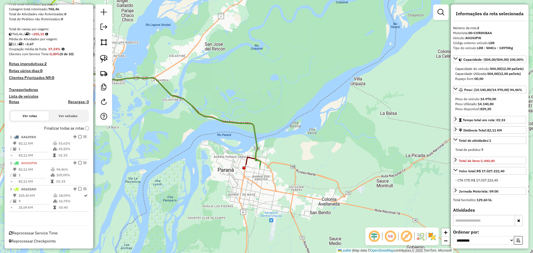
drag, startPoint x: 320, startPoint y: 199, endPoint x: 209, endPoint y: 171, distance: 115.3
click at [209, 171] on div "Janela de atendimento Grade de atendimento Capacidade Transportadoras Veículos …" at bounding box center [266, 126] width 533 height 253
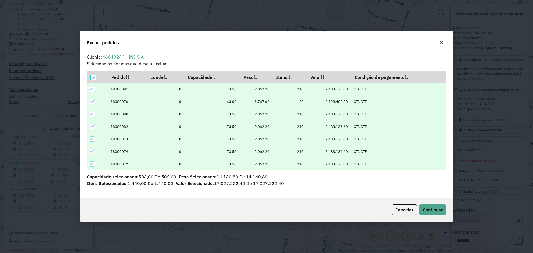
scroll to position [0, 0]
click at [397, 209] on span "Cancelar" at bounding box center [405, 210] width 18 height 6
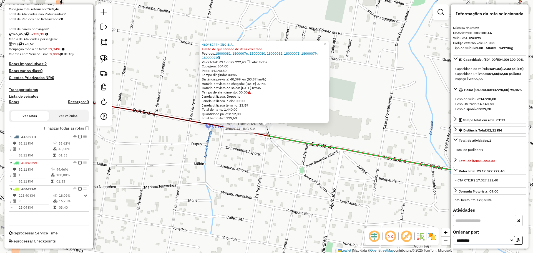
click at [87, 128] on div "Depósito: SAZ AR Santa Fe - Mino Total de rotas: 3 Distância Total: 389,61 km T…" at bounding box center [49, 89] width 84 height 265
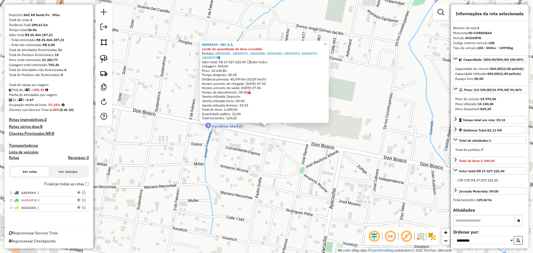
scroll to position [44, 0]
click at [101, 26] on em at bounding box center [104, 27] width 7 height 7
click at [107, 82] on link at bounding box center [103, 88] width 11 height 13
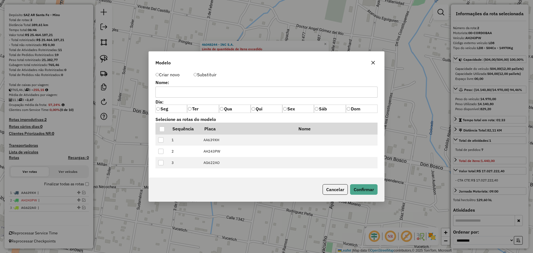
click at [213, 87] on input "text" at bounding box center [267, 92] width 222 height 11
type input "**********"
click at [158, 129] on th at bounding box center [162, 129] width 13 height 12
click at [161, 131] on div at bounding box center [161, 129] width 5 height 5
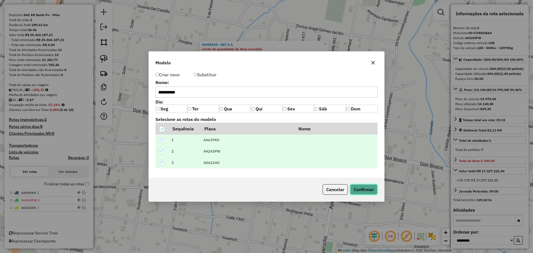
click at [370, 190] on button "Confirmar" at bounding box center [364, 189] width 28 height 11
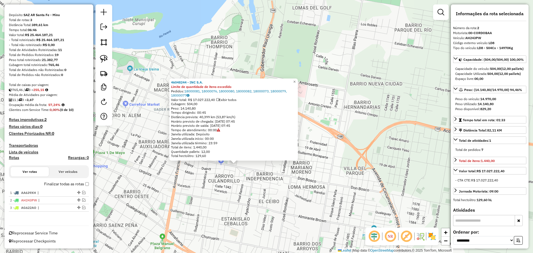
click at [277, 201] on div "46048244 - INC S.A. Limite de quantidade de itens excedido Pedidos: 18000081, 1…" at bounding box center [266, 126] width 533 height 253
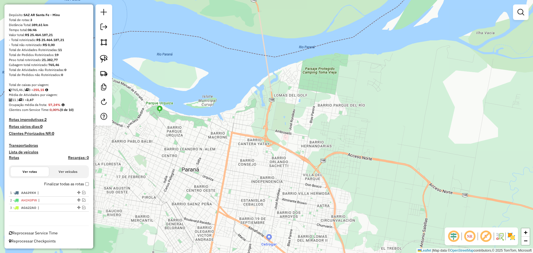
drag, startPoint x: 275, startPoint y: 198, endPoint x: 258, endPoint y: 141, distance: 60.5
click at [258, 141] on div "Janela de atendimento Grade de atendimento Capacidade Transportadoras Veículos …" at bounding box center [266, 126] width 533 height 253
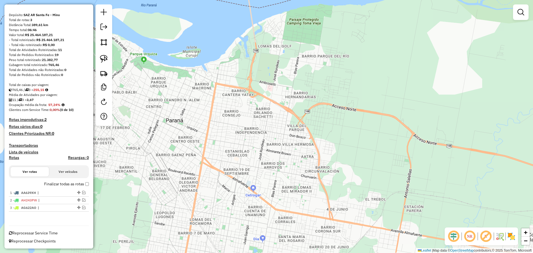
click at [457, 143] on div "Janela de atendimento Grade de atendimento Capacidade Transportadoras Veículos …" at bounding box center [266, 126] width 533 height 253
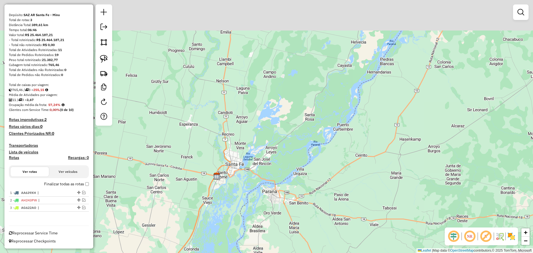
drag, startPoint x: 265, startPoint y: 99, endPoint x: 269, endPoint y: 142, distance: 43.2
click at [269, 142] on div "Janela de atendimento Grade de atendimento Capacidade Transportadoras Veículos …" at bounding box center [266, 126] width 533 height 253
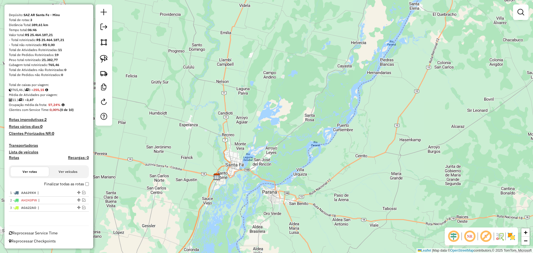
click at [121, 185] on div "Janela de atendimento Grade de atendimento Capacidade Transportadoras Veículos …" at bounding box center [266, 126] width 533 height 253
click at [130, 52] on div "Janela de atendimento Grade de atendimento Capacidade Transportadoras Veículos …" at bounding box center [266, 126] width 533 height 253
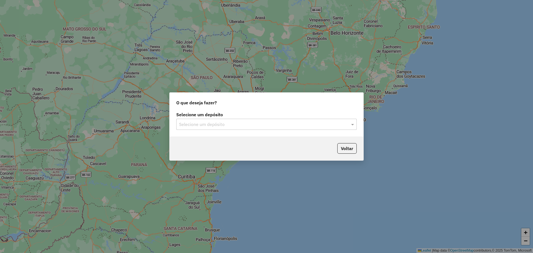
drag, startPoint x: 276, startPoint y: 121, endPoint x: 284, endPoint y: 122, distance: 7.5
click at [278, 121] on input "text" at bounding box center [261, 124] width 164 height 7
type input "***"
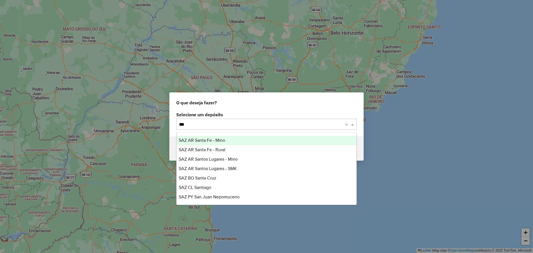
click at [233, 141] on div "SAZ AR Santa Fe - Mino" at bounding box center [267, 140] width 180 height 9
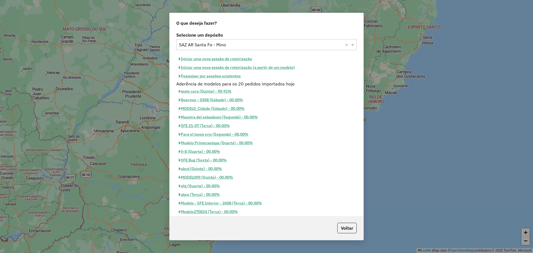
click at [234, 67] on button "Iniciar uma nova sessão de roteirização (a partir de um modelo)" at bounding box center [236, 67] width 121 height 9
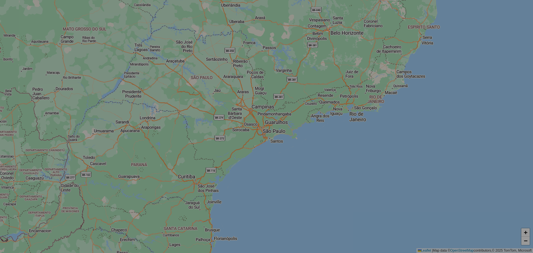
select select "*"
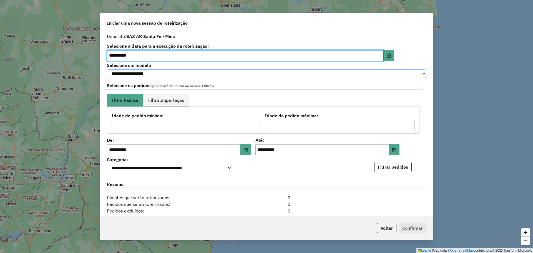
click at [178, 74] on select "**********" at bounding box center [266, 73] width 319 height 9
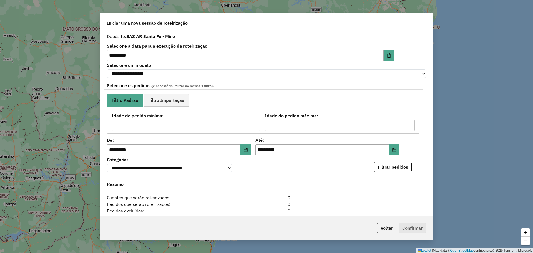
drag, startPoint x: 216, startPoint y: 80, endPoint x: 216, endPoint y: 77, distance: 3.6
click at [216, 80] on div "**********" at bounding box center [263, 106] width 319 height 56
click at [216, 72] on select "**********" at bounding box center [266, 73] width 319 height 9
select select "********"
click at [107, 69] on select "**********" at bounding box center [266, 73] width 319 height 9
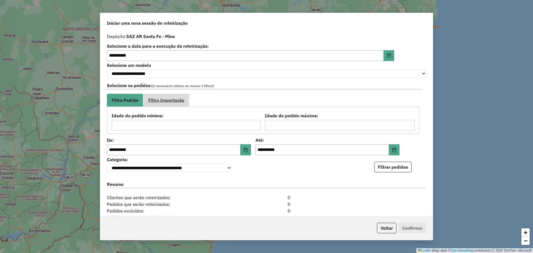
click at [165, 101] on span "Filtro Importação" at bounding box center [166, 100] width 36 height 4
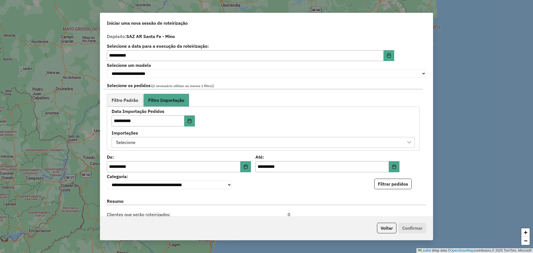
click at [185, 143] on div "Selecione" at bounding box center [259, 143] width 290 height 11
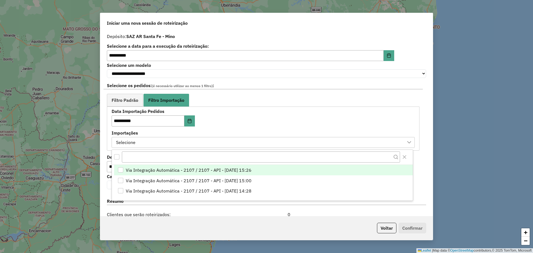
click at [120, 171] on div "Via Integração Automática - 2107 / 2107 - API - 17/09/2025 15:26" at bounding box center [120, 170] width 5 height 5
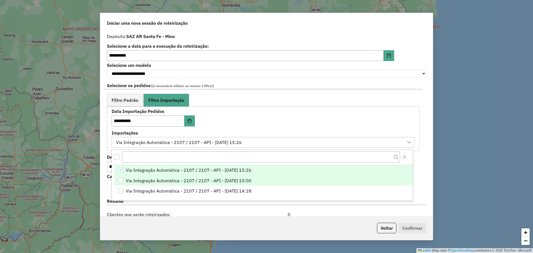
click at [121, 181] on div "Via Integração Automática - 2107 / 2107 - API - 17/09/2025 15:00" at bounding box center [120, 180] width 5 height 5
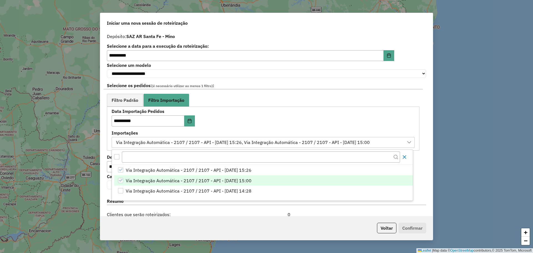
click at [409, 158] on button "Close" at bounding box center [404, 157] width 9 height 9
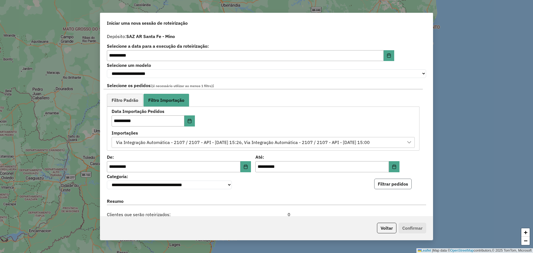
click at [389, 188] on button "Filtrar pedidos" at bounding box center [393, 184] width 38 height 11
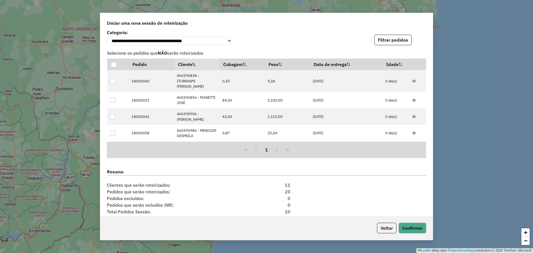
scroll to position [174, 0]
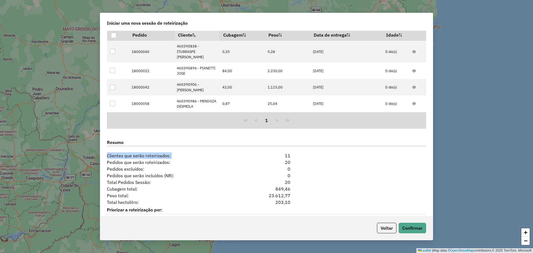
drag, startPoint x: 296, startPoint y: 158, endPoint x: 270, endPoint y: 158, distance: 25.6
click at [270, 158] on div "Resumo Clientes que serão roteirizados: 11" at bounding box center [267, 147] width 326 height 24
drag, startPoint x: 293, startPoint y: 166, endPoint x: 270, endPoint y: 166, distance: 23.3
click at [270, 166] on div "Pedidos que serão roteirizados: 20" at bounding box center [267, 162] width 326 height 7
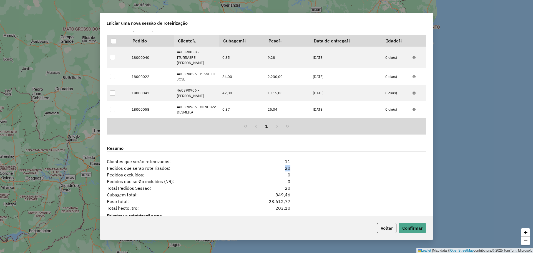
scroll to position [191, 0]
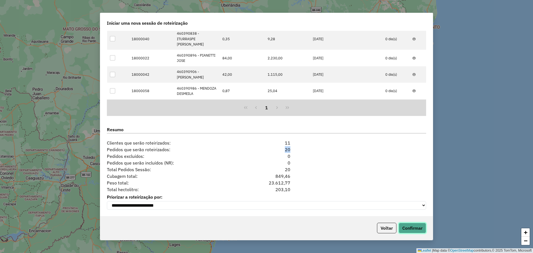
click at [407, 232] on button "Confirmar" at bounding box center [413, 228] width 28 height 11
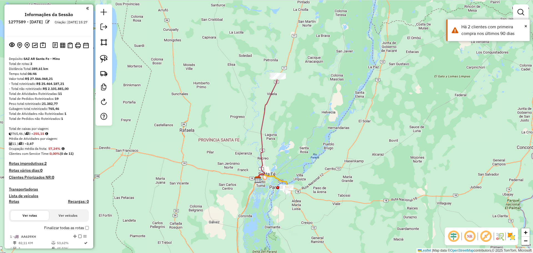
drag, startPoint x: 318, startPoint y: 63, endPoint x: 286, endPoint y: 130, distance: 74.7
click at [296, 138] on div "Janela de atendimento Grade de atendimento Capacidade Transportadoras Veículos …" at bounding box center [266, 126] width 533 height 253
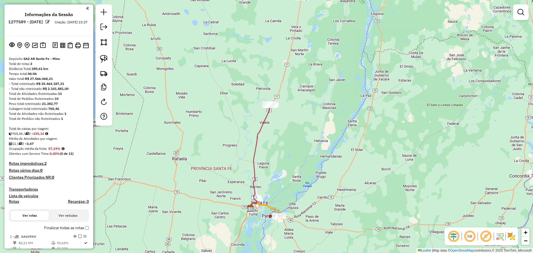
click at [264, 116] on icon at bounding box center [260, 157] width 21 height 104
select select "**********"
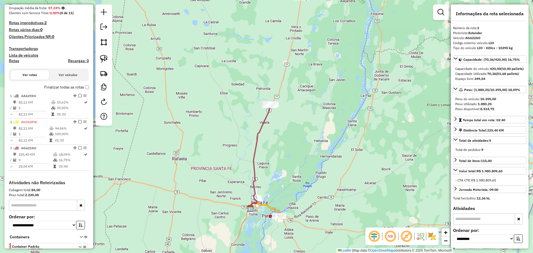
scroll to position [187, 0]
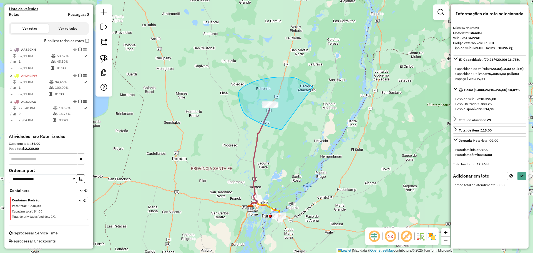
drag, startPoint x: 282, startPoint y: 130, endPoint x: 315, endPoint y: 115, distance: 36.7
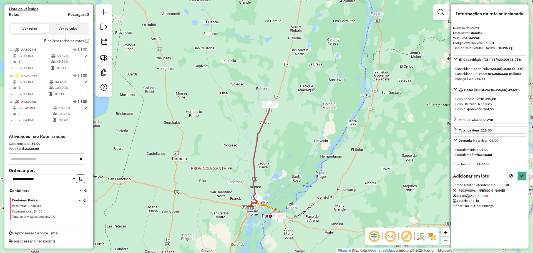
click at [520, 178] on icon at bounding box center [522, 176] width 4 height 4
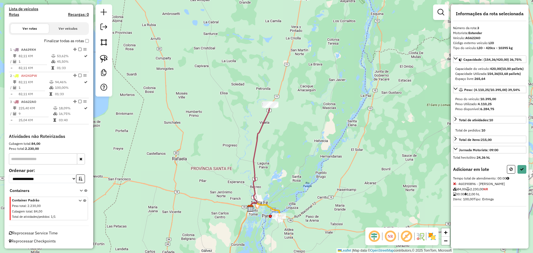
select select "**********"
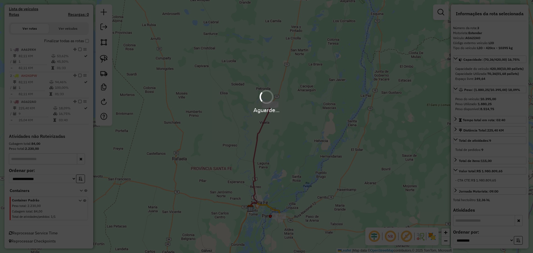
scroll to position [100, 0]
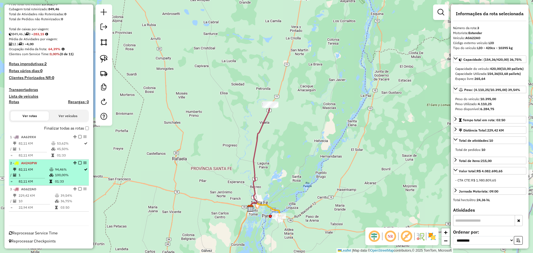
click at [55, 168] on td "94,46%" at bounding box center [69, 170] width 29 height 6
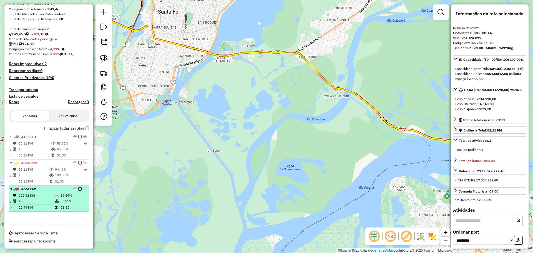
click at [51, 196] on td "229,42 KM" at bounding box center [36, 196] width 36 height 6
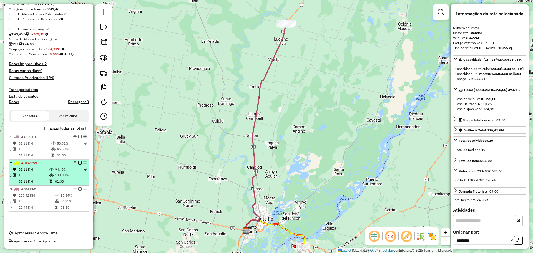
click at [55, 166] on li "2 - AH243PW 82,11 KM 94,46% / 1 100,00% = 82,11 KM 01:33" at bounding box center [49, 173] width 80 height 26
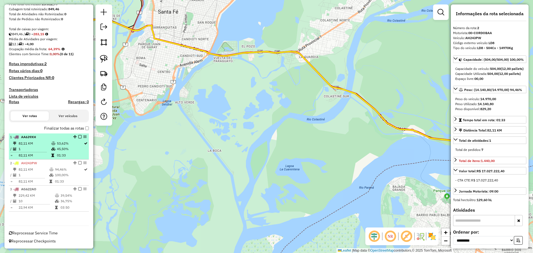
click at [53, 141] on td at bounding box center [54, 144] width 6 height 6
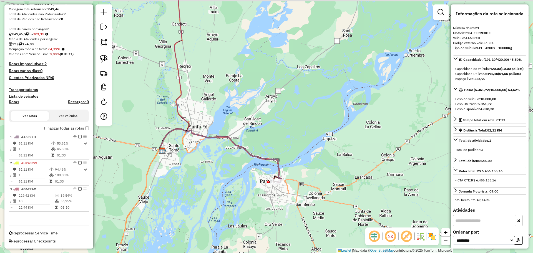
drag, startPoint x: 282, startPoint y: 97, endPoint x: 268, endPoint y: 121, distance: 28.2
click at [268, 121] on div "Janela de atendimento Grade de atendimento Capacidade Transportadoras Veículos …" at bounding box center [266, 126] width 533 height 253
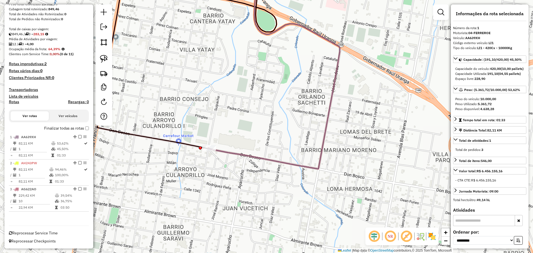
click at [173, 99] on div "Janela de atendimento Grade de atendimento Capacidade Transportadoras Veículos …" at bounding box center [266, 126] width 533 height 253
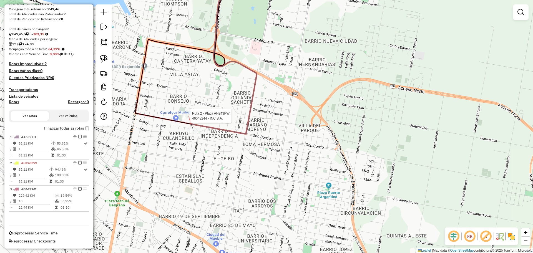
select select "**********"
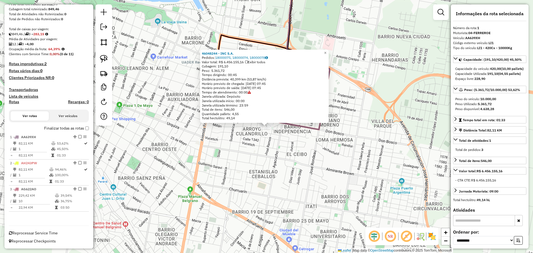
click at [288, 150] on div "46048244 - INC S.A. Pedidos: 18000075, 18000074, 18000078 Valor total: R$ 6.456…" at bounding box center [266, 126] width 533 height 253
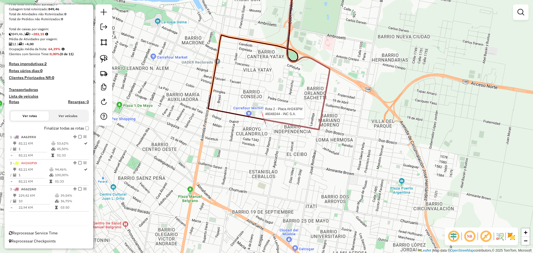
select select "**********"
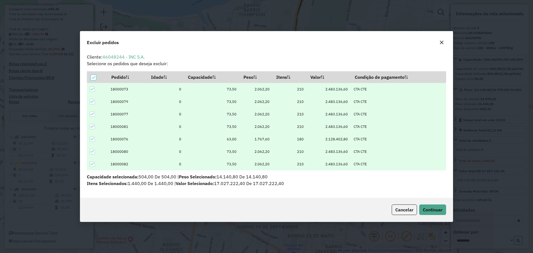
scroll to position [0, 0]
click at [92, 77] on icon at bounding box center [93, 78] width 4 height 4
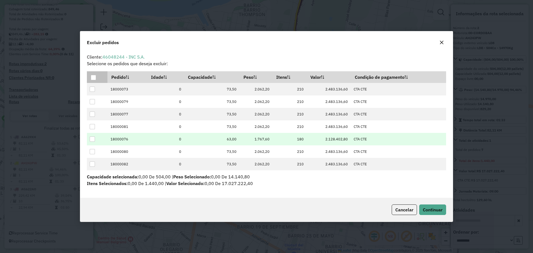
click at [92, 139] on div at bounding box center [92, 139] width 5 height 5
click at [441, 45] on button "button" at bounding box center [442, 42] width 9 height 9
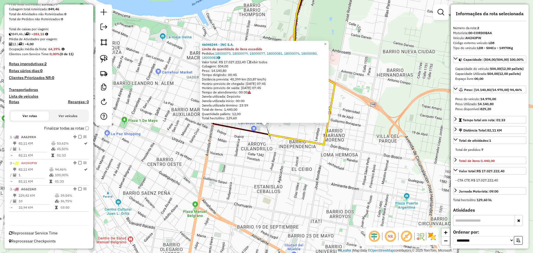
click at [215, 177] on div "Rota 2 - Placa AH243PW 46048244 - INC S.A. 46048244 - INC S.A. Limite de quanti…" at bounding box center [266, 126] width 533 height 253
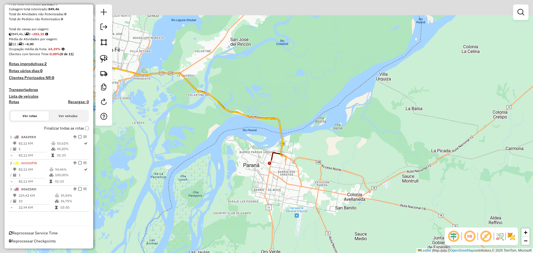
drag, startPoint x: 167, startPoint y: 106, endPoint x: 219, endPoint y: 152, distance: 69.7
click at [241, 147] on div "Janela de atendimento Grade de atendimento Capacidade Transportadoras Veículos …" at bounding box center [266, 126] width 533 height 253
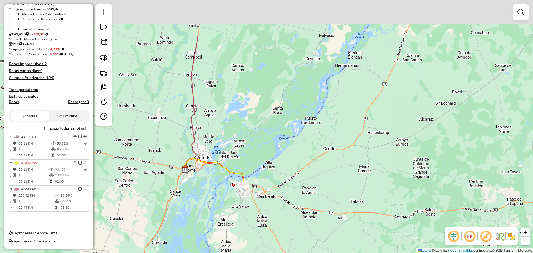
drag, startPoint x: 203, startPoint y: 70, endPoint x: 198, endPoint y: 129, distance: 59.1
click at [223, 131] on div "Janela de atendimento Grade de atendimento Capacidade Transportadoras Veículos …" at bounding box center [266, 126] width 533 height 253
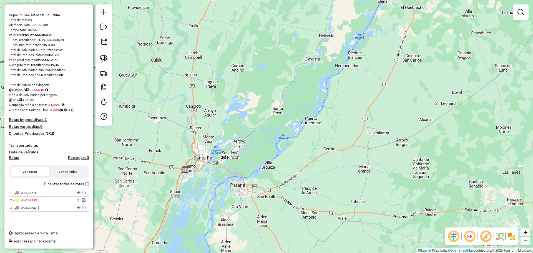
scroll to position [44, 0]
click at [107, 28] on link at bounding box center [103, 27] width 11 height 13
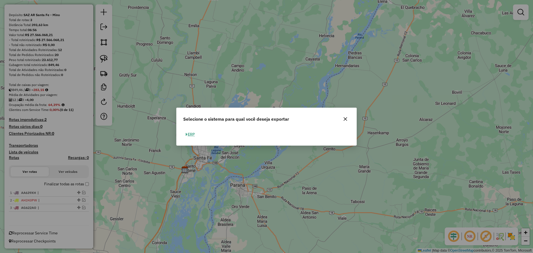
click at [192, 134] on button "ERP" at bounding box center [190, 134] width 14 height 9
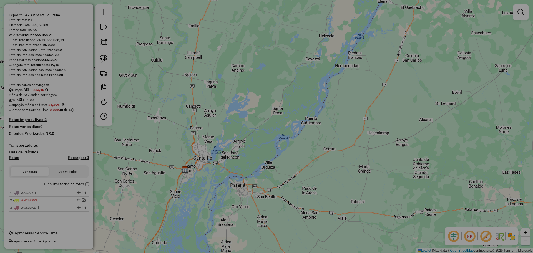
select select "*********"
select select "**"
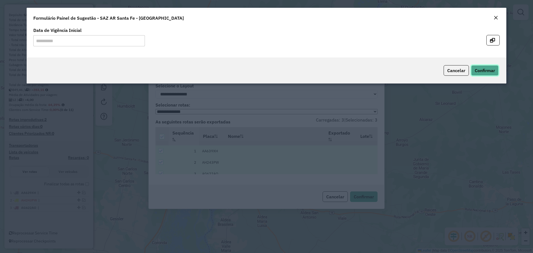
click at [481, 68] on span "Confirmar" at bounding box center [485, 71] width 20 height 6
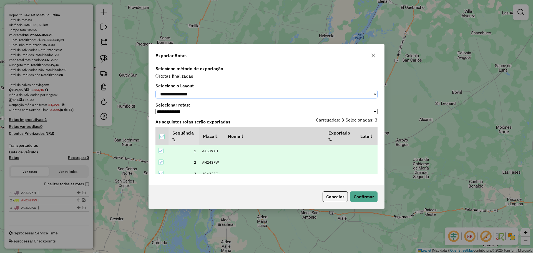
click at [211, 91] on select "**********" at bounding box center [267, 94] width 222 height 9
select select "*********"
click at [156, 90] on select "**********" at bounding box center [267, 94] width 222 height 9
click at [363, 202] on button "Confirmar" at bounding box center [364, 197] width 28 height 11
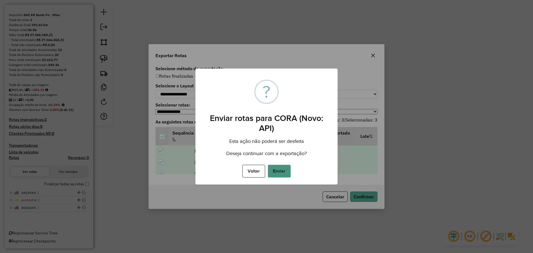
click at [279, 171] on button "Enviar" at bounding box center [279, 171] width 23 height 13
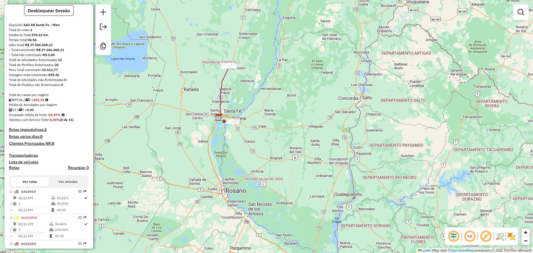
click at [224, 81] on icon at bounding box center [224, 92] width 10 height 52
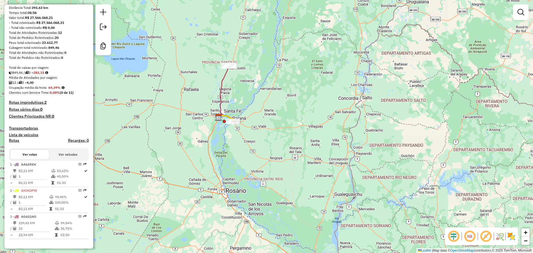
select select "**********"
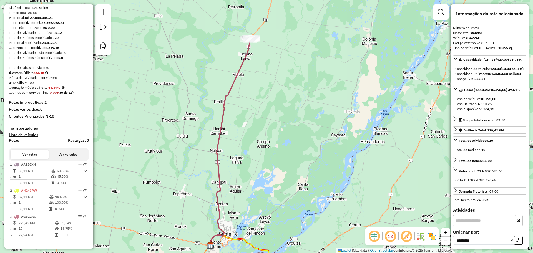
click at [126, 77] on div "Janela de atendimento Grade de atendimento Capacidade Transportadoras Veículos …" at bounding box center [266, 126] width 533 height 253
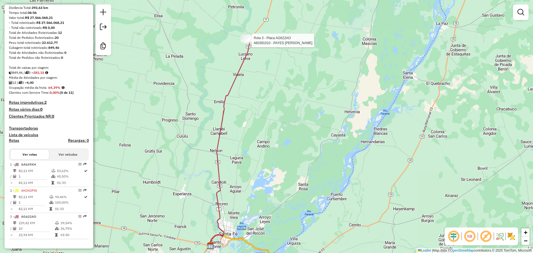
select select "**********"
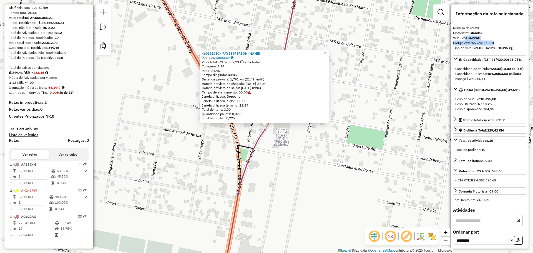
drag, startPoint x: 499, startPoint y: 42, endPoint x: 466, endPoint y: 38, distance: 32.8
click at [466, 38] on div "**********" at bounding box center [490, 126] width 78 height 244
copy div "AG622AO Código externo veículo: LIO"
click at [265, 137] on div "460391010 - PAYES [PERSON_NAME]: 18000024 Valor total: R$ 52.967,73 Exibir todo…" at bounding box center [266, 126] width 533 height 253
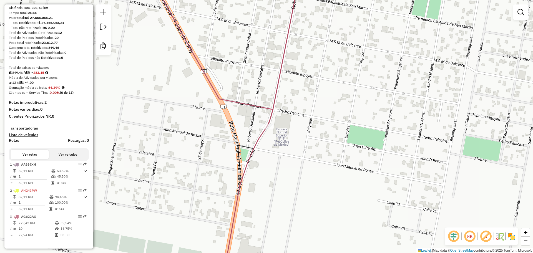
click at [308, 149] on div "Janela de atendimento Grade de atendimento Capacidade Transportadoras Veículos …" at bounding box center [266, 126] width 533 height 253
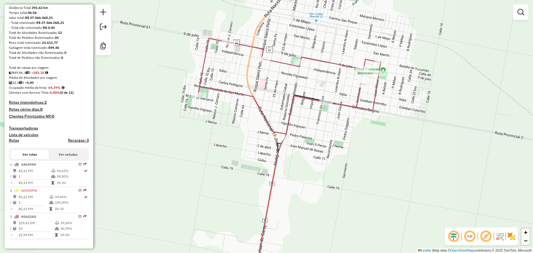
click at [124, 162] on div "Janela de atendimento Grade de atendimento Capacidade Transportadoras Veículos …" at bounding box center [266, 126] width 533 height 253
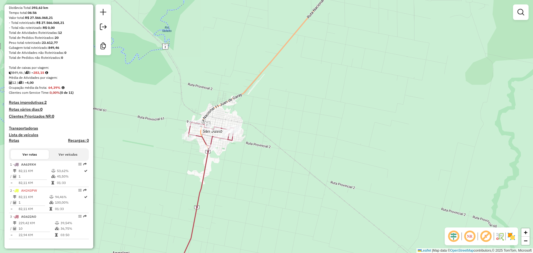
drag, startPoint x: 124, startPoint y: 142, endPoint x: 199, endPoint y: 142, distance: 75.0
click at [124, 142] on div "Janela de atendimento Grade de atendimento Capacidade Transportadoras Veículos …" at bounding box center [266, 126] width 533 height 253
